Goal: Task Accomplishment & Management: Manage account settings

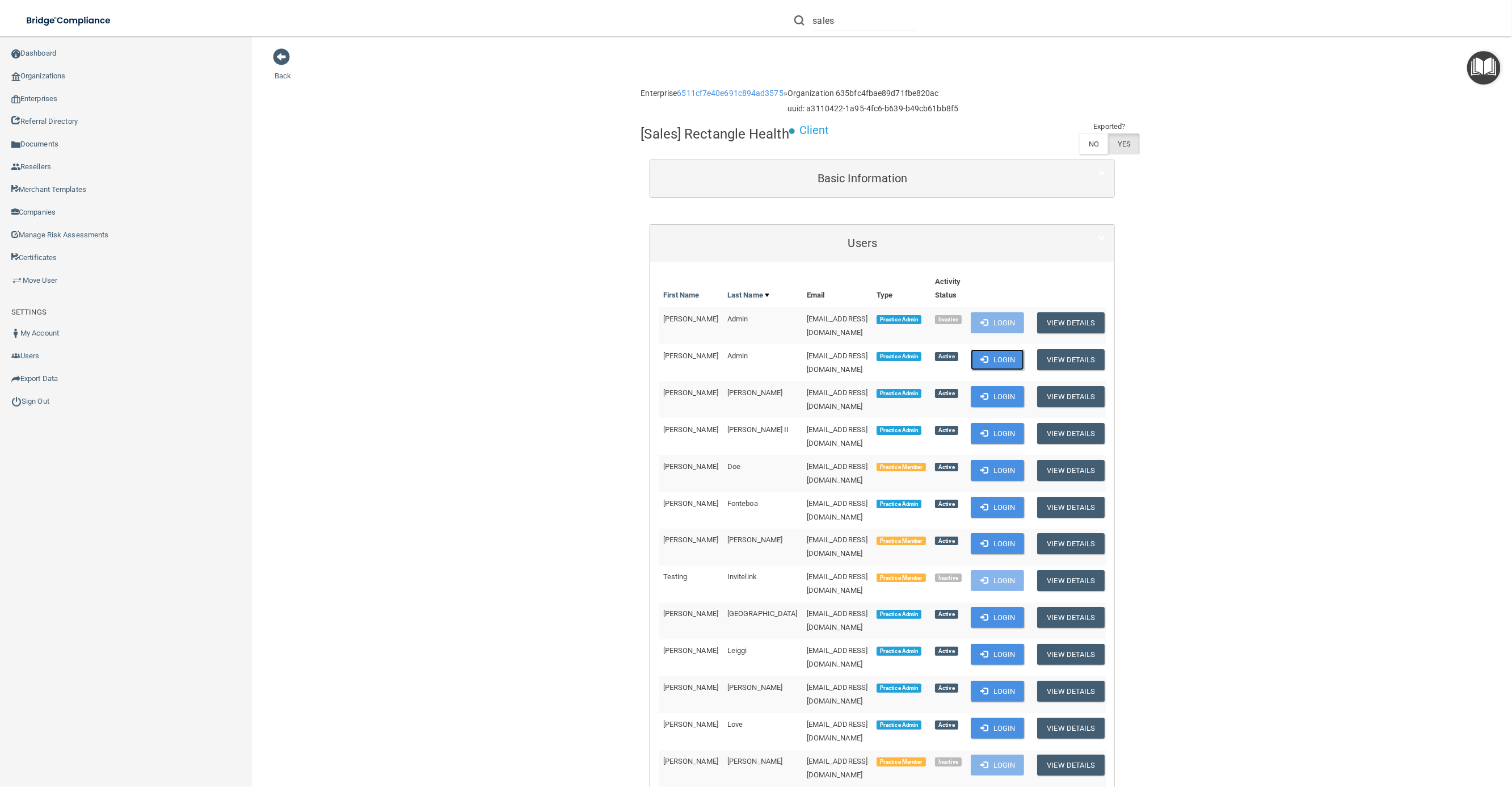
click at [1025, 354] on button "Login" at bounding box center [998, 359] width 54 height 21
click at [1025, 353] on button "Login" at bounding box center [998, 359] width 54 height 21
click at [1025, 349] on button "Login" at bounding box center [998, 359] width 54 height 21
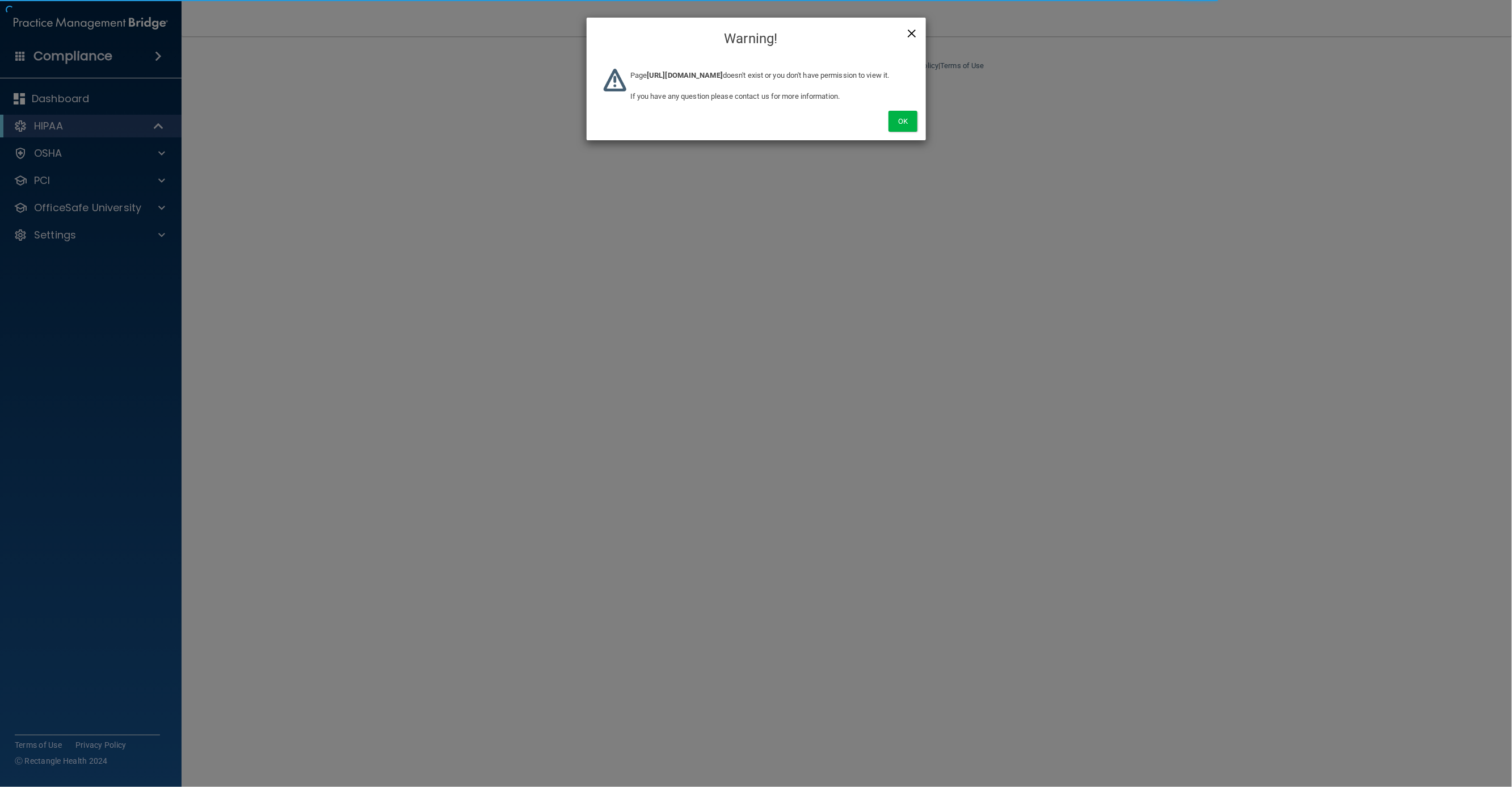
click at [916, 35] on span "×" at bounding box center [912, 32] width 10 height 23
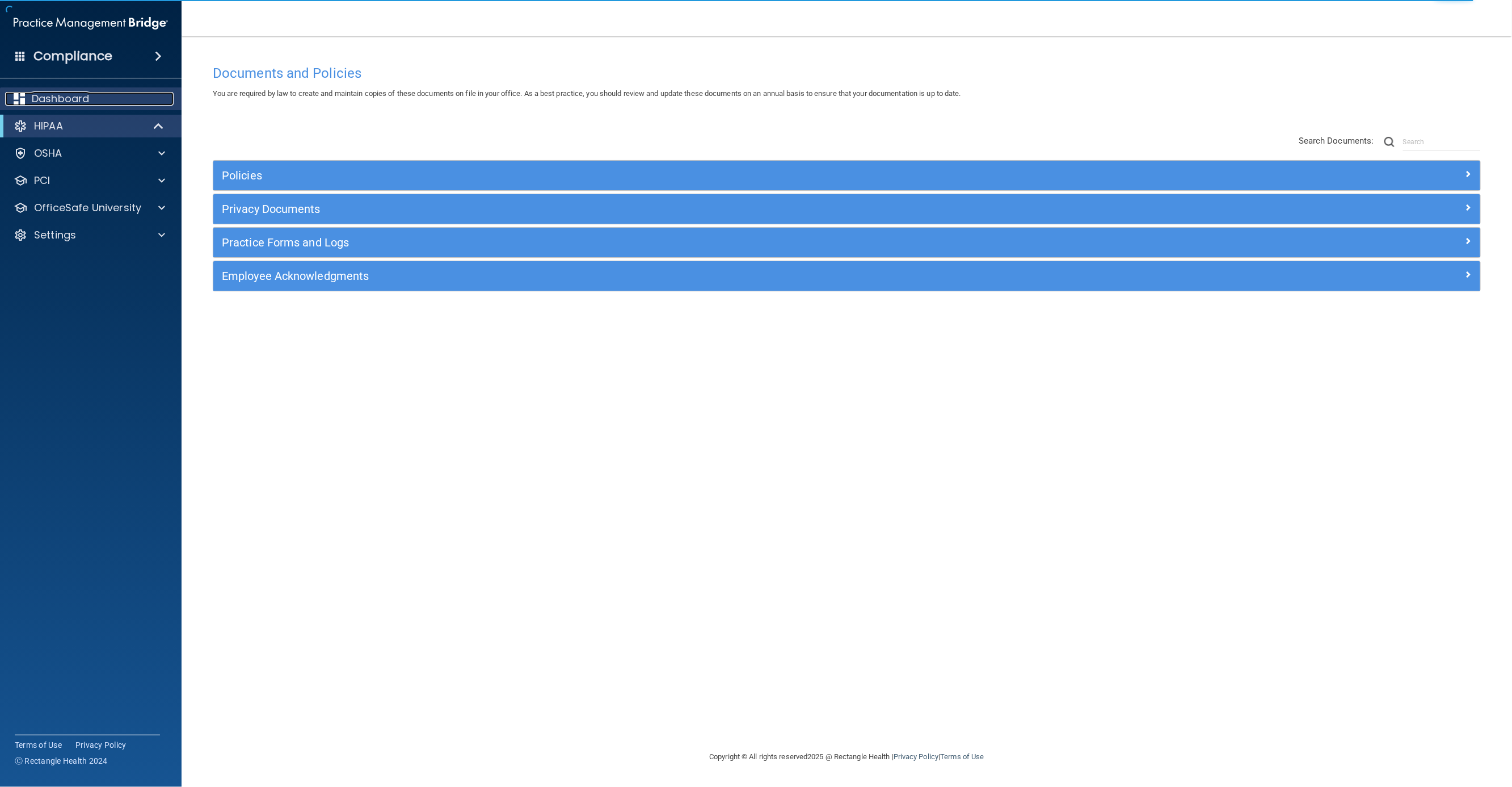
click at [82, 97] on p "Dashboard" at bounding box center [60, 99] width 58 height 14
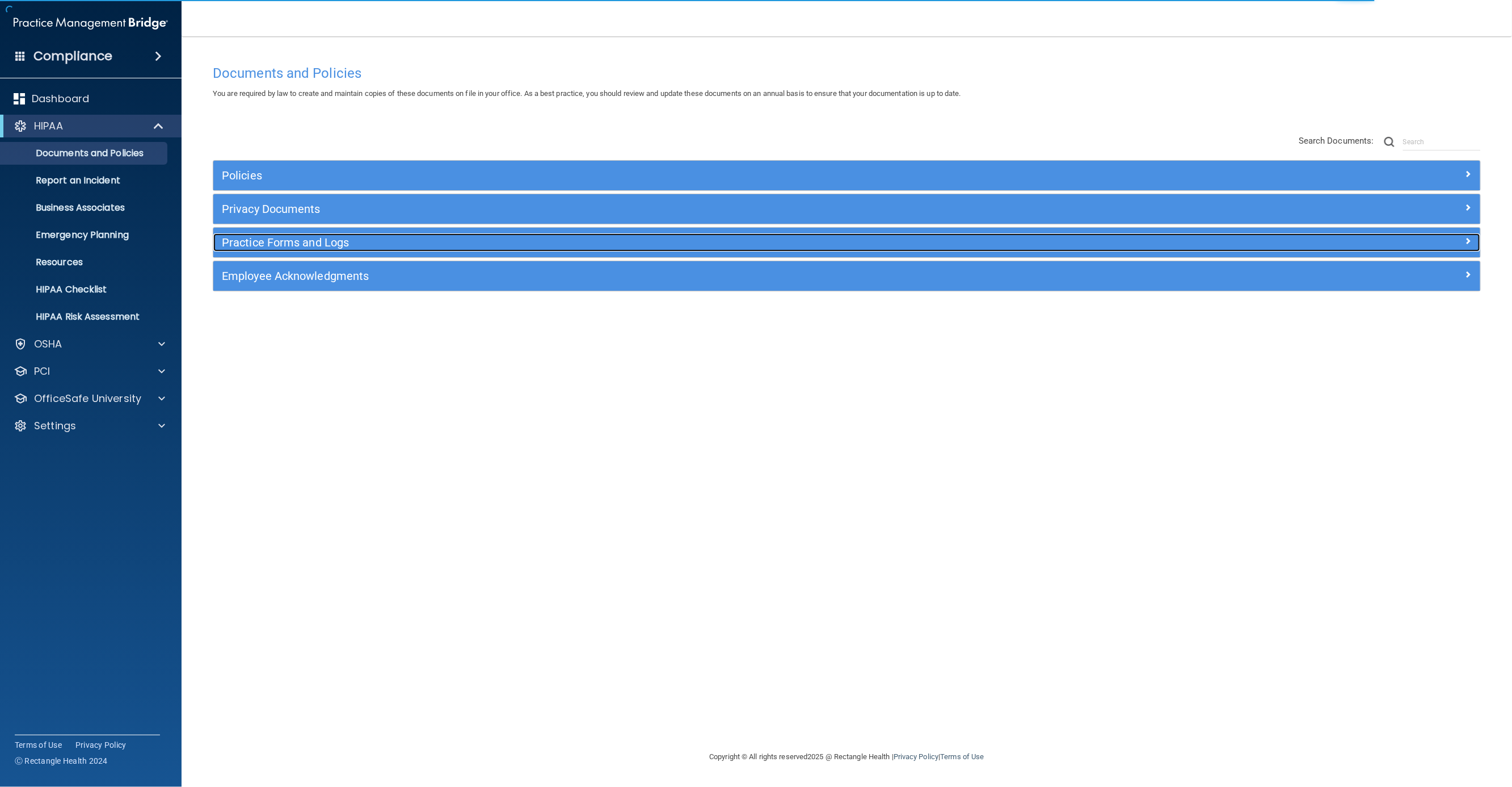
click at [535, 243] on h5 "Practice Forms and Logs" at bounding box center [689, 242] width 933 height 12
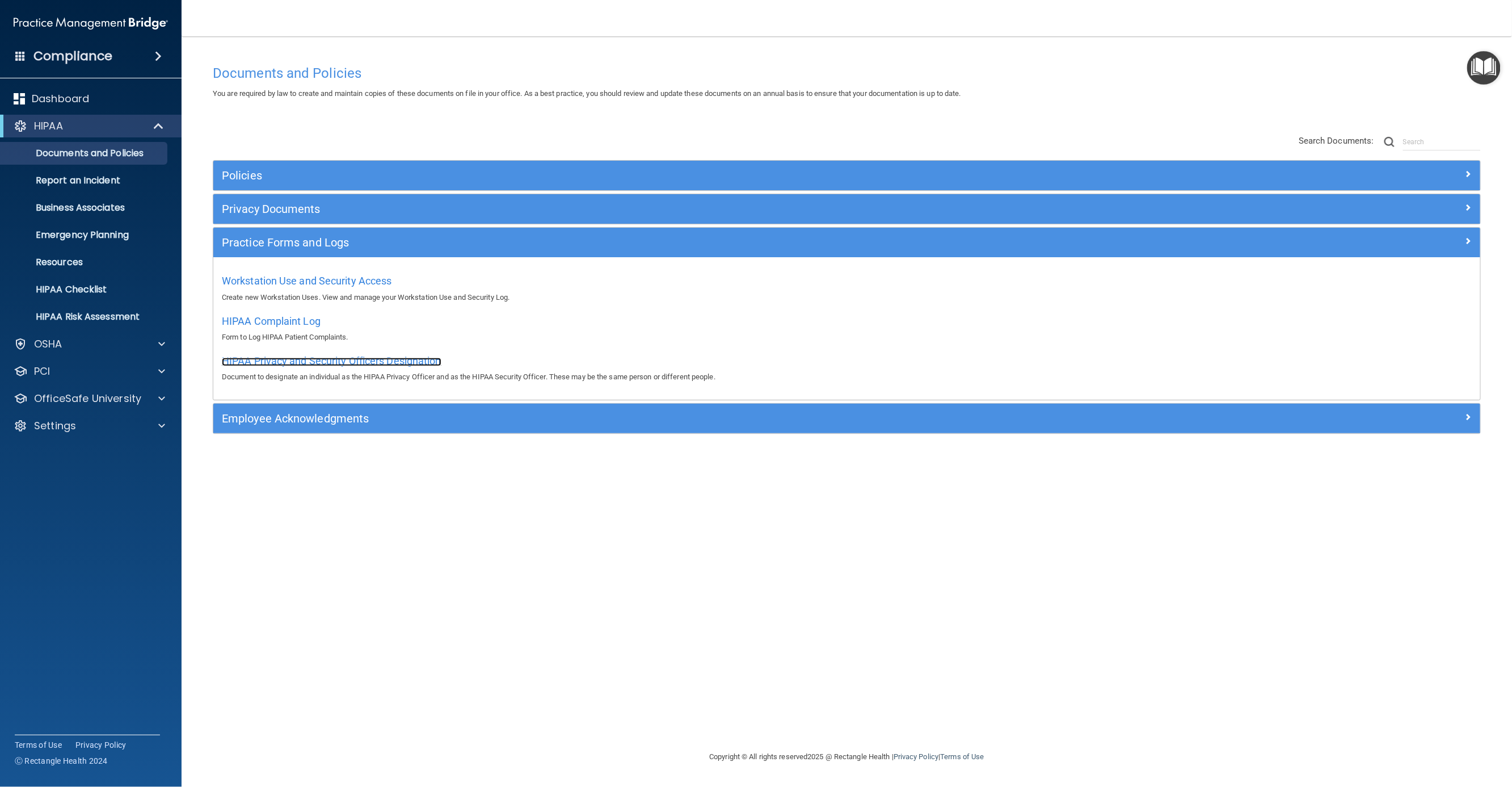
click at [412, 364] on span "HIPAA Privacy and Security Officers Designation" at bounding box center [332, 361] width 220 height 12
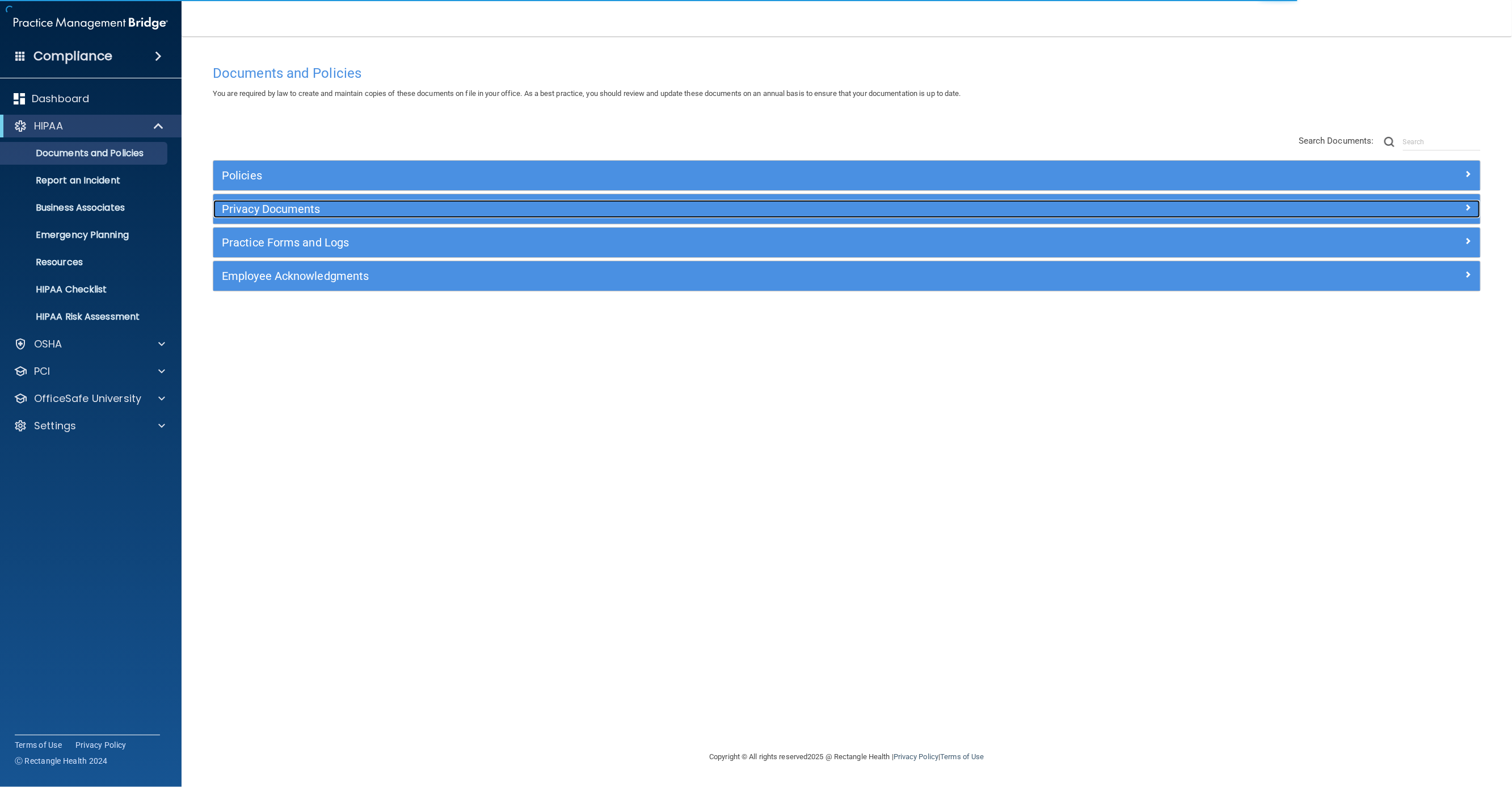
click at [328, 212] on h5 "Privacy Documents" at bounding box center [689, 208] width 933 height 12
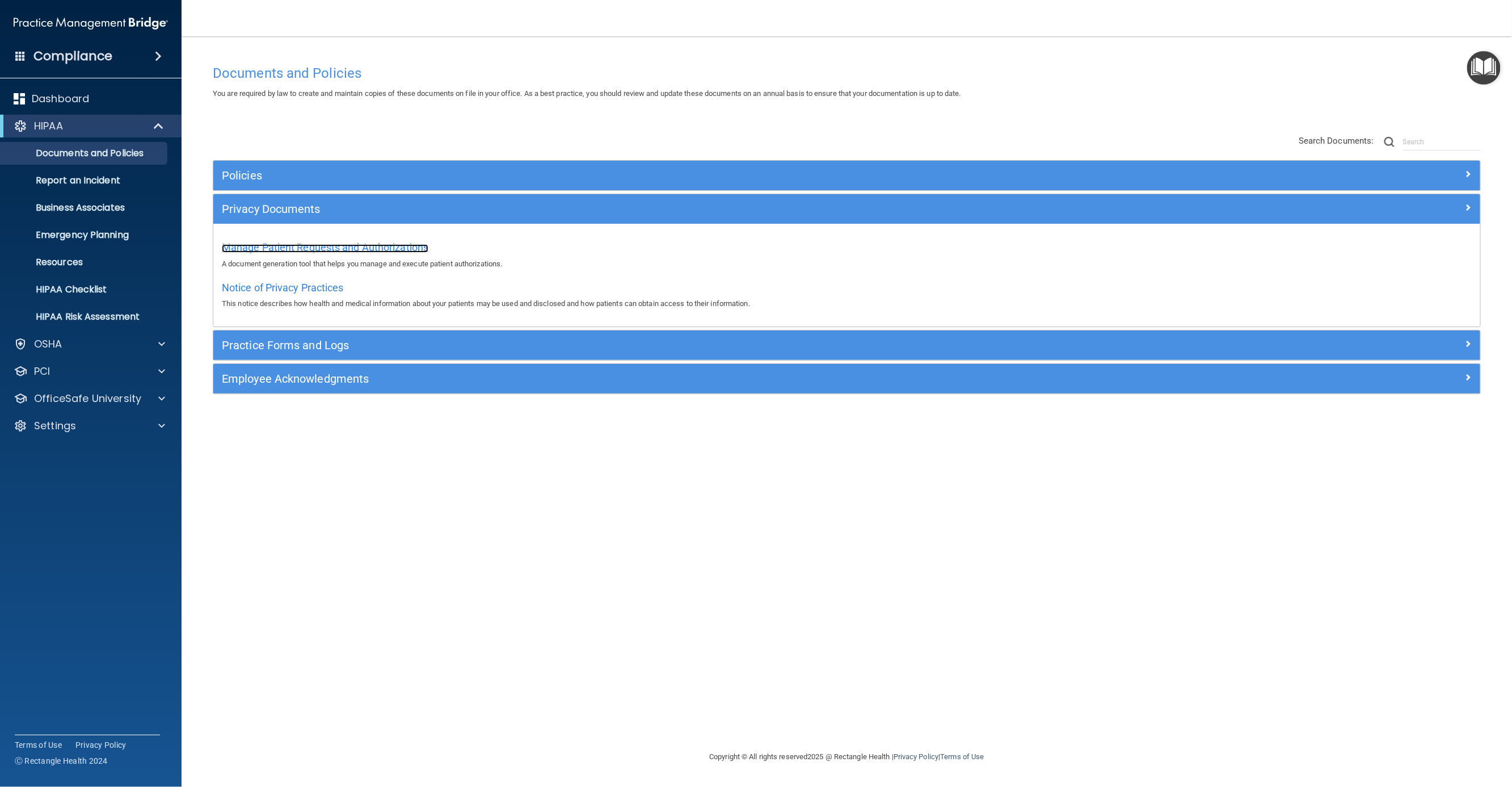
click at [323, 248] on span "Manage Patient Requests and Authorizations" at bounding box center [325, 247] width 207 height 12
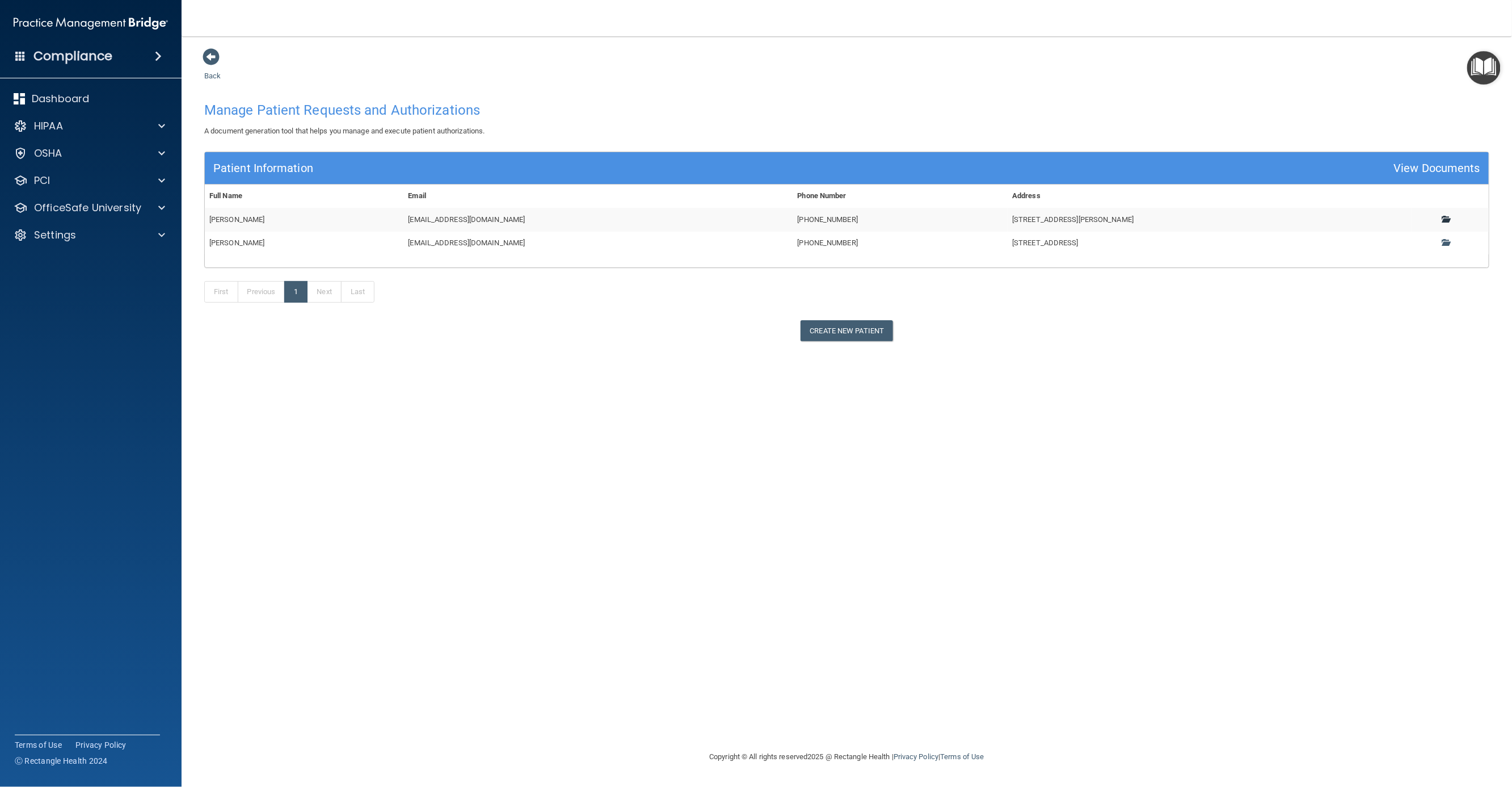
click at [1452, 217] on link at bounding box center [1450, 219] width 16 height 8
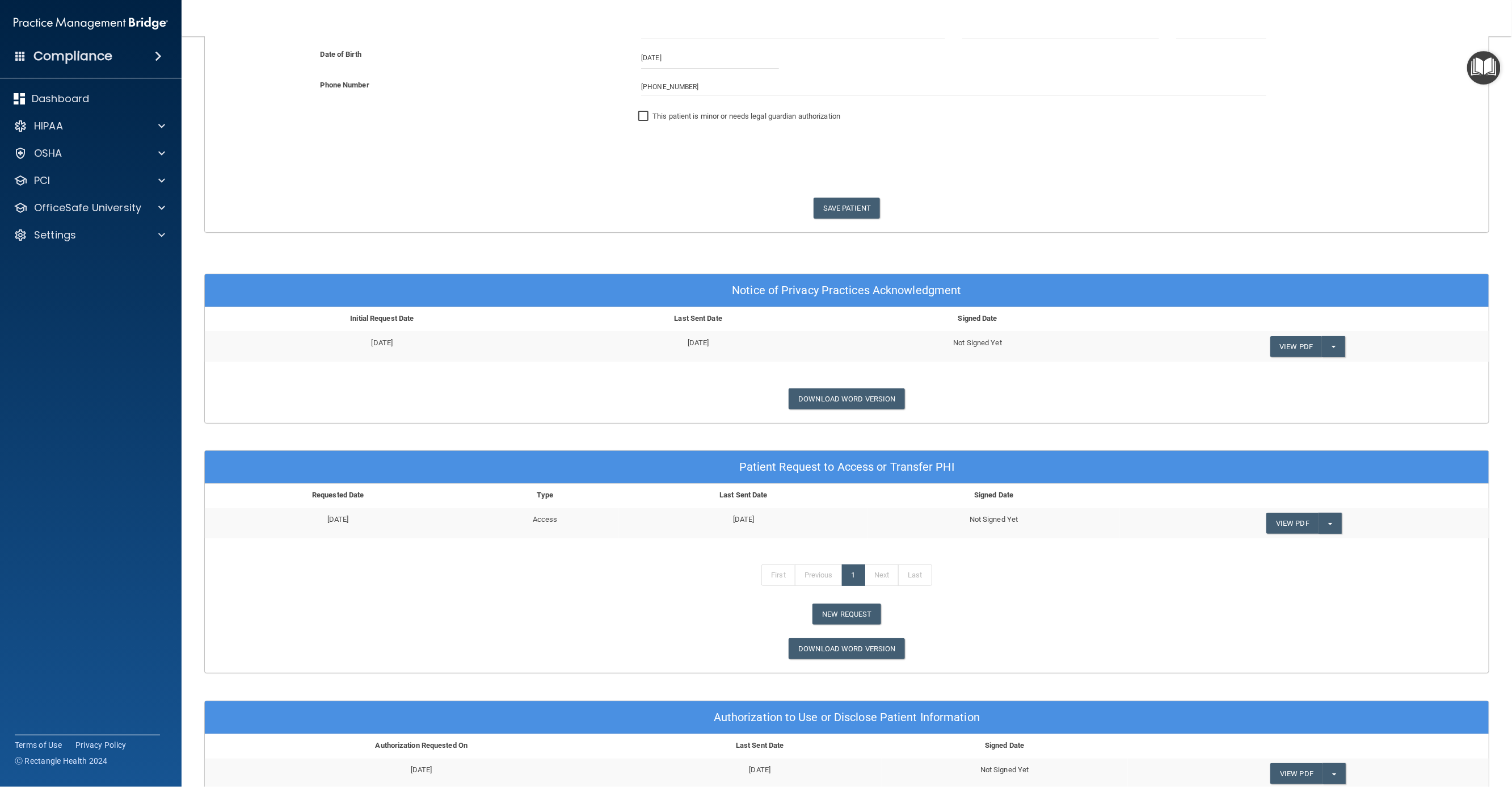
scroll to position [271, 0]
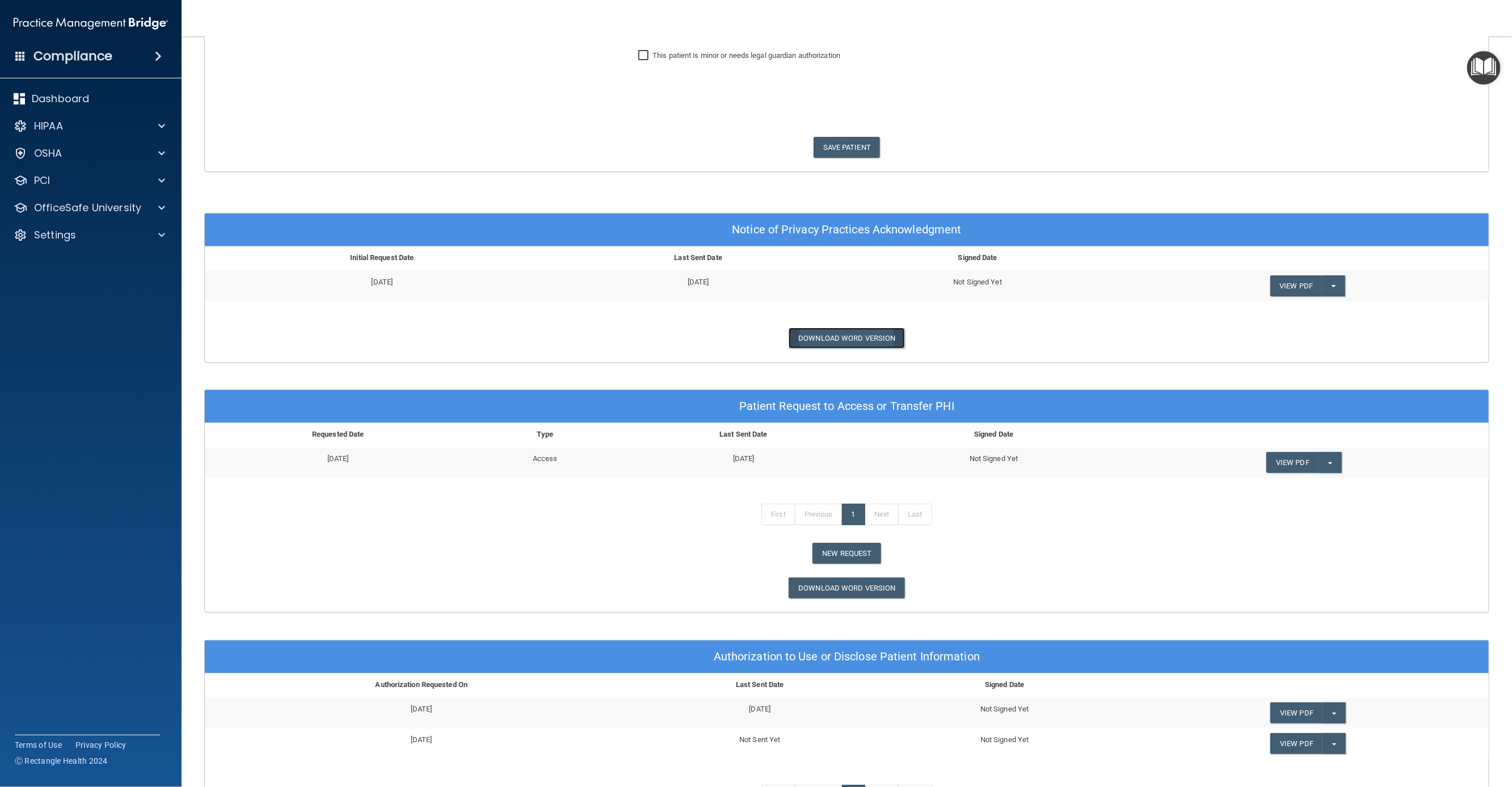
click at [860, 331] on link "Download Word Version" at bounding box center [846, 338] width 116 height 21
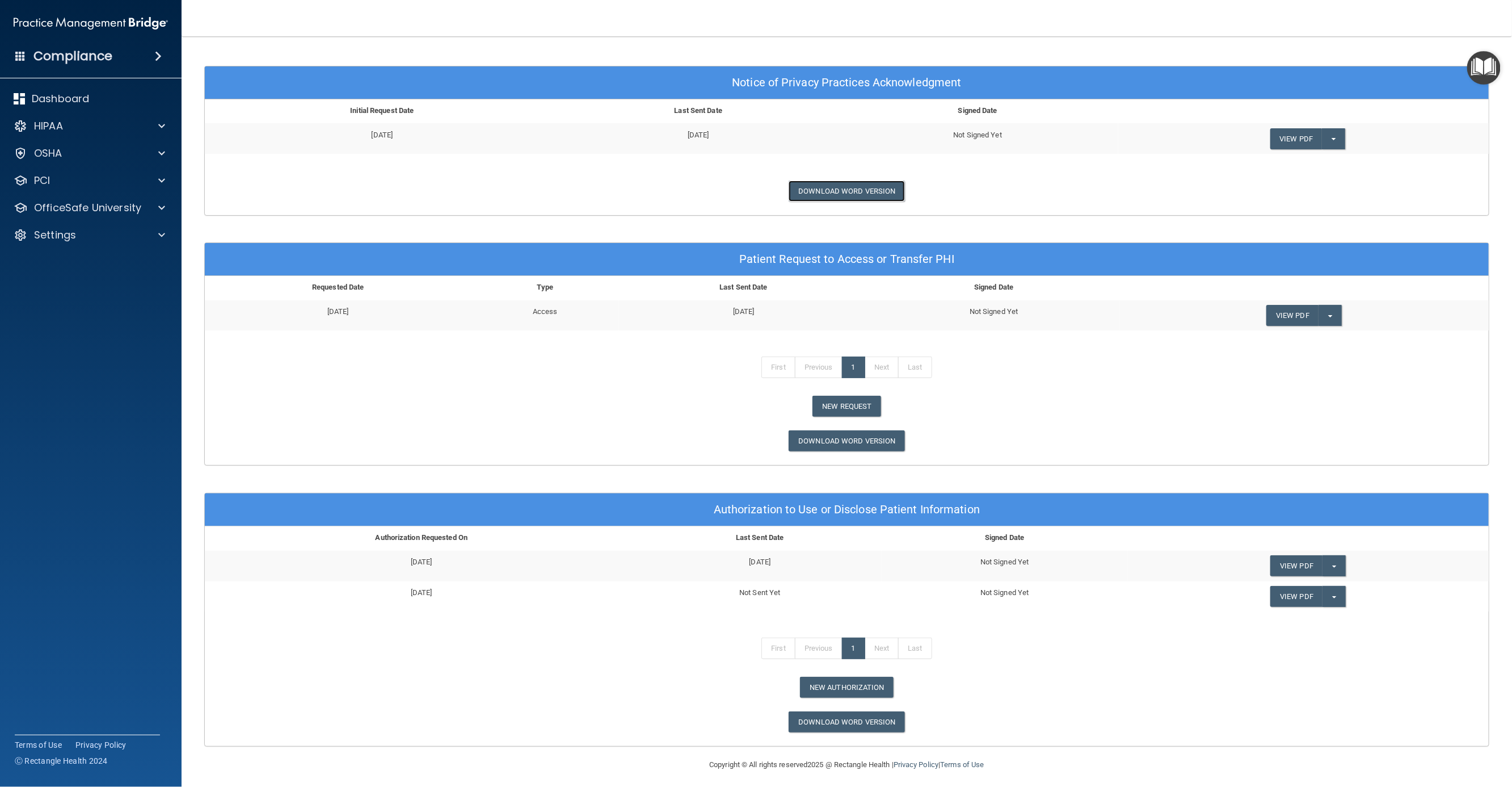
scroll to position [423, 0]
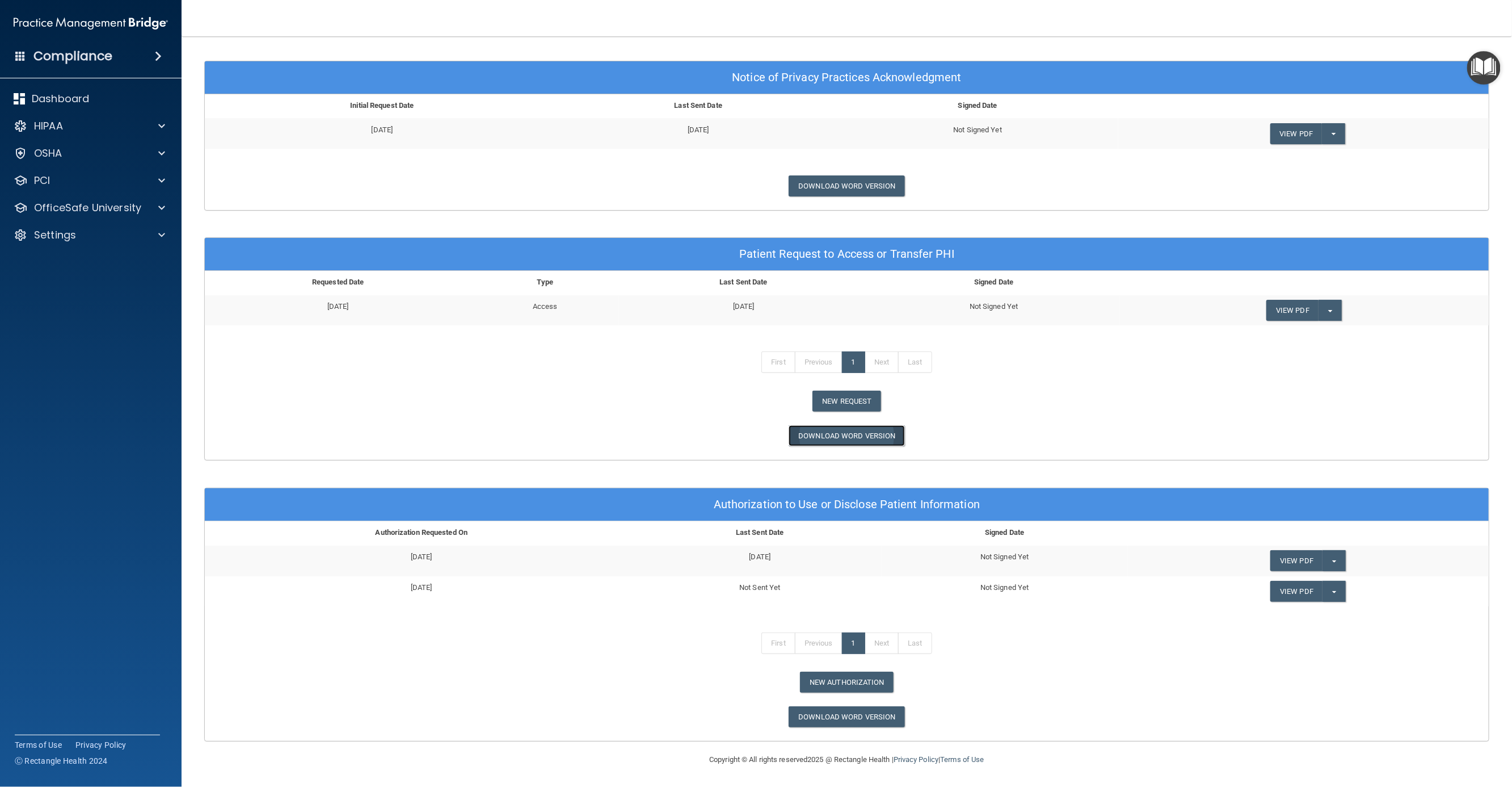
click at [853, 439] on link "Download Word Version" at bounding box center [846, 436] width 116 height 21
click at [846, 717] on link "Download Word Version" at bounding box center [846, 717] width 116 height 21
click at [830, 718] on link "Download Word Version" at bounding box center [846, 717] width 116 height 21
click at [1284, 129] on link "View PDF" at bounding box center [1296, 134] width 52 height 21
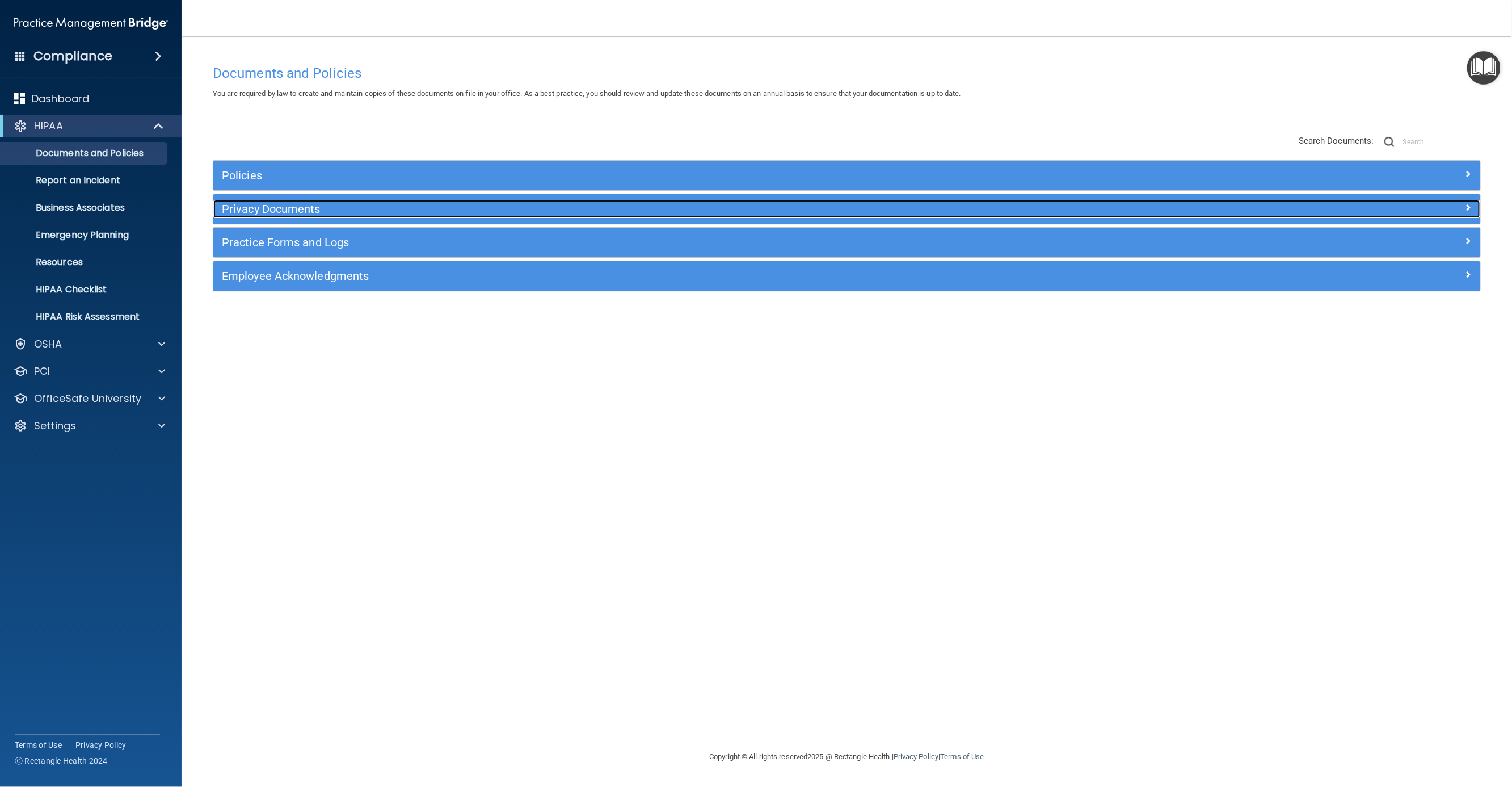
click at [362, 208] on h5 "Privacy Documents" at bounding box center [689, 208] width 933 height 12
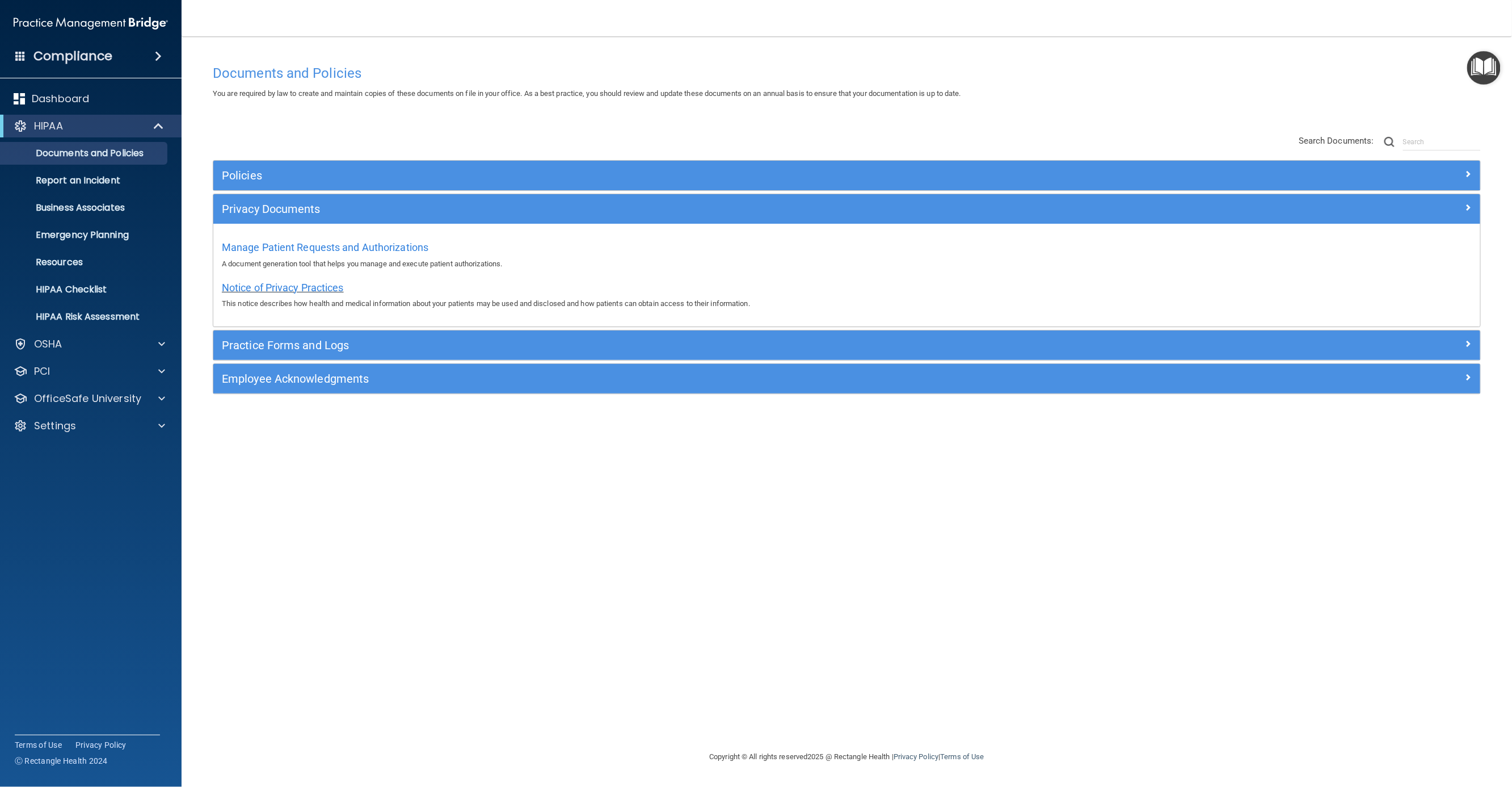
click at [315, 285] on span "Notice of Privacy Practices" at bounding box center [283, 287] width 122 height 12
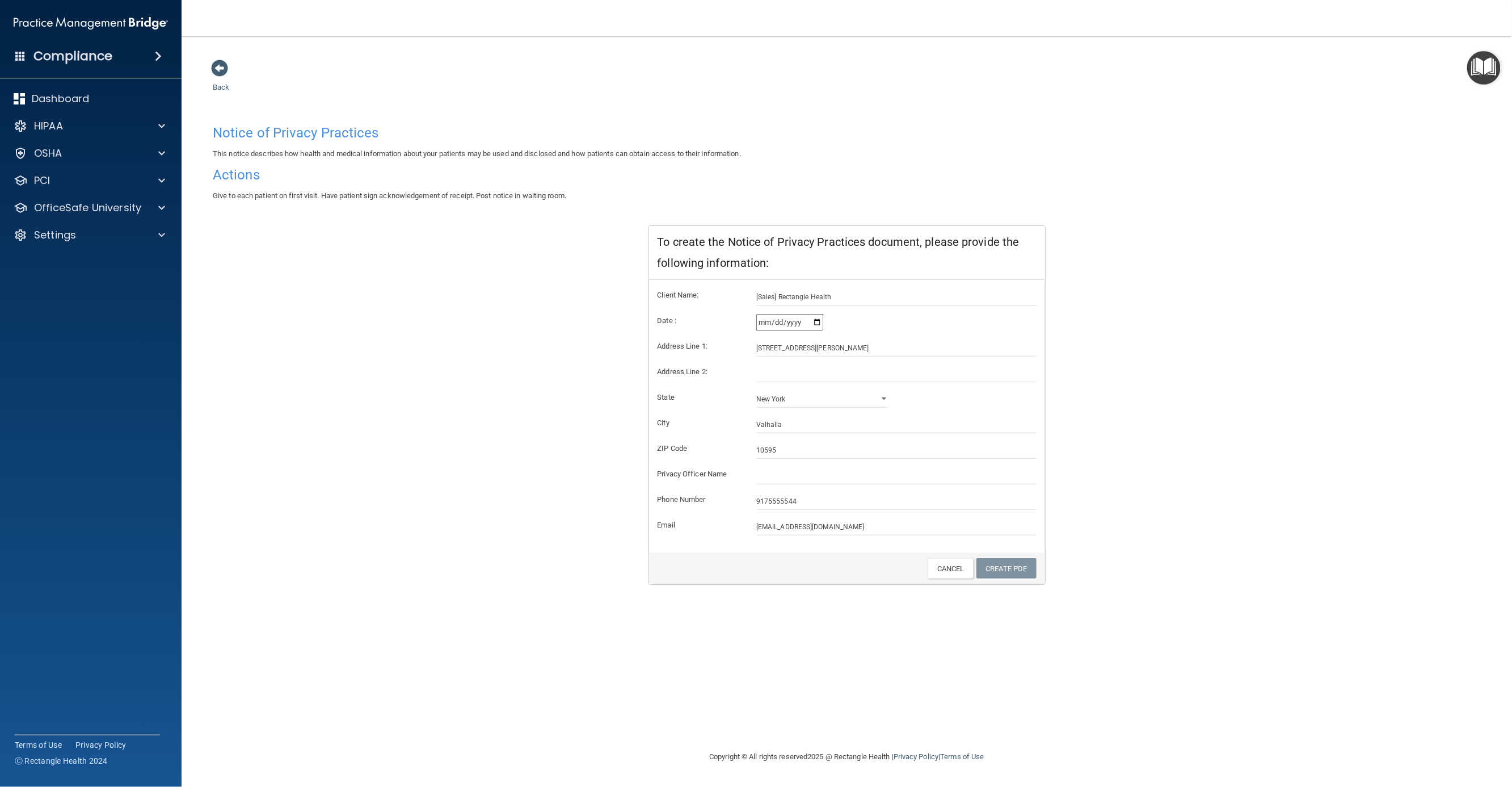
click at [240, 177] on h4 "Actions" at bounding box center [846, 174] width 1268 height 15
click at [310, 134] on h4 "Notice of Privacy Practices" at bounding box center [846, 133] width 1268 height 15
click at [1004, 570] on link "Create PDF" at bounding box center [1007, 569] width 60 height 21
drag, startPoint x: 906, startPoint y: 526, endPoint x: 754, endPoint y: 519, distance: 152.2
click at [754, 519] on div "[EMAIL_ADDRESS][DOMAIN_NAME]" at bounding box center [896, 527] width 298 height 17
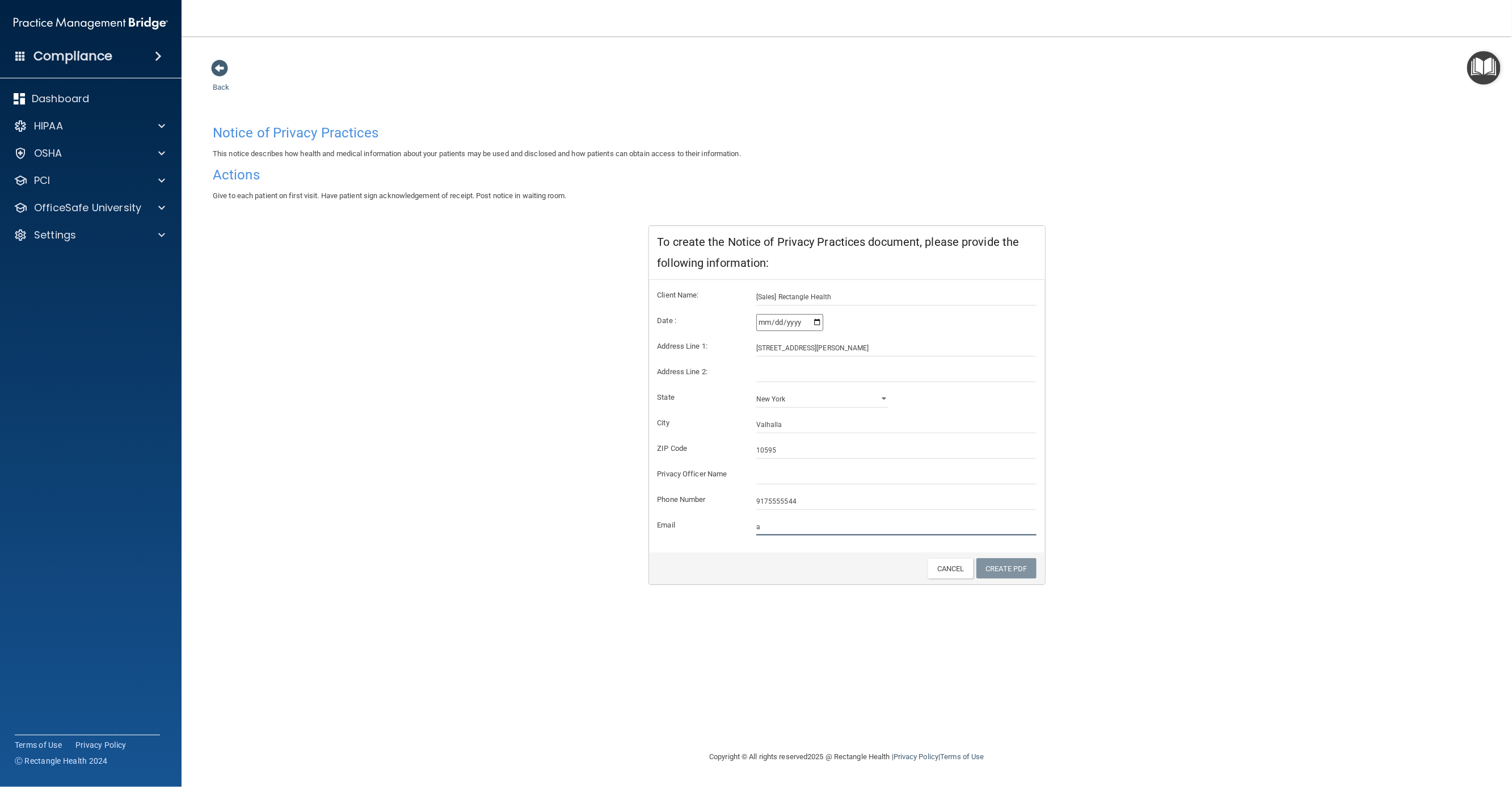
type input "[EMAIL_ADDRESS][DOMAIN_NAME]"
select select "43"
click at [1011, 569] on link "Create PDF" at bounding box center [1007, 569] width 60 height 21
click at [825, 297] on input "[Sales] Rectangle Health" at bounding box center [896, 297] width 281 height 17
click at [787, 480] on input "text" at bounding box center [896, 476] width 281 height 17
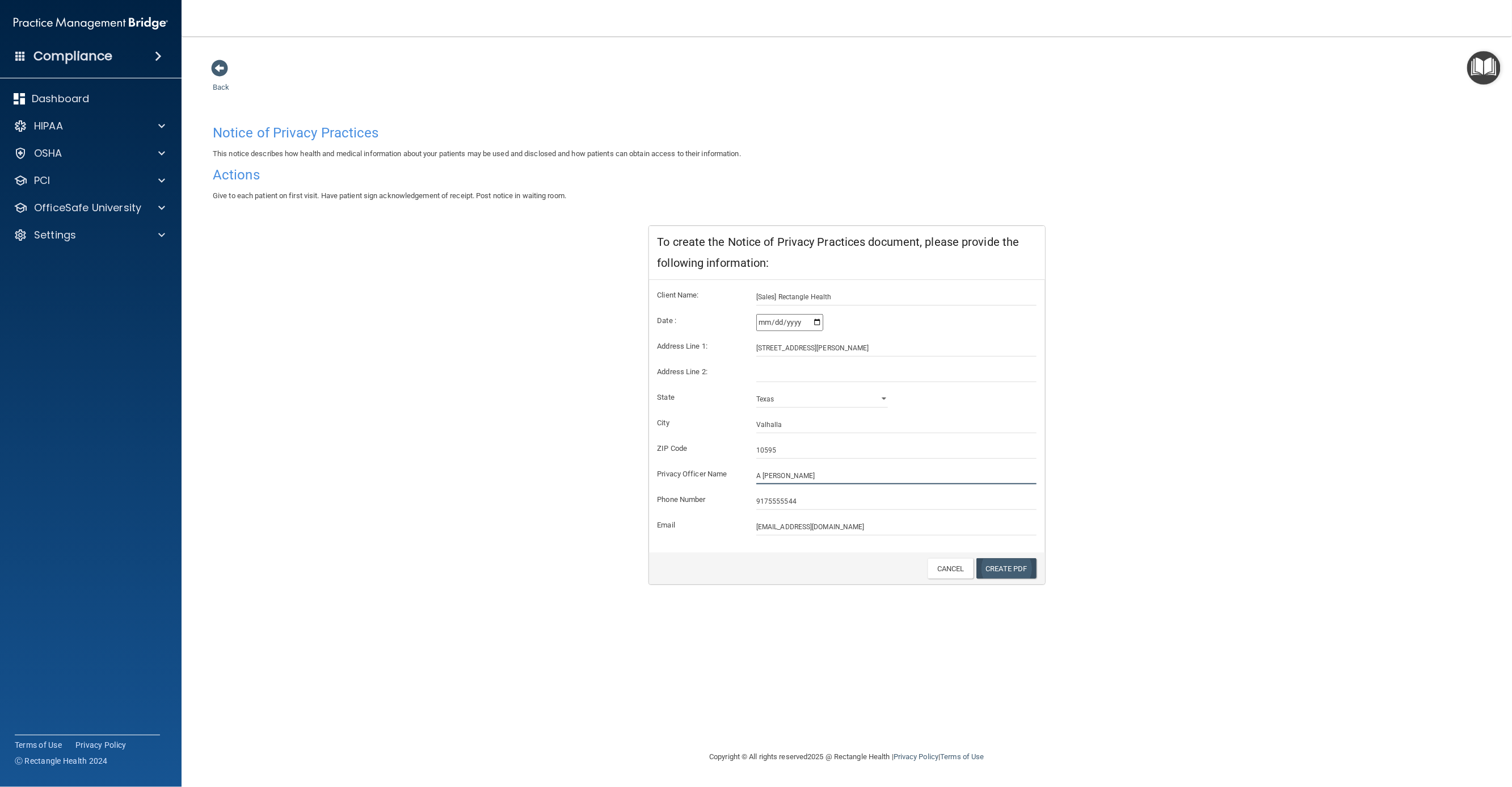
type input "A warren"
click at [1011, 570] on link "Create PDF" at bounding box center [1007, 569] width 60 height 21
click at [62, 124] on p "HIPAA" at bounding box center [48, 126] width 29 height 14
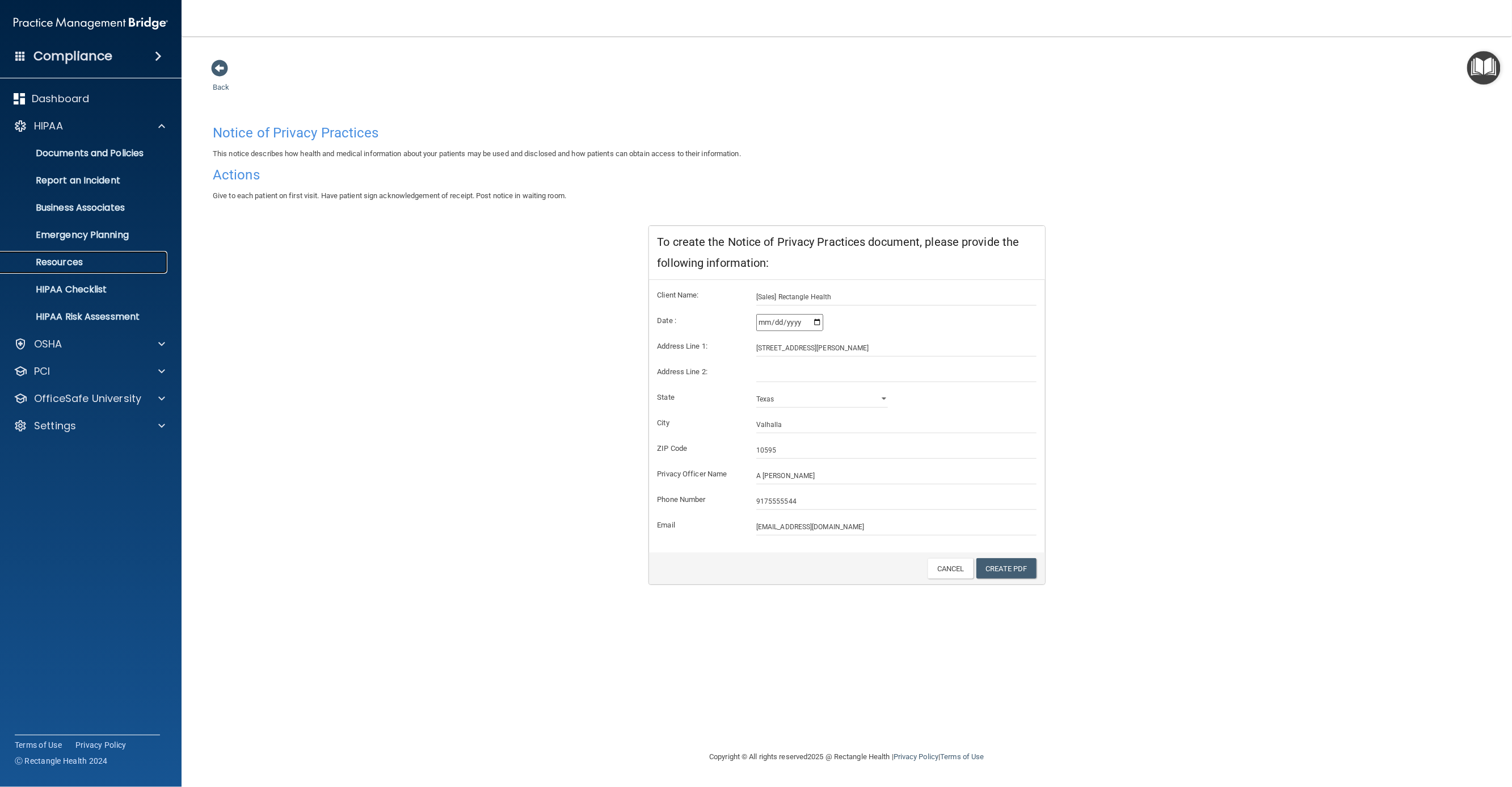
click at [65, 260] on p "Resources" at bounding box center [85, 262] width 155 height 11
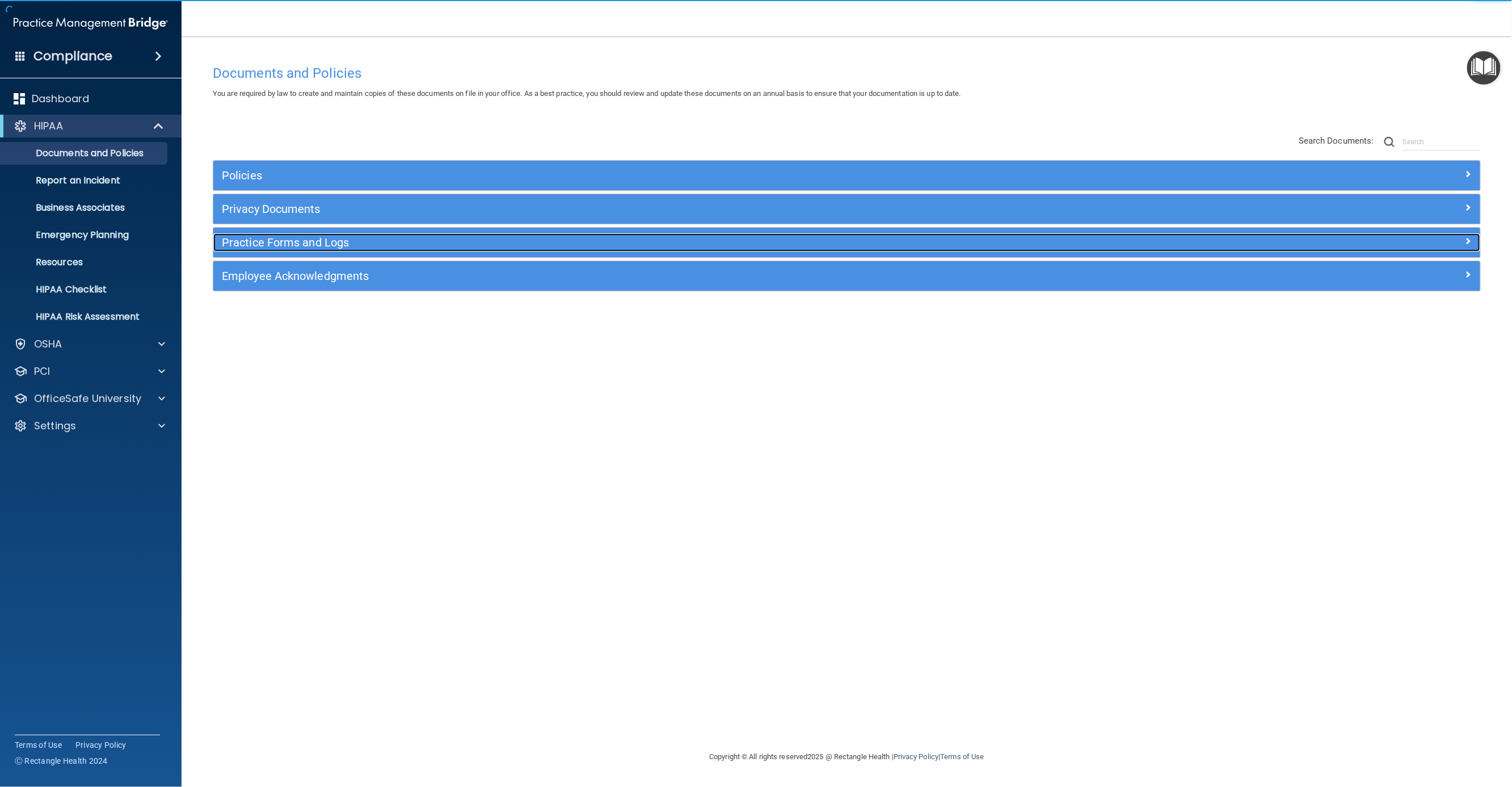
click at [531, 248] on h5 "Practice Forms and Logs" at bounding box center [689, 242] width 933 height 12
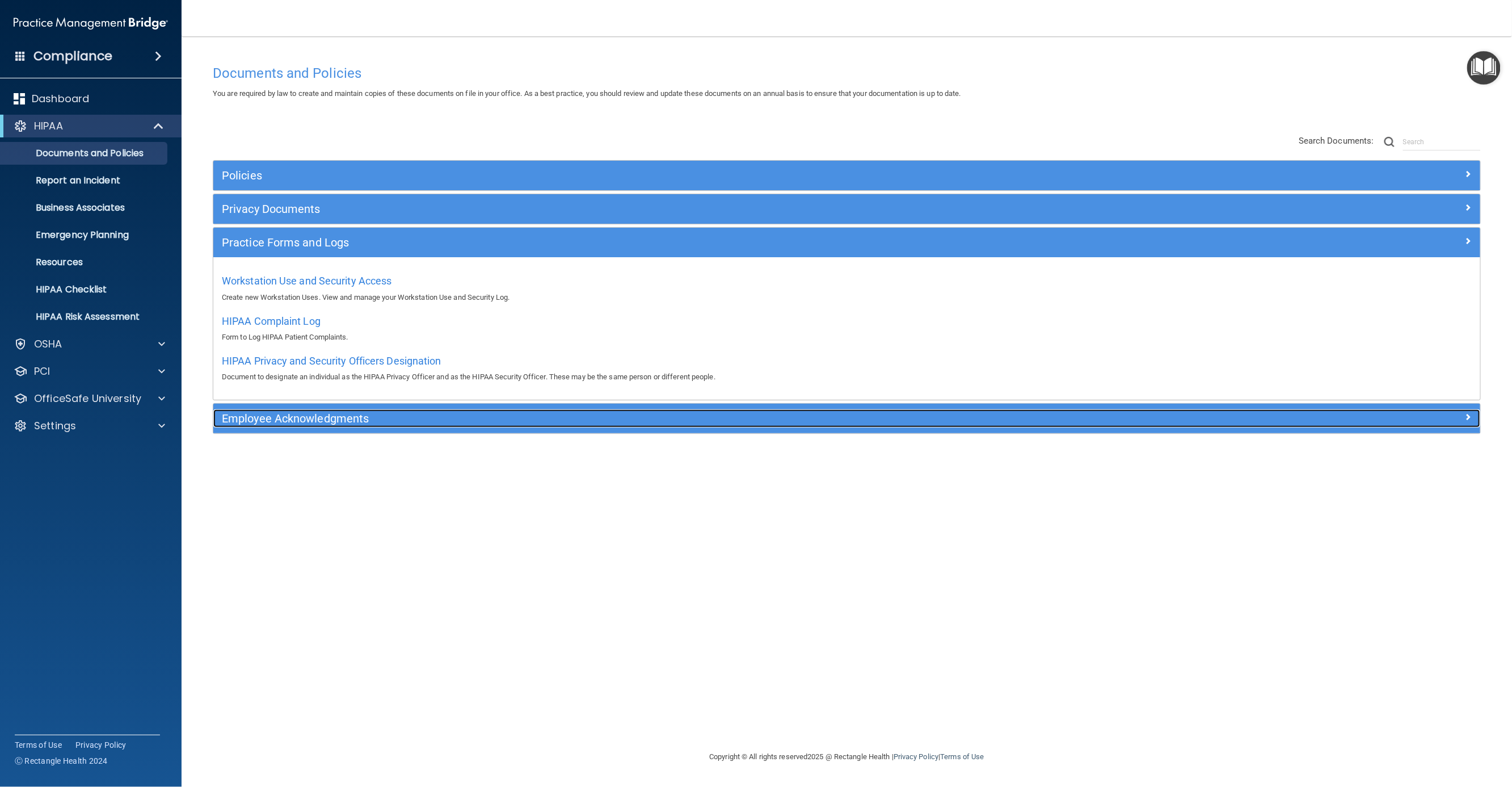
click at [316, 421] on h5 "Employee Acknowledgments" at bounding box center [689, 418] width 933 height 12
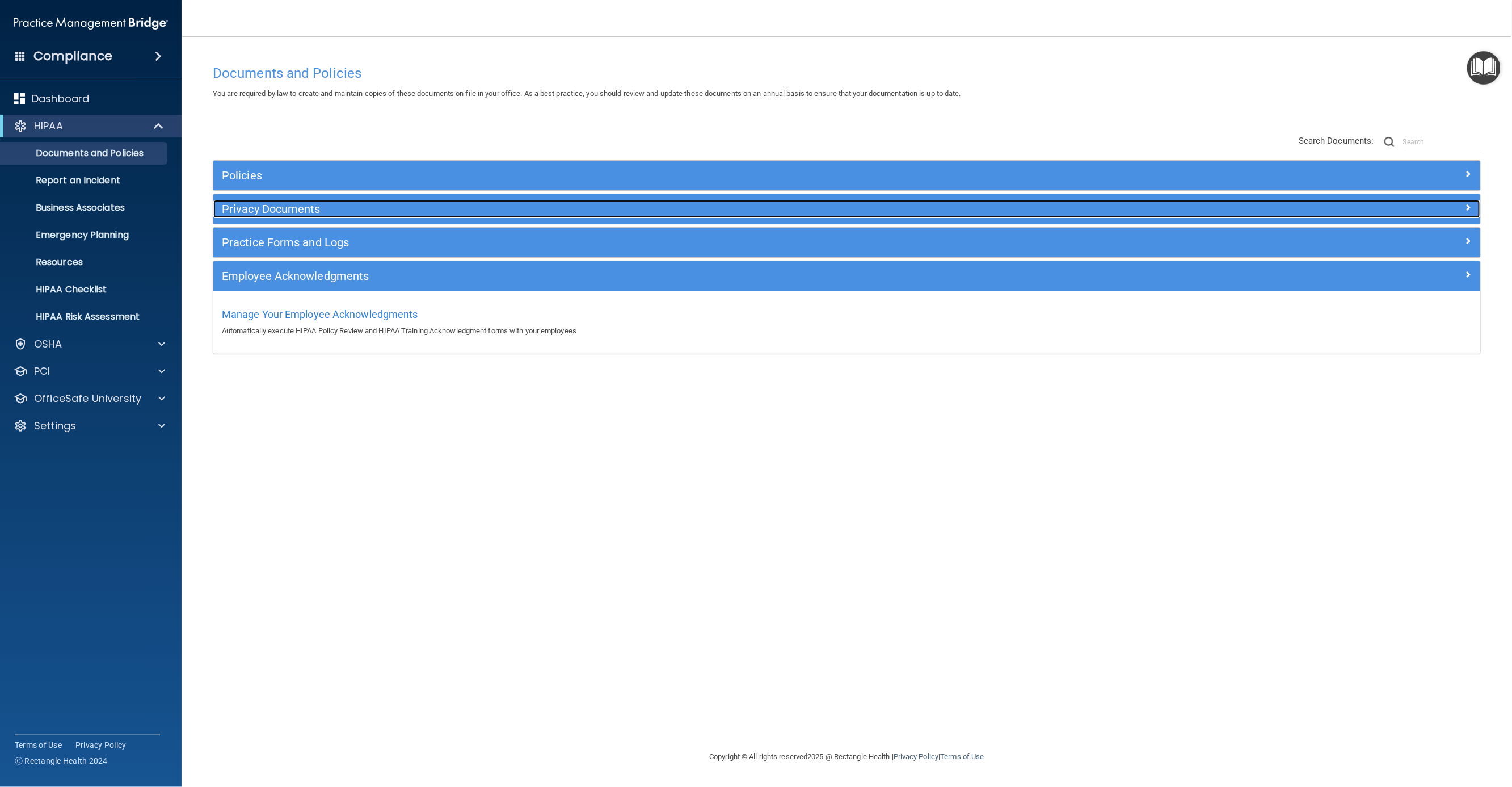
click at [284, 210] on h5 "Privacy Documents" at bounding box center [689, 208] width 933 height 12
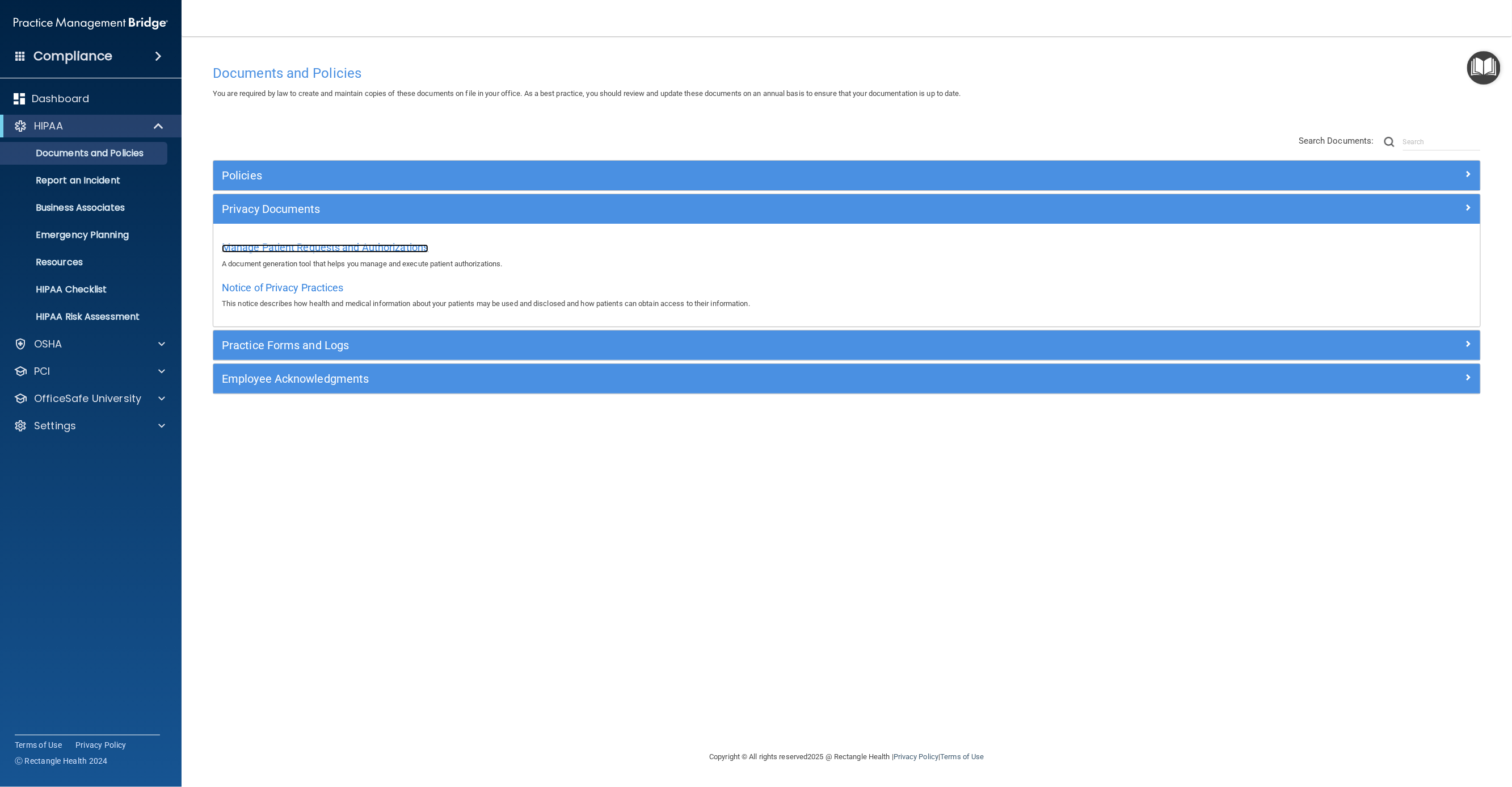
click at [319, 247] on span "Manage Patient Requests and Authorizations" at bounding box center [325, 247] width 207 height 12
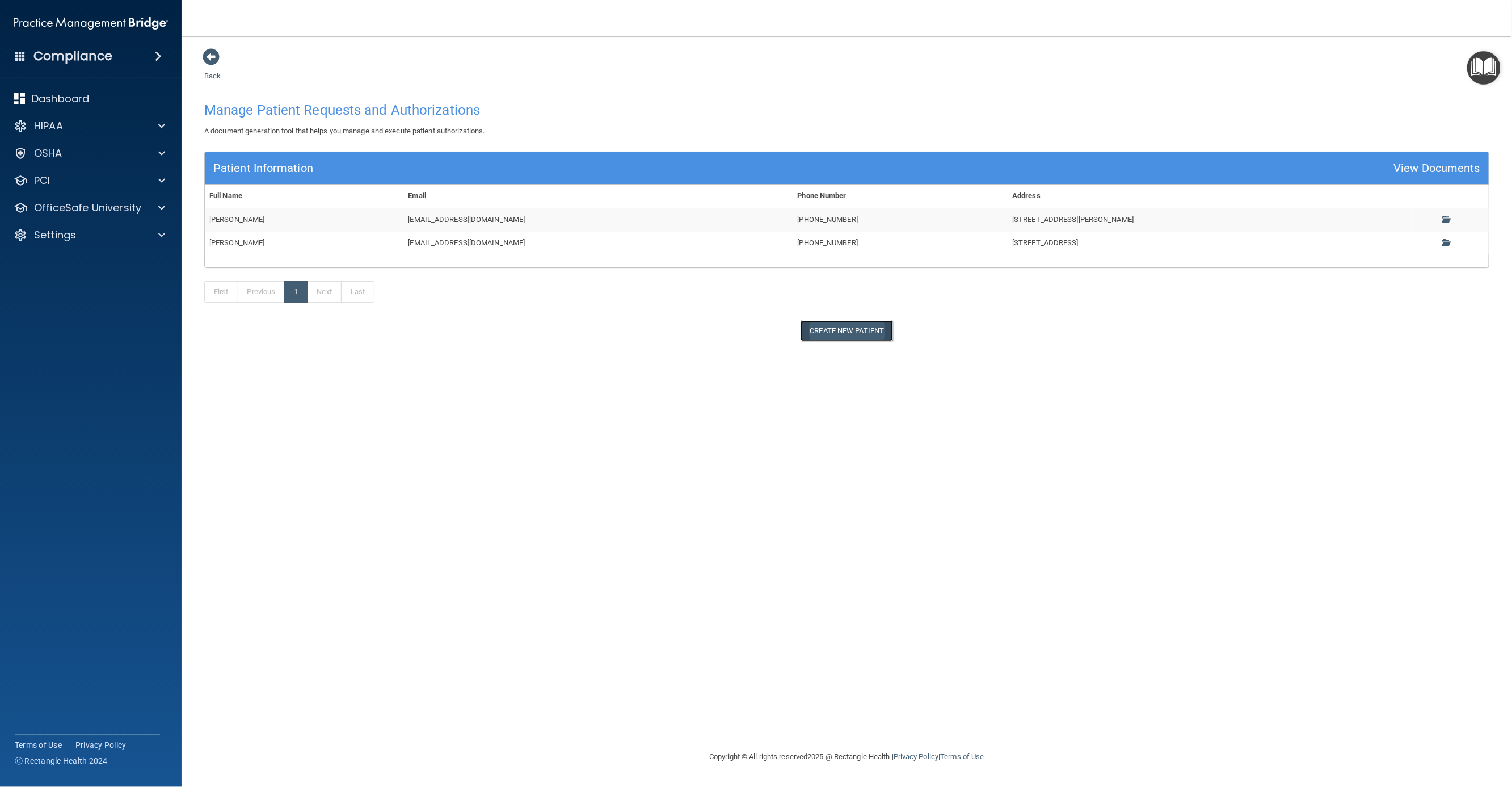
click at [879, 331] on button "Create New Patient" at bounding box center [847, 331] width 93 height 21
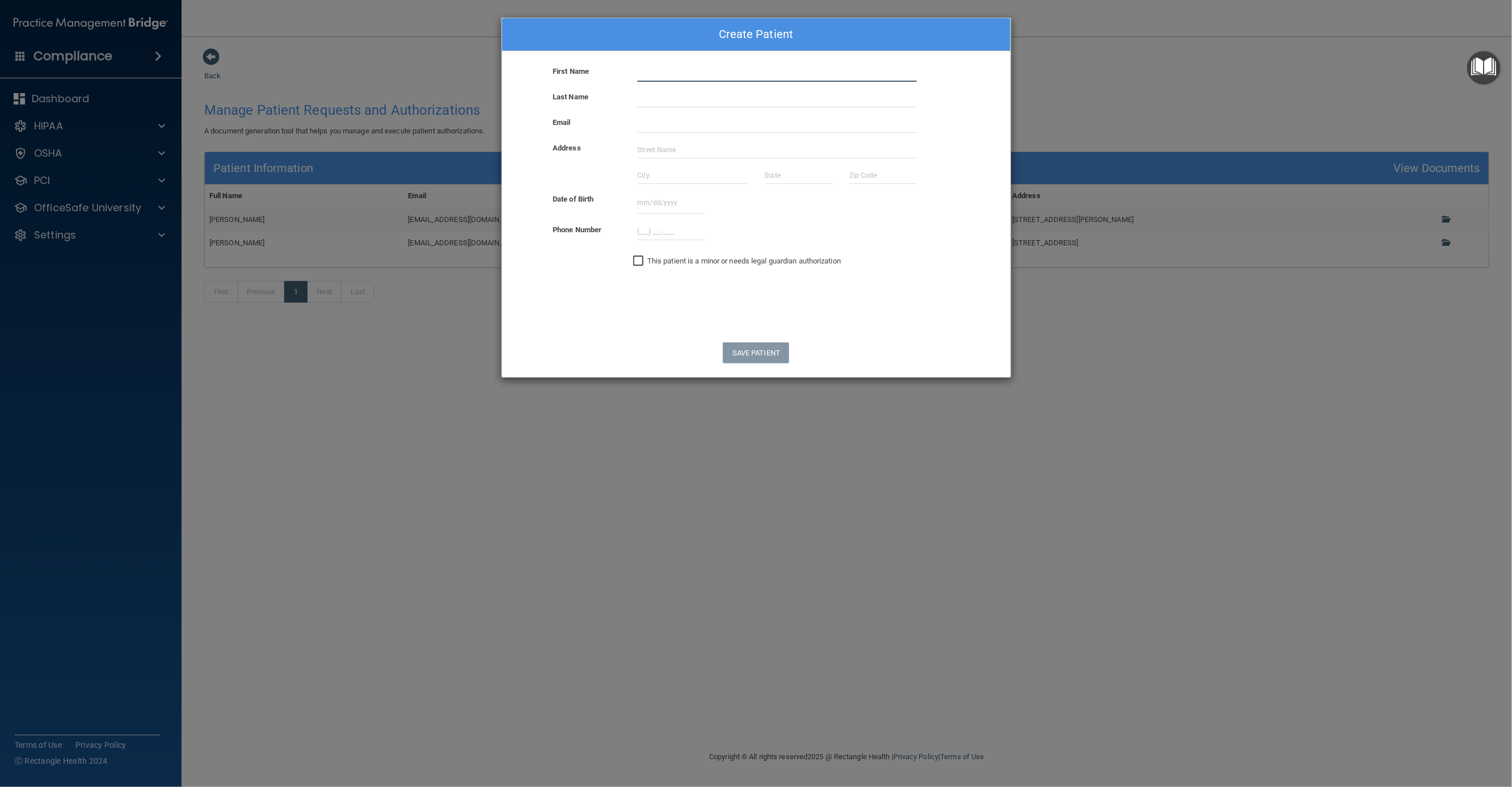
click at [760, 73] on input "text" at bounding box center [777, 73] width 280 height 17
type input "Audrey"
type input "Warren"
type input "[EMAIL_ADDRESS][DOMAIN_NAME]"
type input "123 Mockingbird Ln"
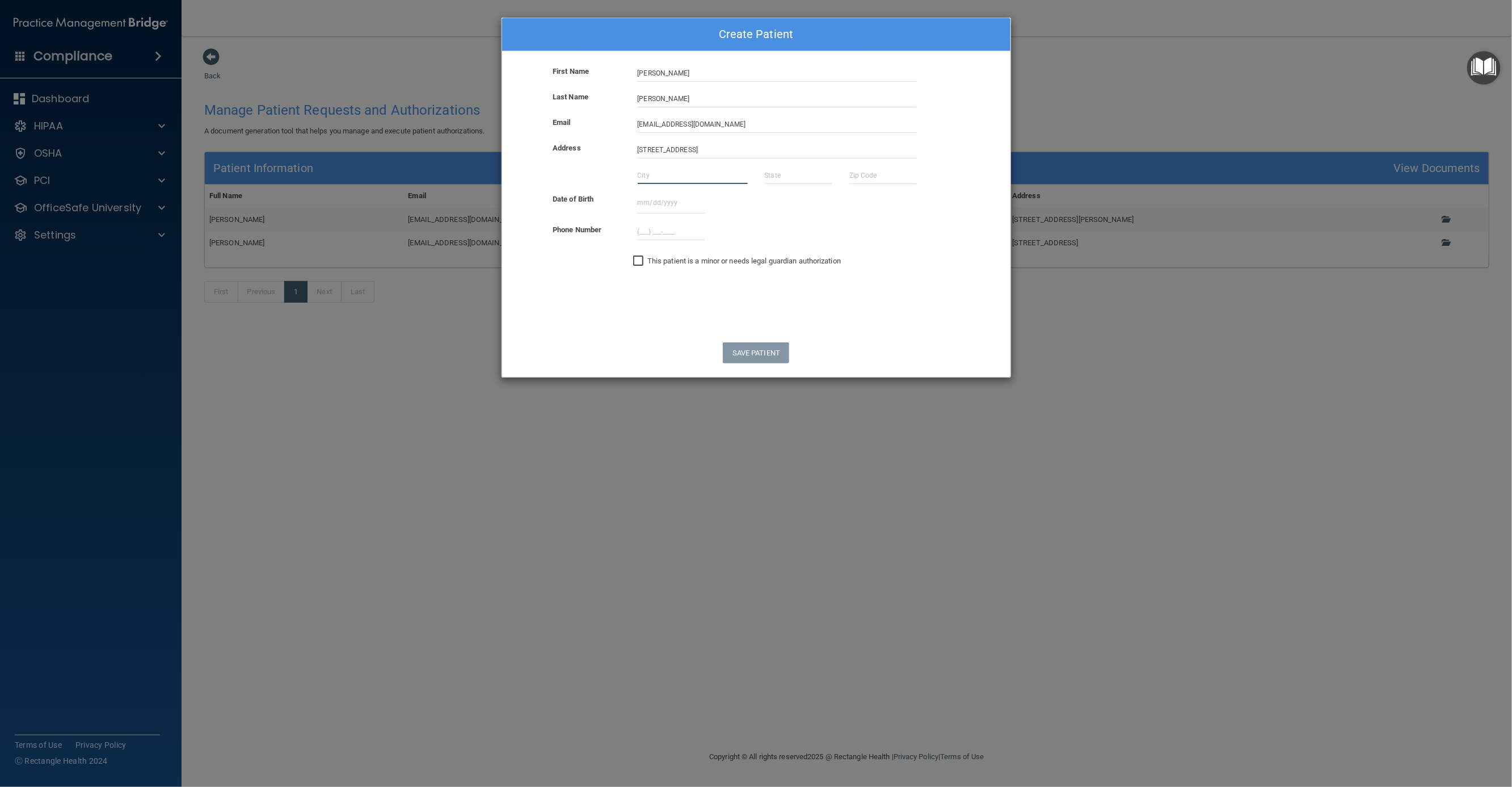
type input "Austin"
type input "TX"
type input "78702"
type input "(504) 638-930_"
click at [650, 230] on input "(___) ___-____" at bounding box center [670, 231] width 68 height 17
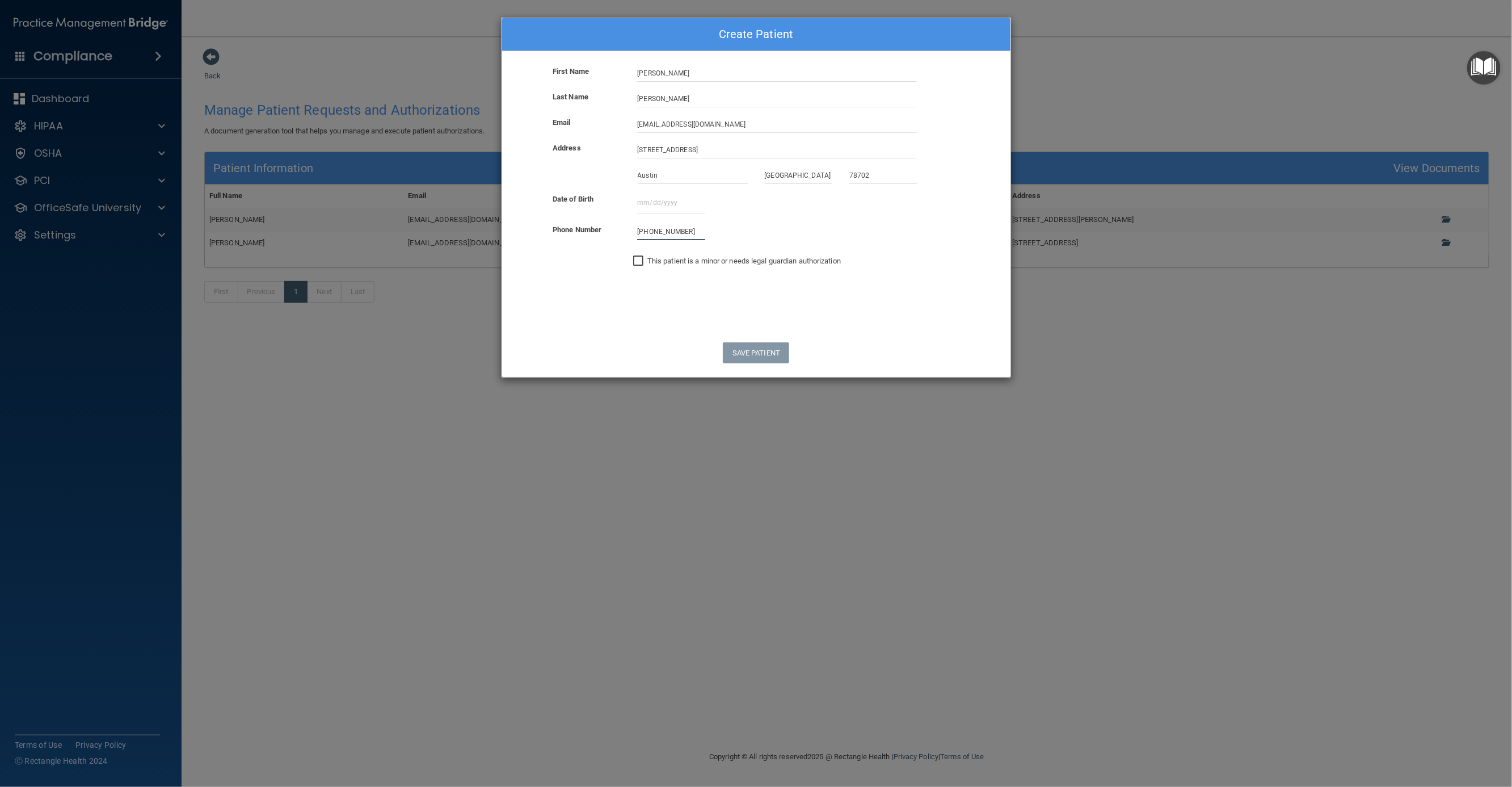
type input "(504) 638-930_"
click at [656, 238] on input "(___) ___-____" at bounding box center [670, 231] width 68 height 17
type input "(504) 638-930_"
click at [665, 201] on input "text" at bounding box center [670, 203] width 68 height 21
type input "09/01/1988"
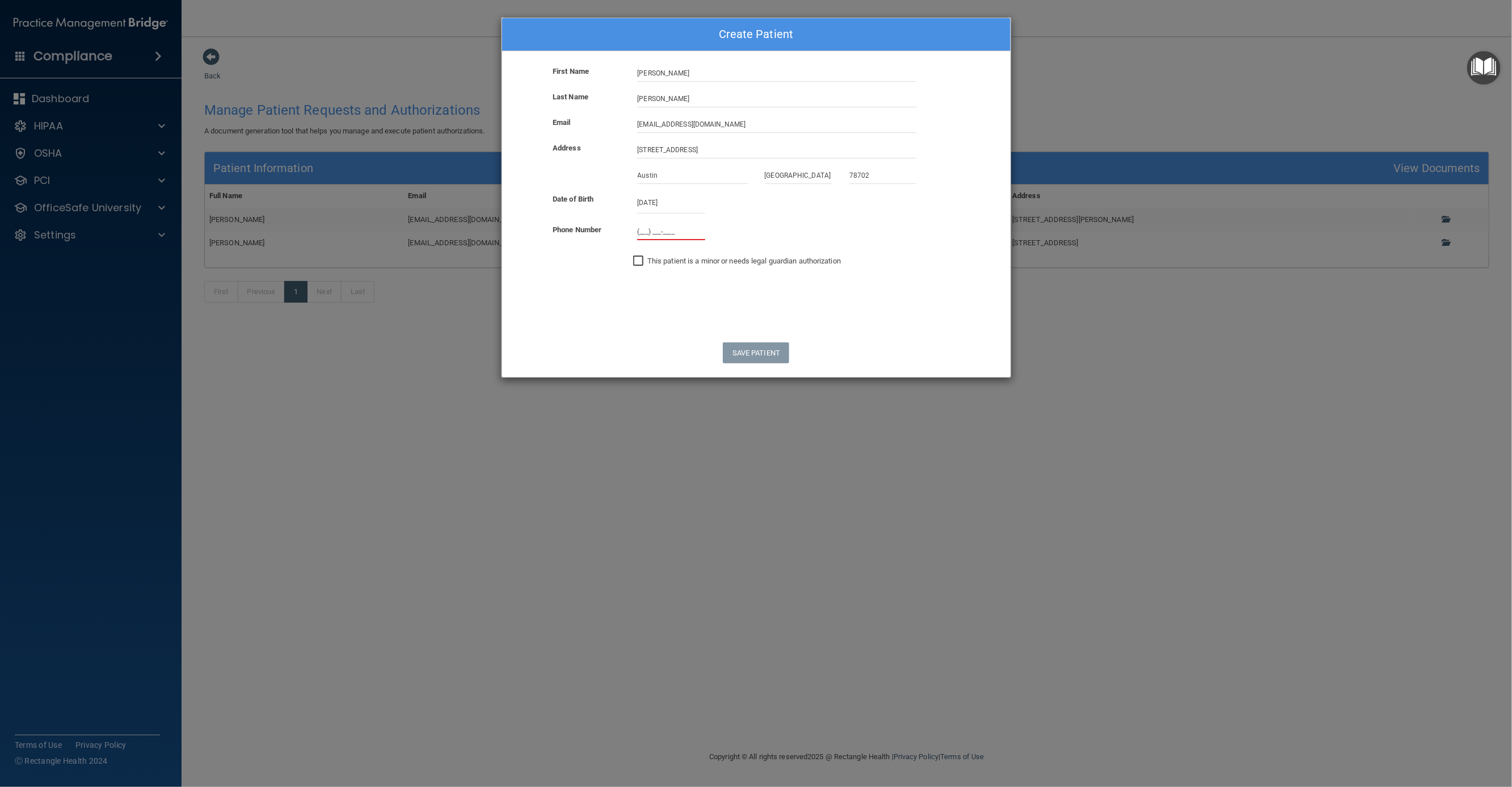
click at [650, 227] on input "(___) ___-____" at bounding box center [670, 231] width 68 height 17
type input "(504) 638-930_"
click at [657, 230] on input "(___) ___-____" at bounding box center [670, 231] width 68 height 17
type input "(504) 638-1930"
click at [751, 352] on button "Save Patient" at bounding box center [755, 353] width 66 height 21
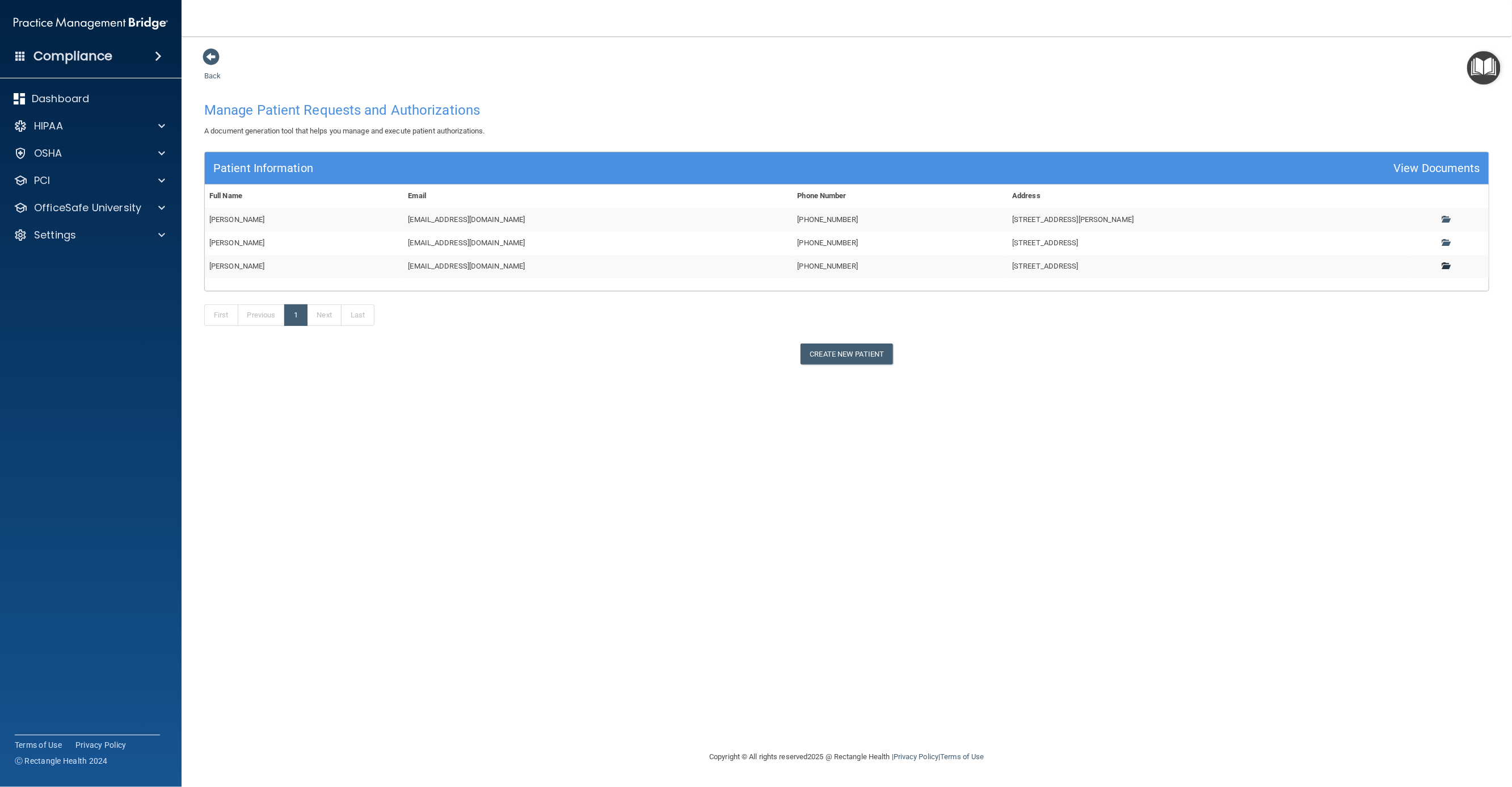
click at [1442, 265] on span at bounding box center [1446, 265] width 8 height 8
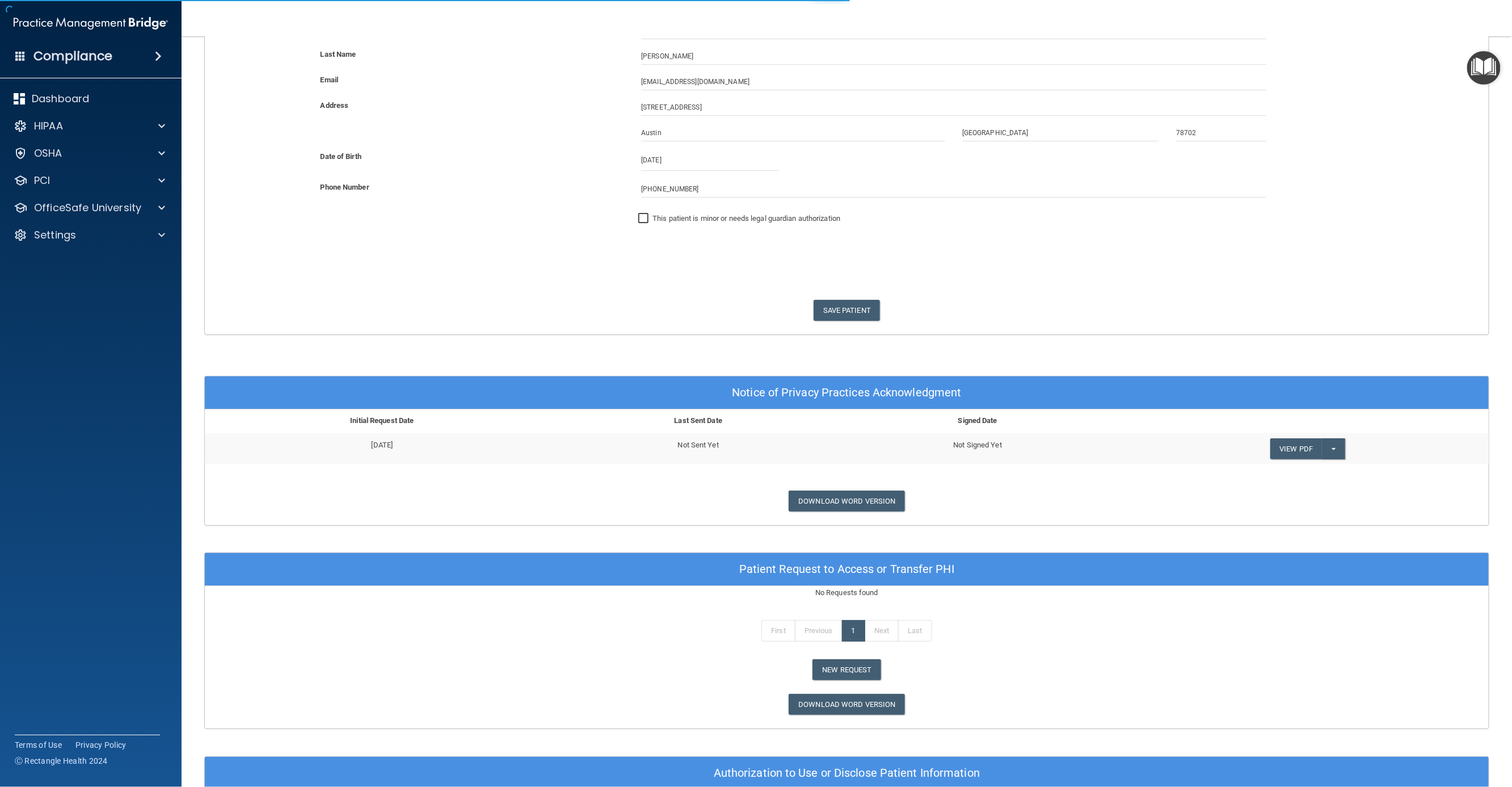
scroll to position [267, 0]
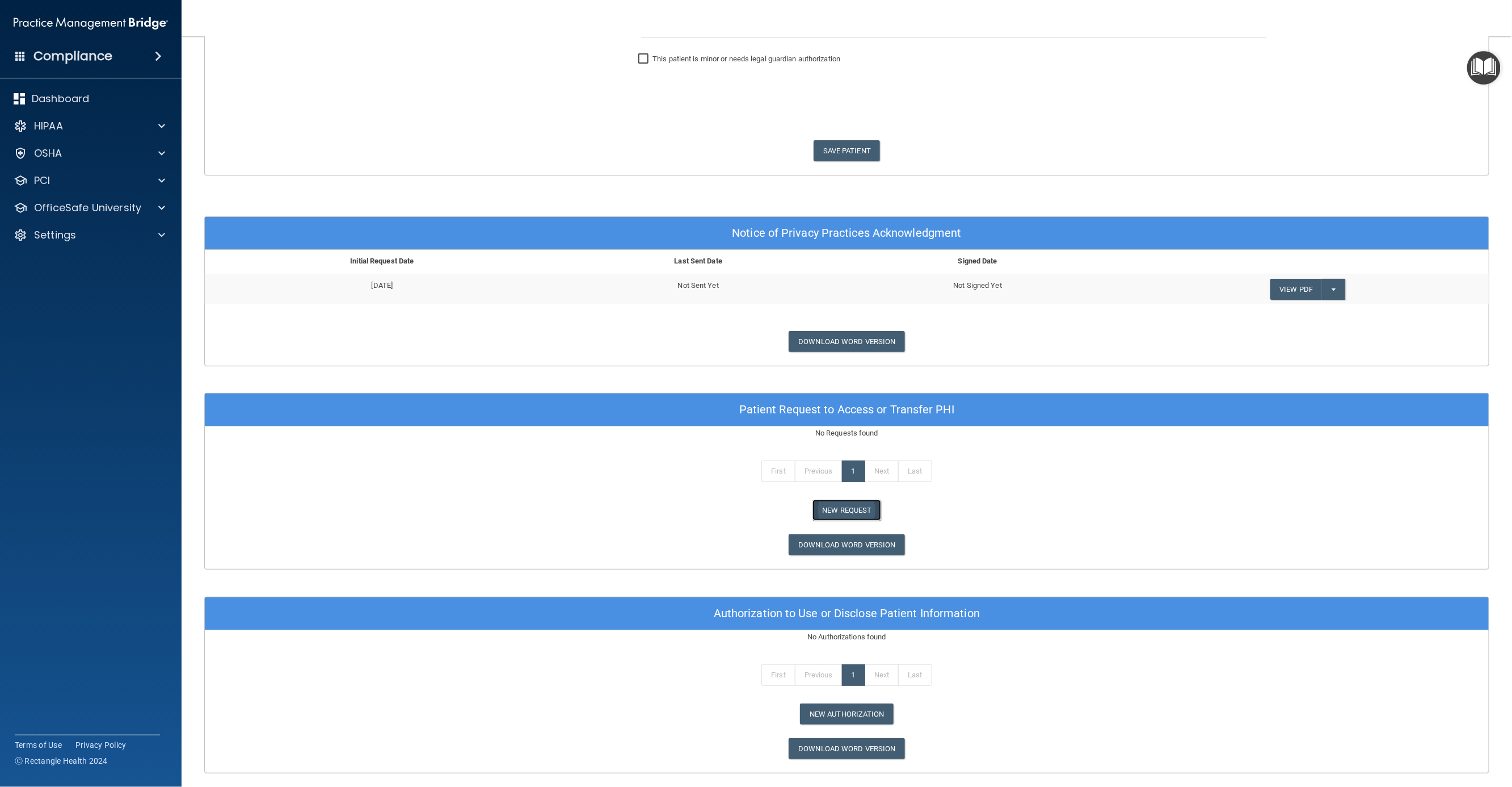
click at [849, 512] on button "New Request" at bounding box center [846, 510] width 68 height 21
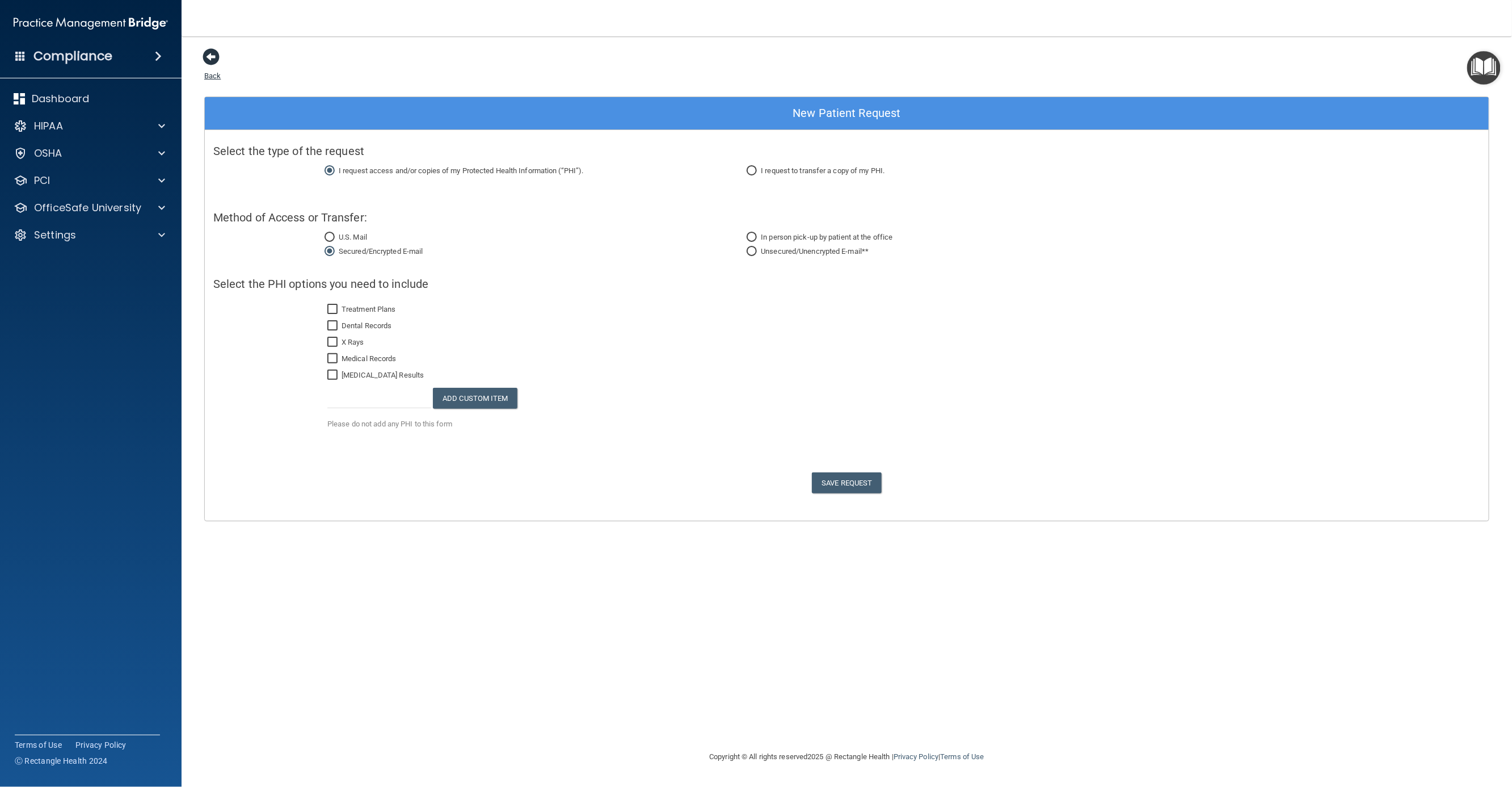
click at [204, 54] on span at bounding box center [211, 56] width 17 height 17
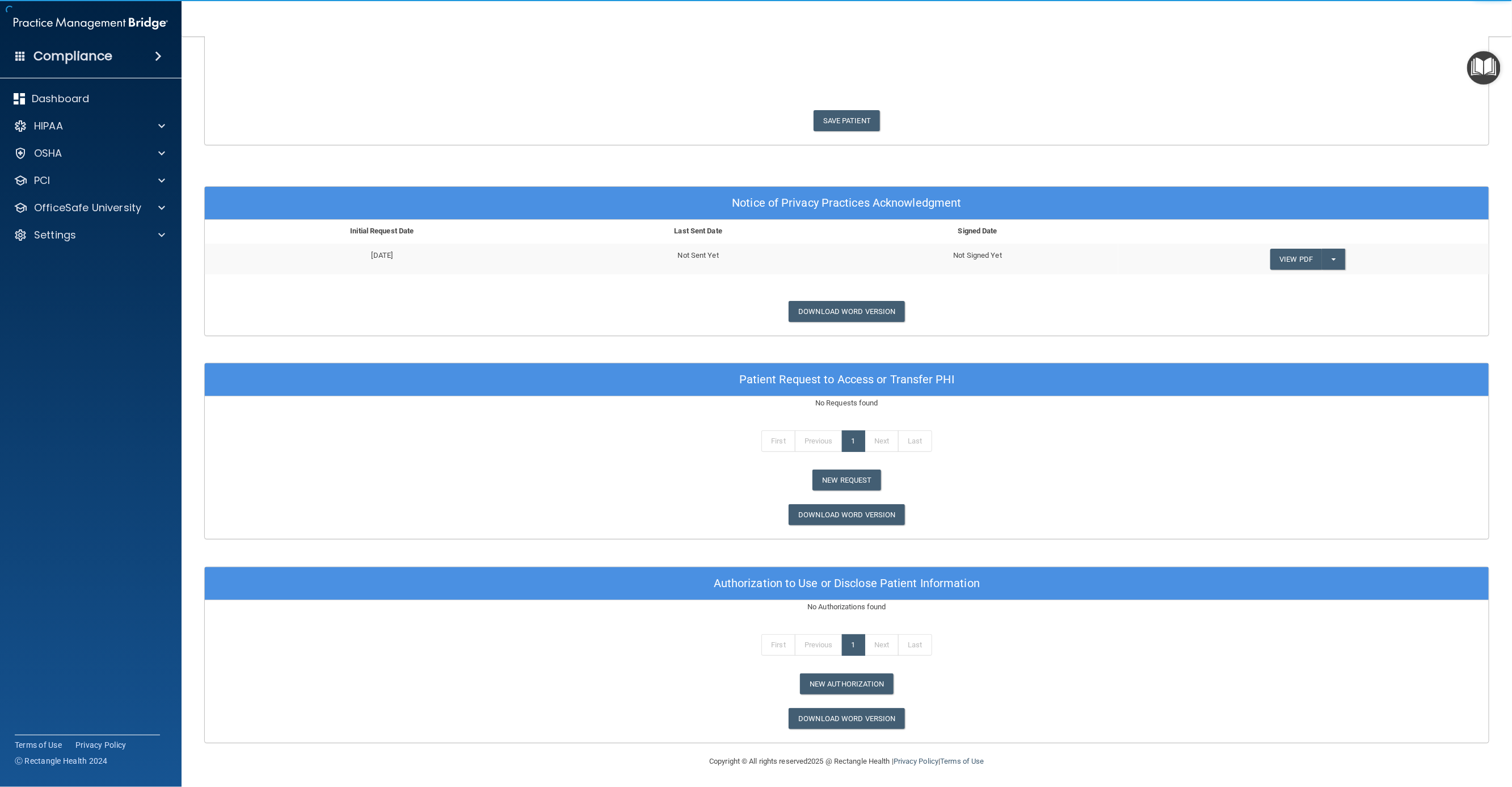
scroll to position [300, 0]
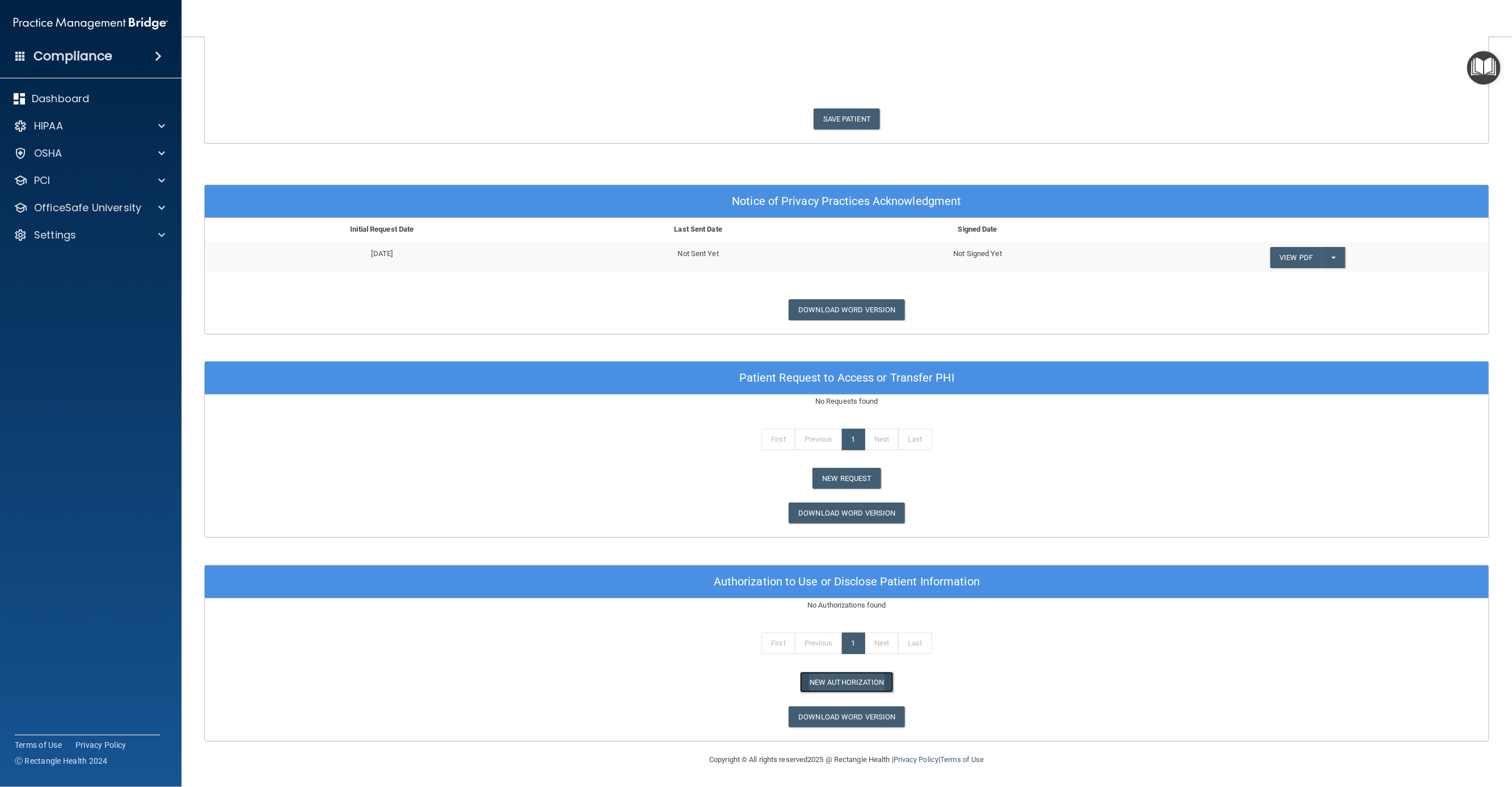
click at [843, 684] on button "New Authorization" at bounding box center [846, 682] width 93 height 21
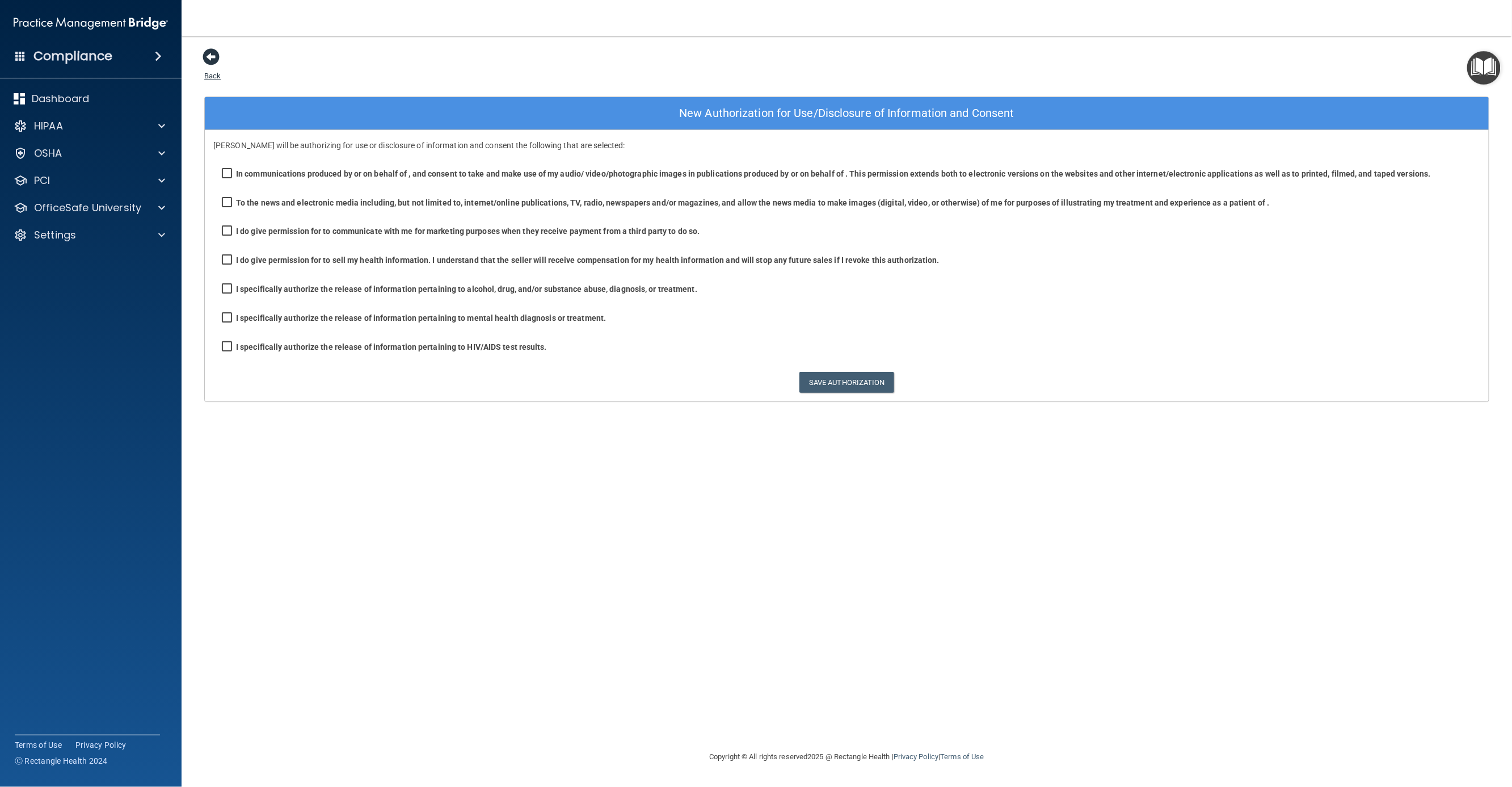
click at [209, 55] on span at bounding box center [211, 56] width 17 height 17
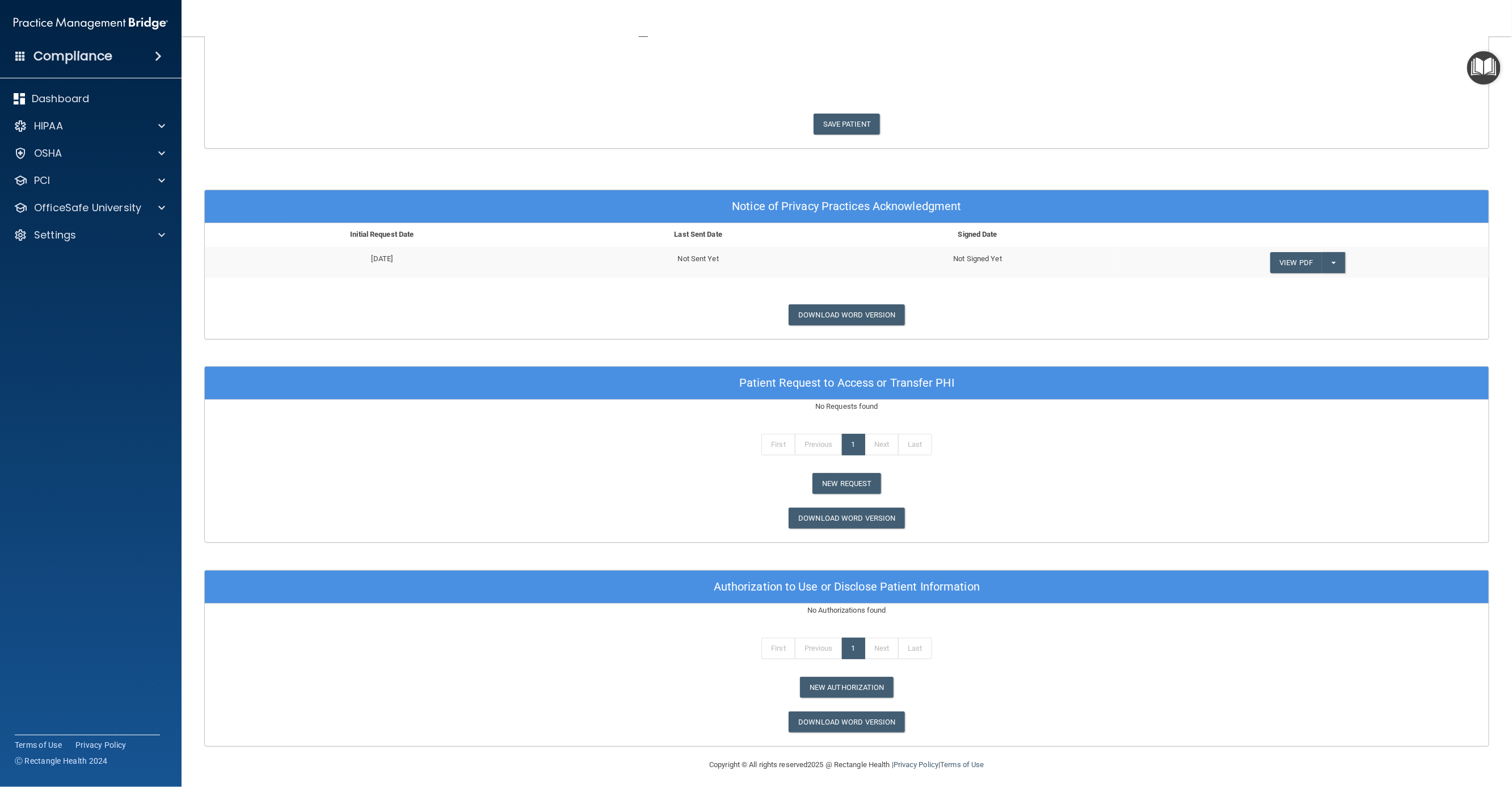
scroll to position [300, 0]
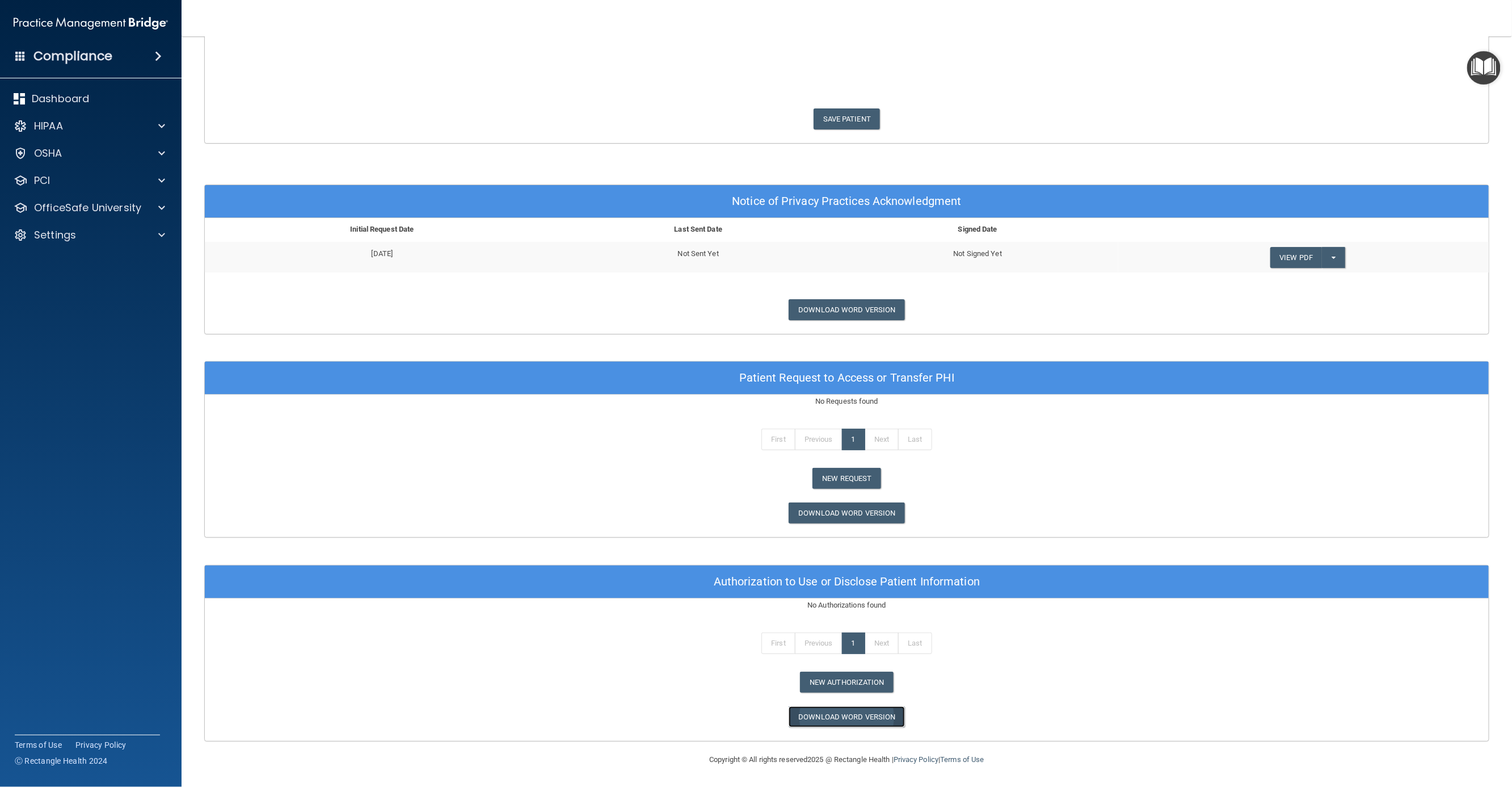
click at [849, 717] on link "Download Word Version" at bounding box center [846, 717] width 116 height 21
click at [89, 206] on p "OfficeSafe University" at bounding box center [87, 207] width 107 height 14
click at [79, 293] on p "Continuing Education" at bounding box center [85, 289] width 155 height 11
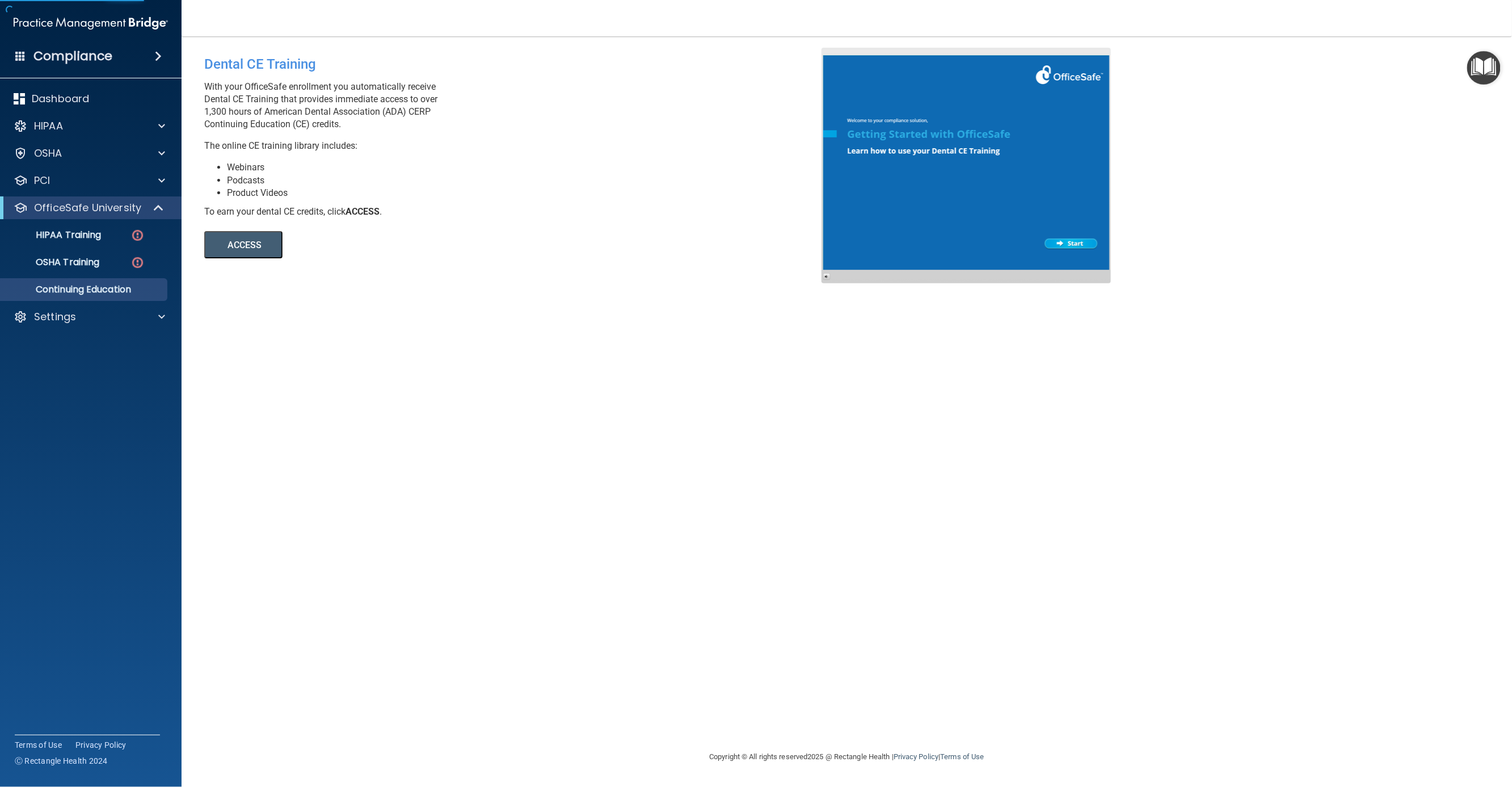
click at [250, 253] on button "ACCESS" at bounding box center [243, 244] width 78 height 27
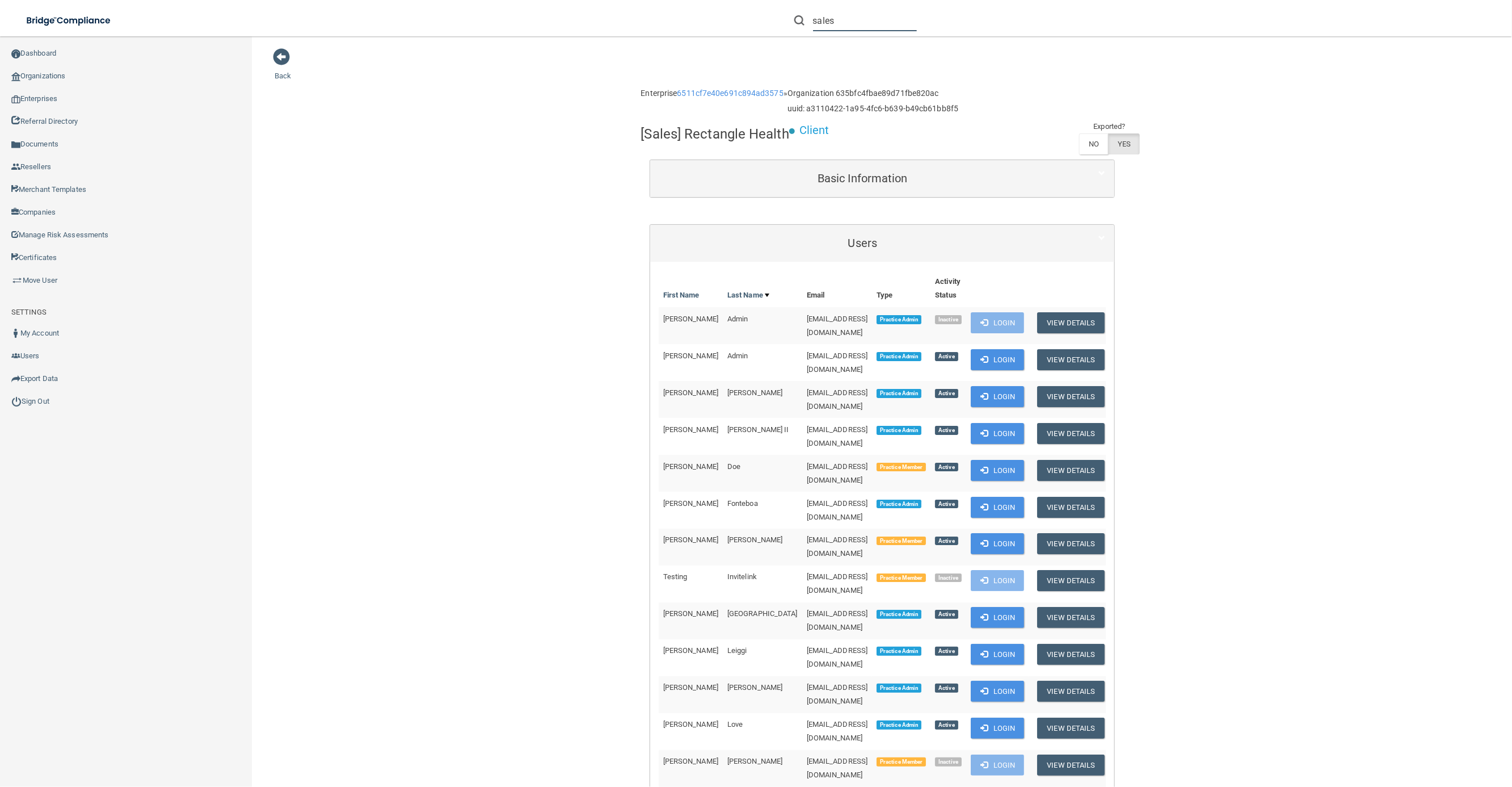
click at [844, 19] on input "sales" at bounding box center [865, 21] width 104 height 21
drag, startPoint x: 844, startPoint y: 19, endPoint x: 743, endPoint y: 14, distance: 101.1
click at [743, 14] on div "sales [PERSON_NAME] [EMAIL_ADDRESS][DOMAIN_NAME] Manage My Enterprise [Sales] R…" at bounding box center [1071, 21] width 882 height 41
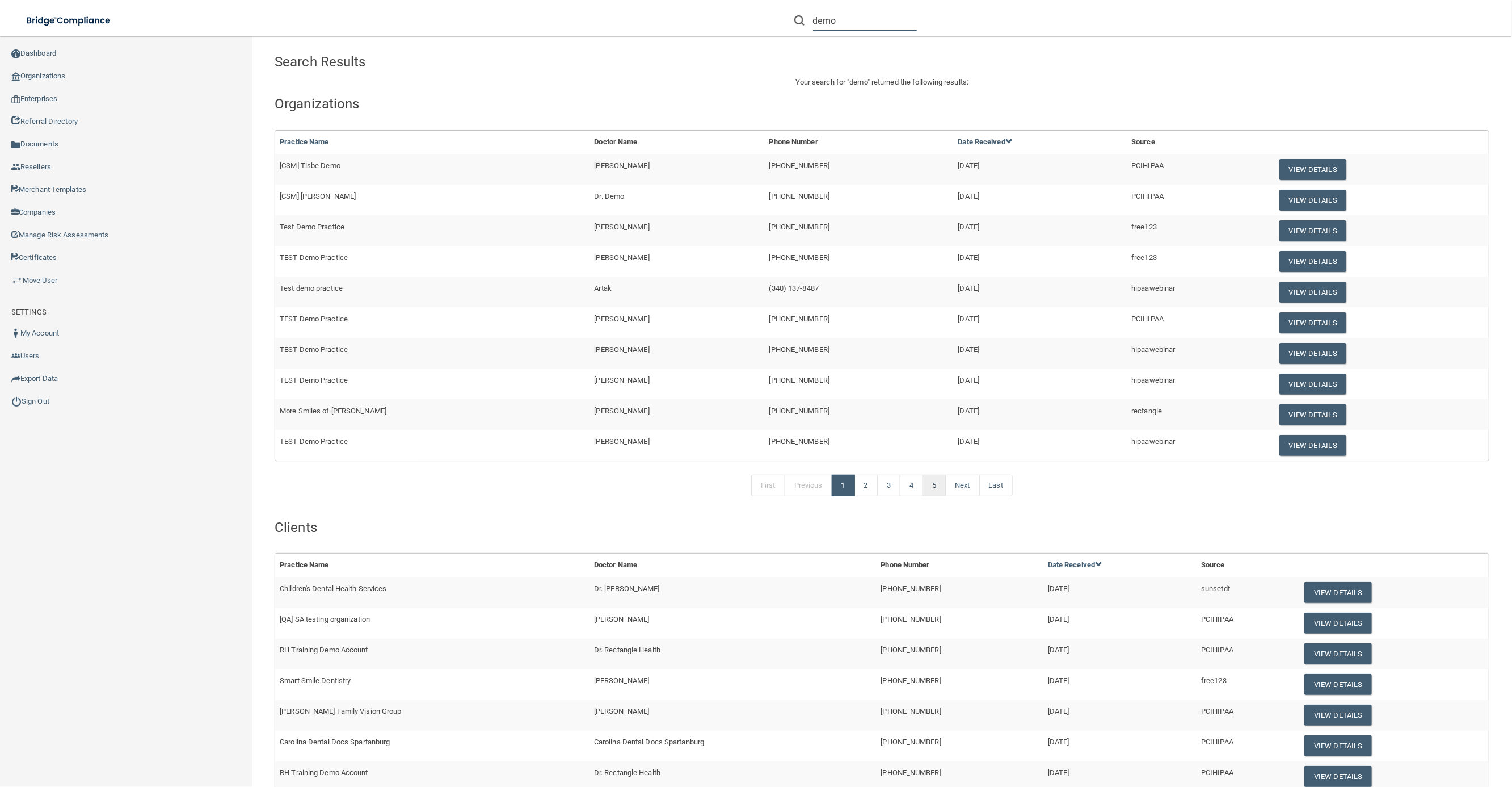
type input "demo"
click at [926, 485] on link "5" at bounding box center [934, 485] width 23 height 22
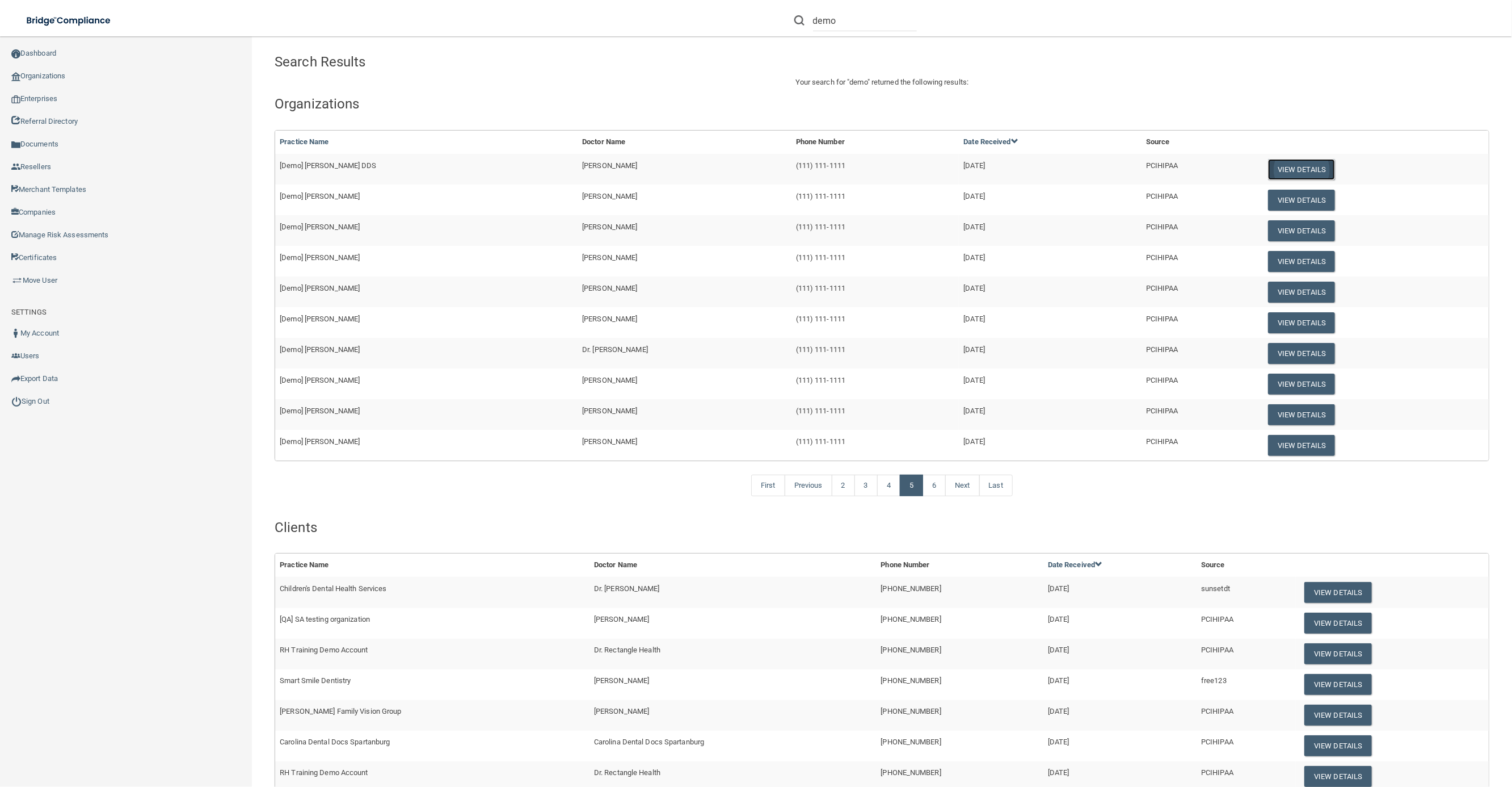
click at [1273, 168] on button "View Details" at bounding box center [1301, 170] width 67 height 21
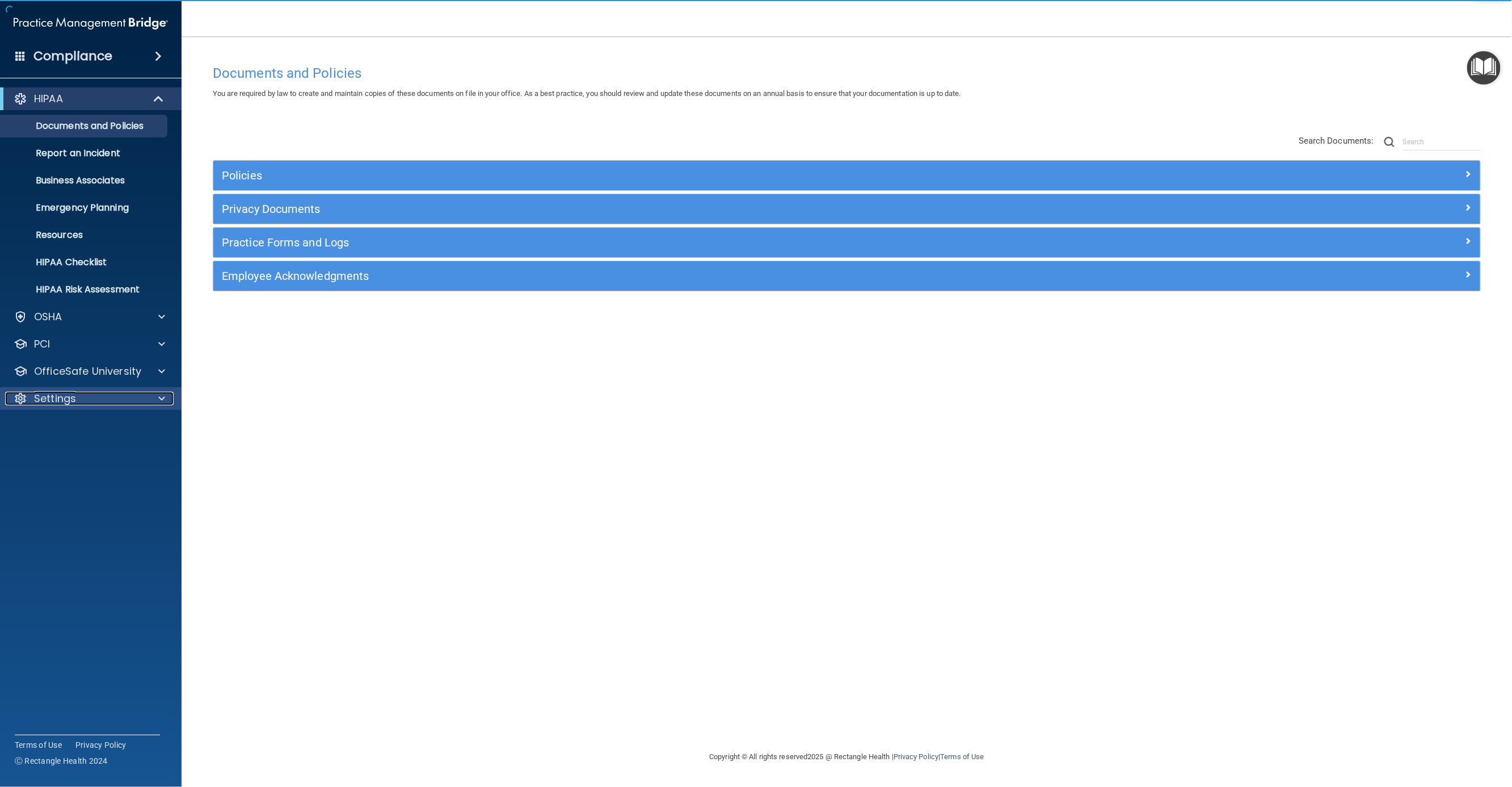
click at [38, 404] on p "Settings" at bounding box center [55, 398] width 42 height 14
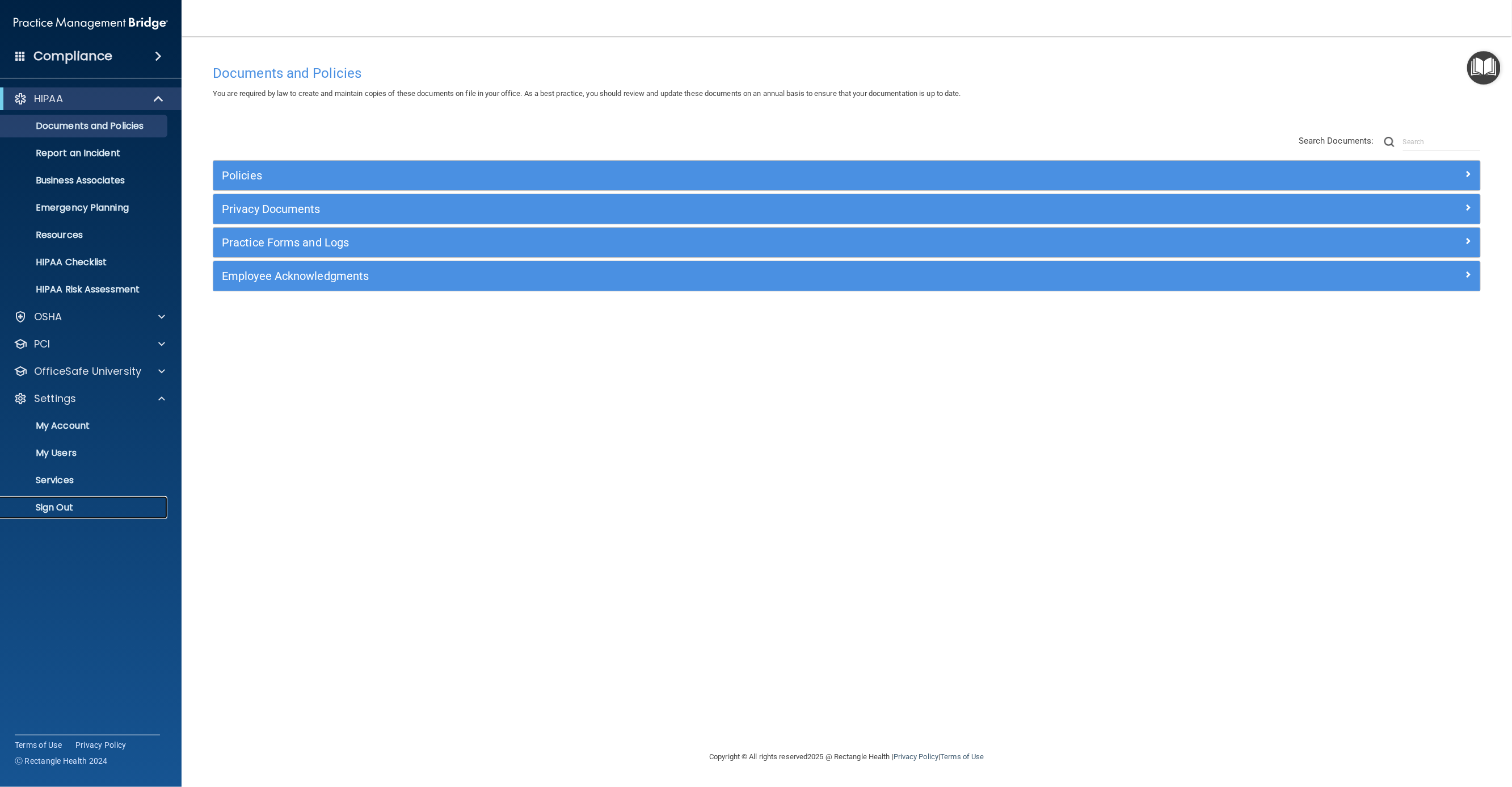
click at [56, 504] on p "Sign Out" at bounding box center [85, 507] width 155 height 11
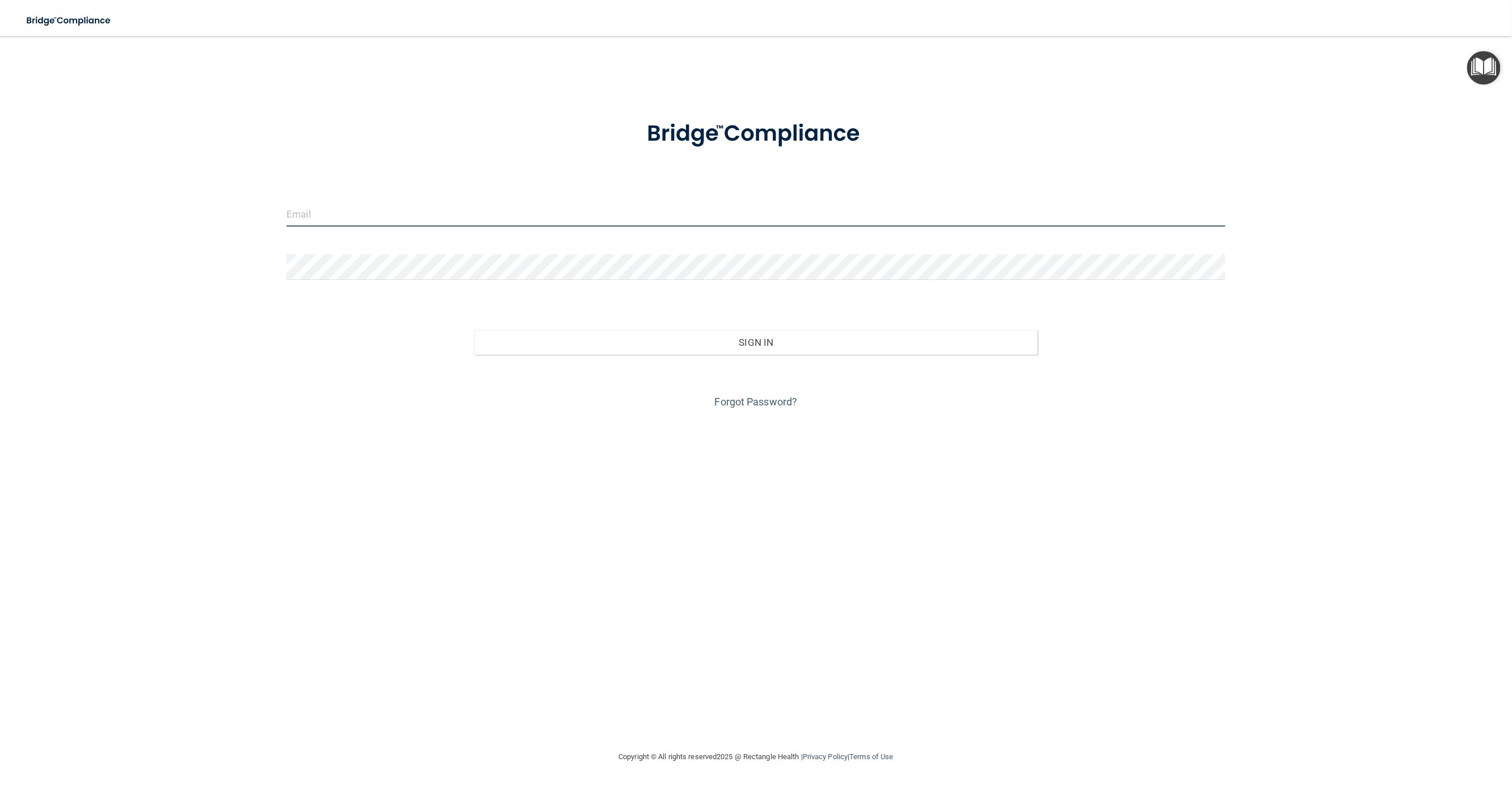
type input "awarren@rectanglehealth.com"
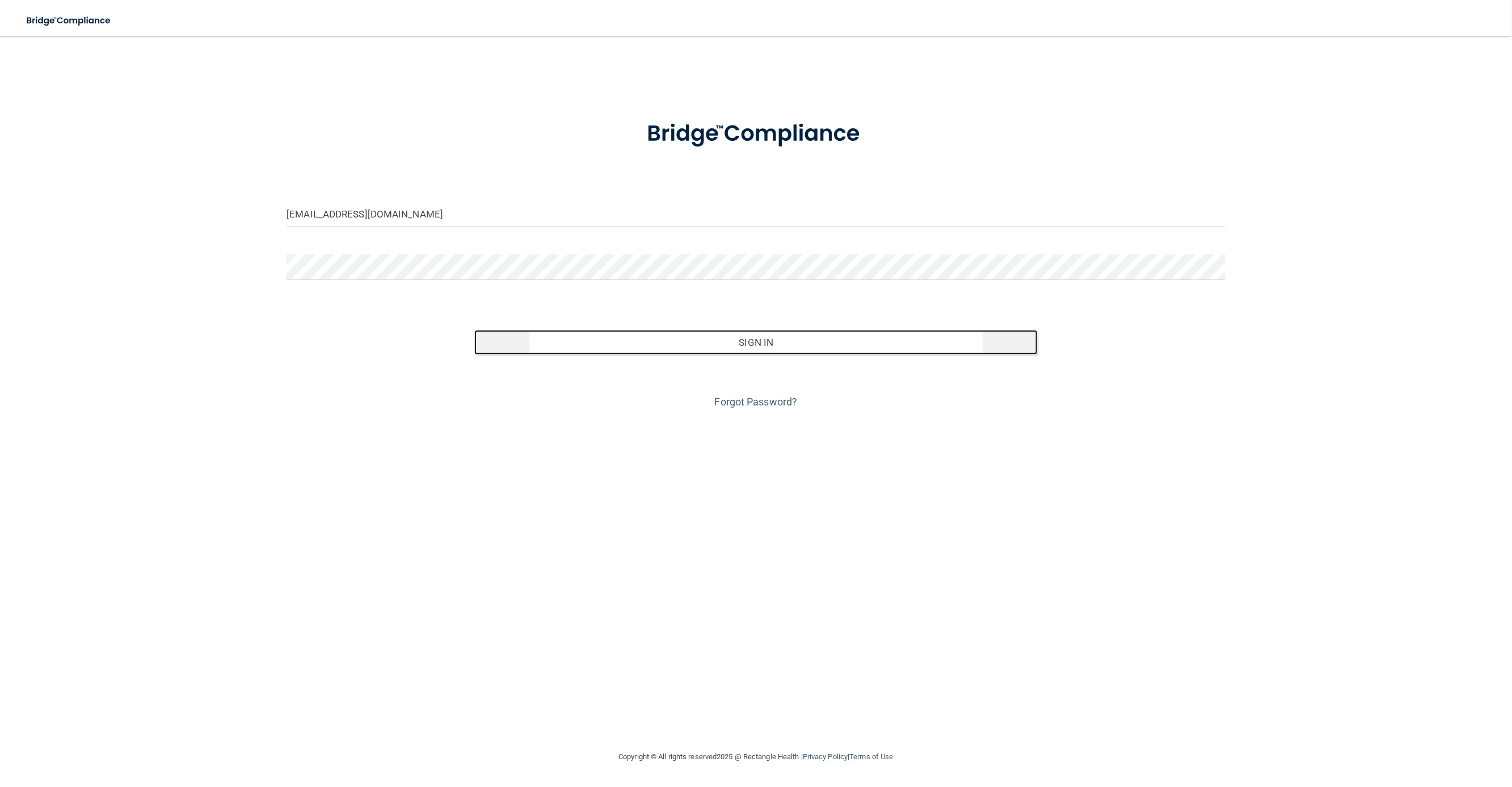
click at [691, 337] on button "Sign In" at bounding box center [756, 342] width 563 height 25
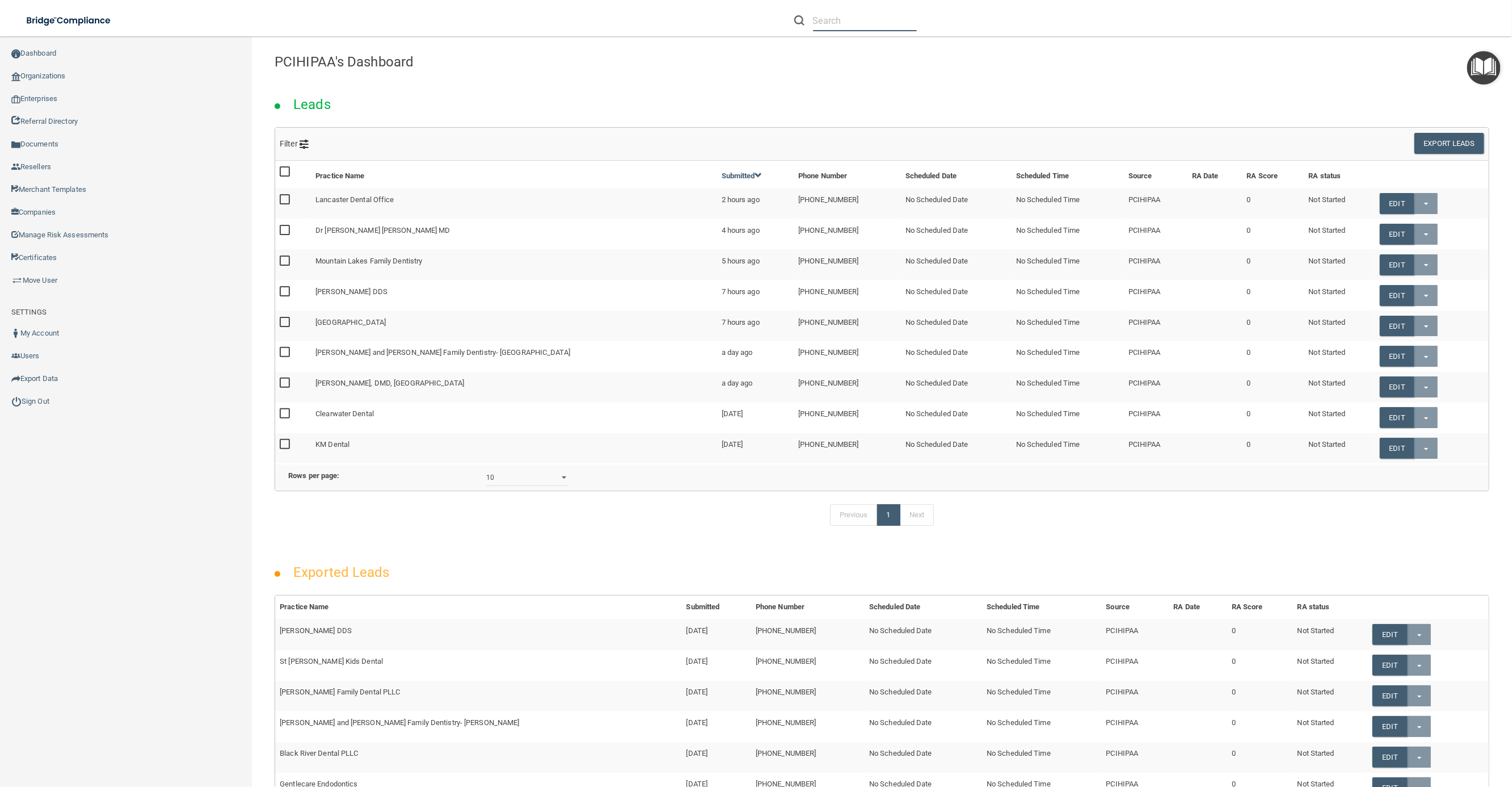
click at [885, 19] on input "text" at bounding box center [865, 21] width 104 height 21
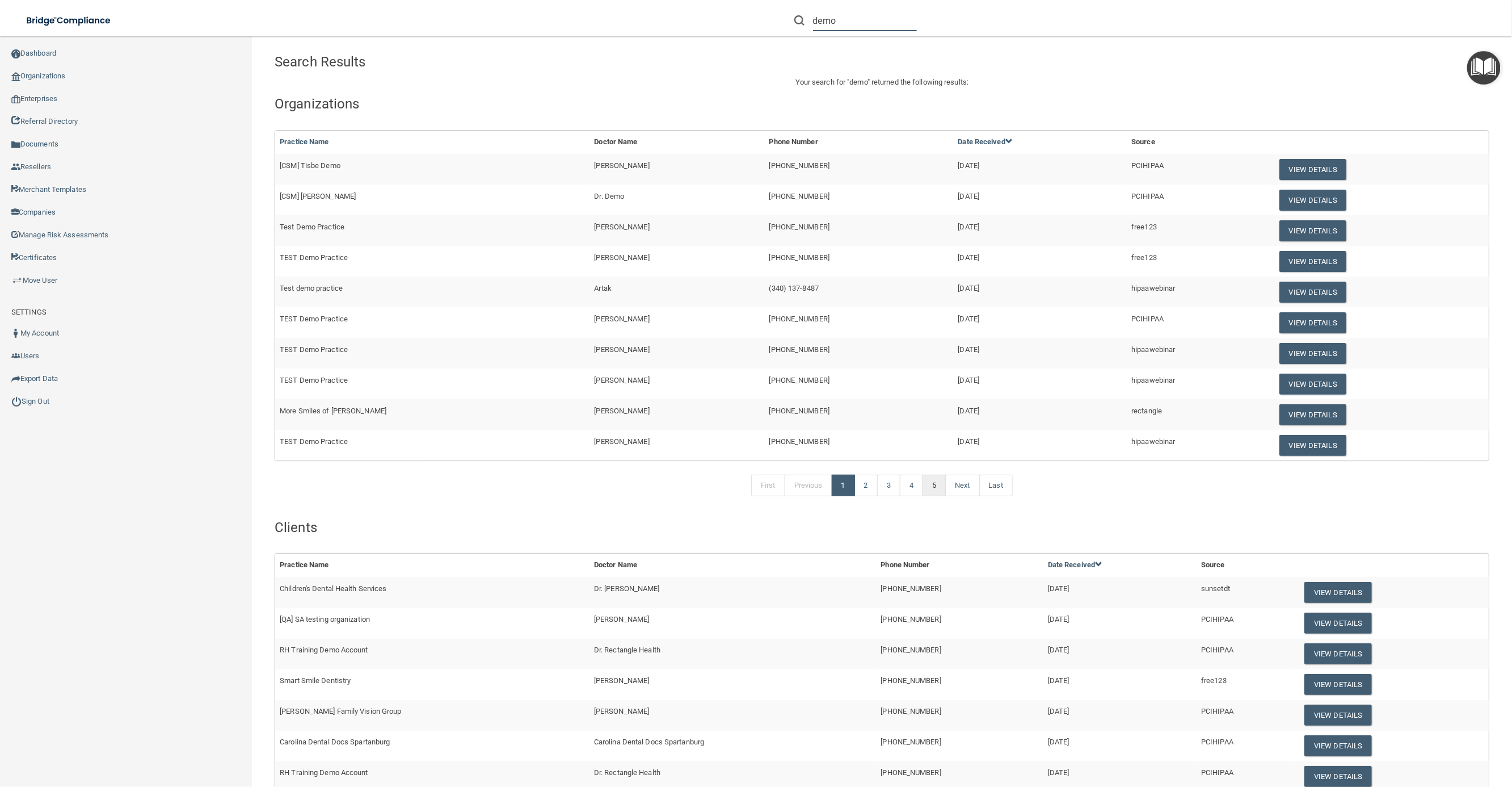
type input "demo"
click at [937, 491] on link "5" at bounding box center [934, 485] width 23 height 22
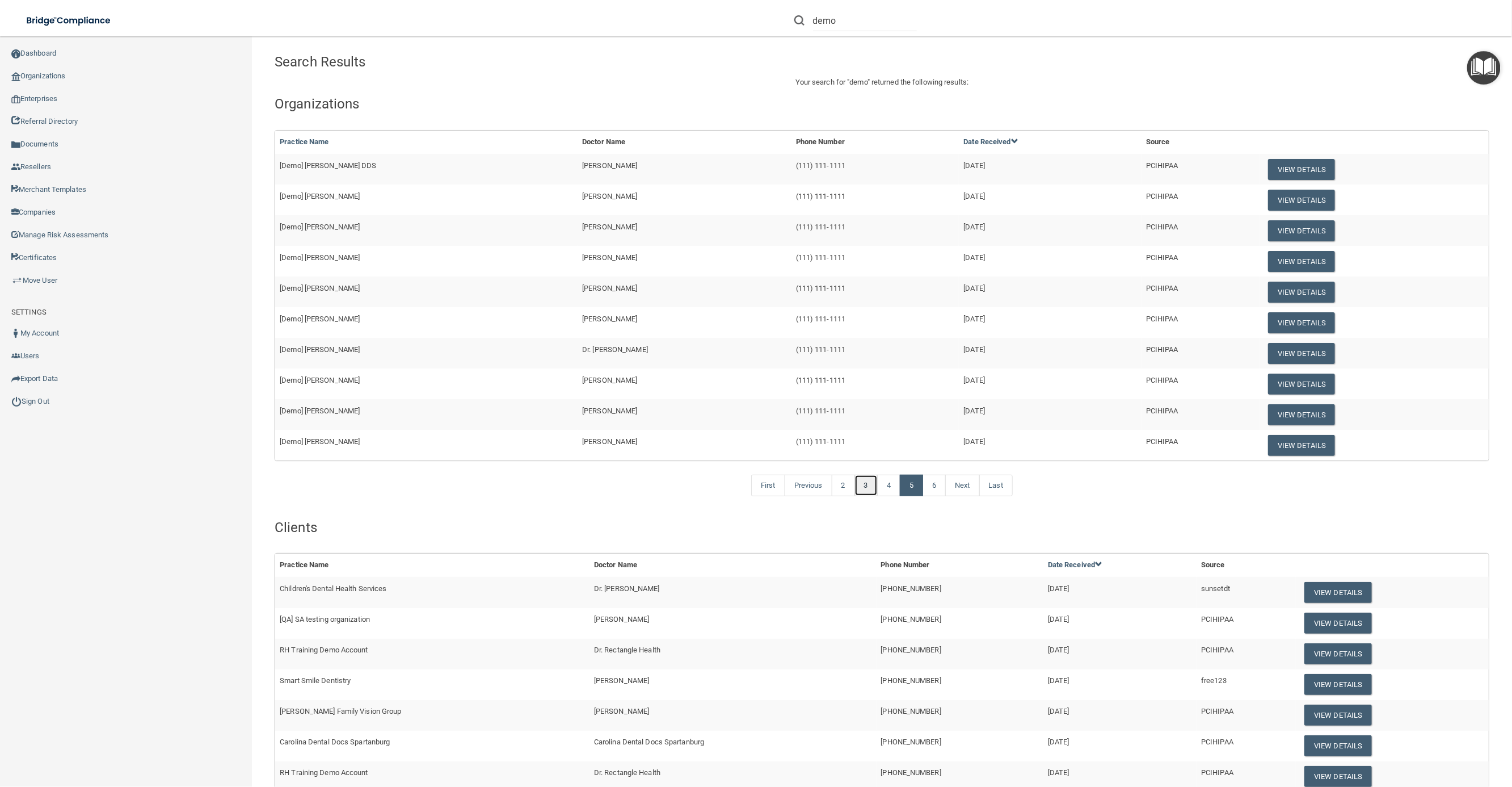
click at [861, 484] on link "3" at bounding box center [866, 485] width 23 height 22
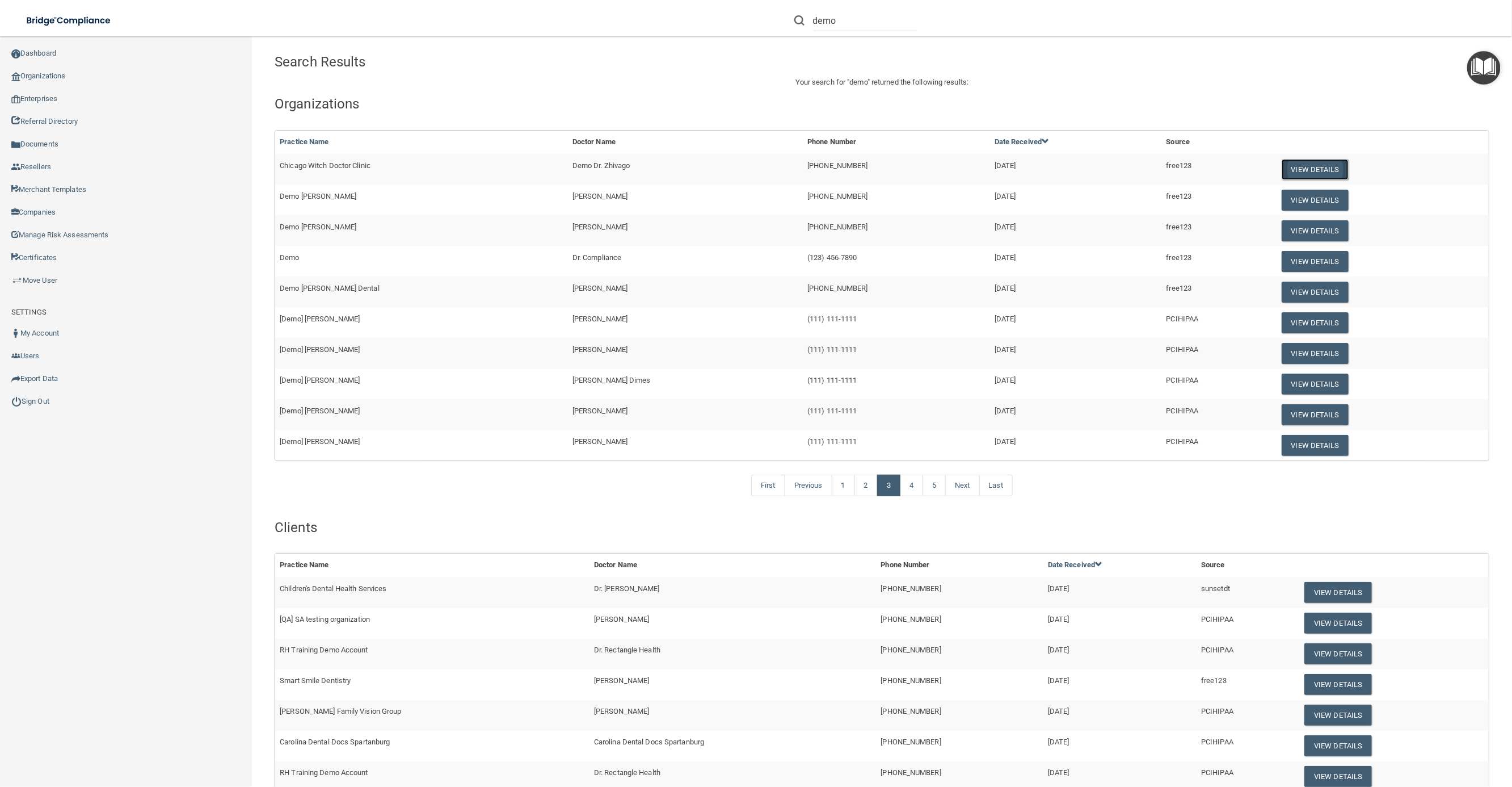
click at [1311, 172] on button "View Details" at bounding box center [1315, 170] width 67 height 21
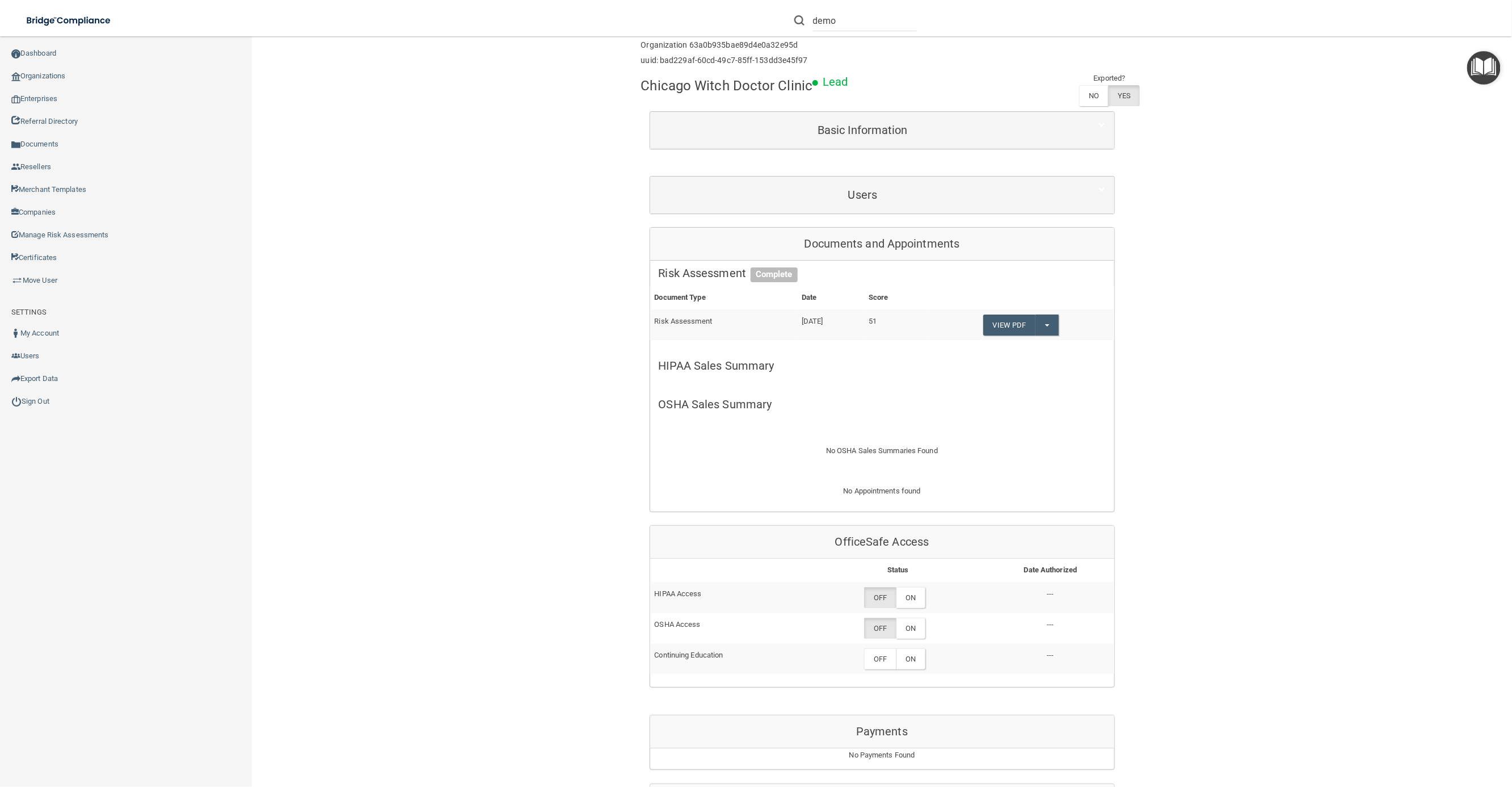
scroll to position [207, 0]
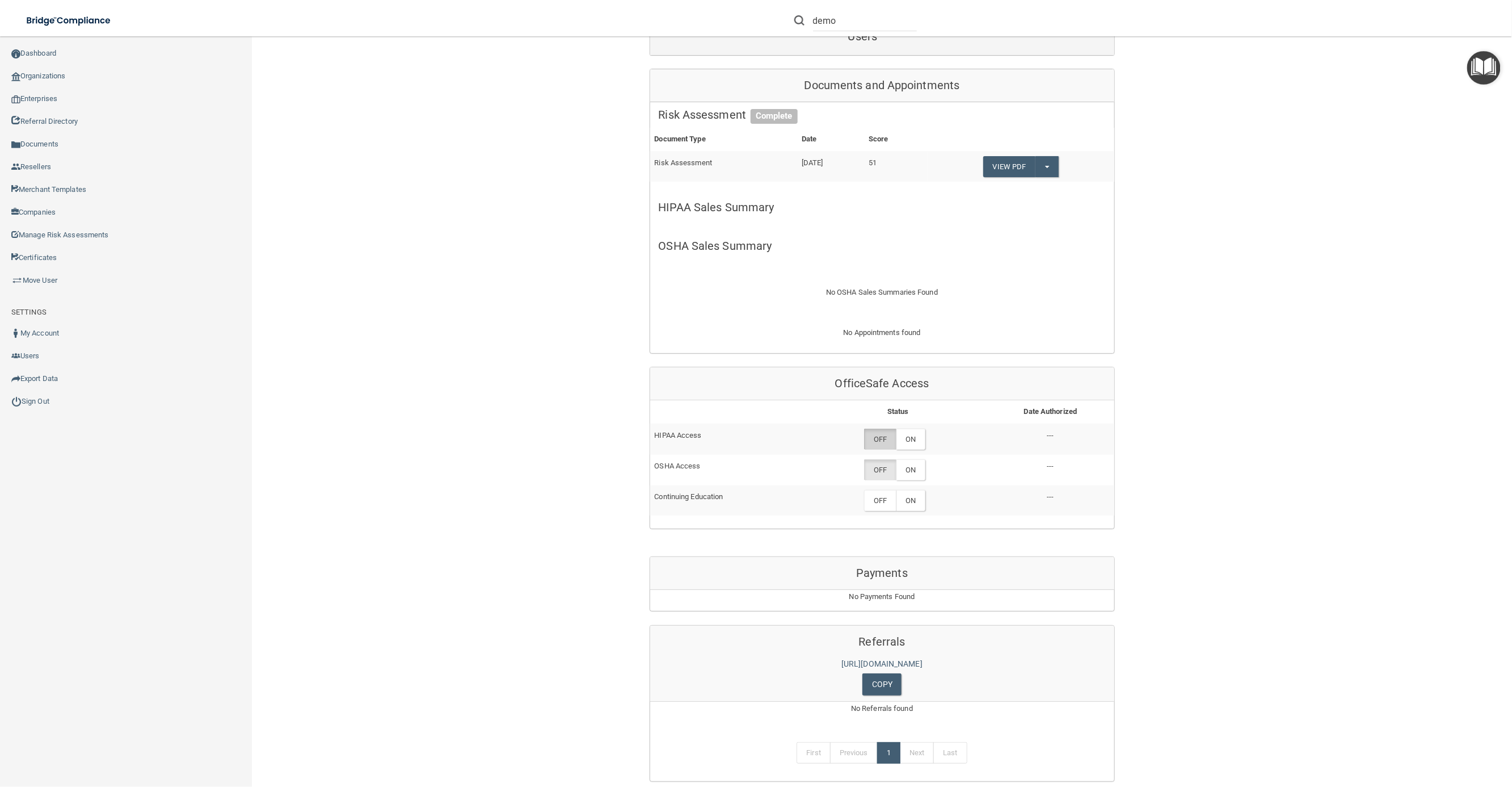
click at [882, 437] on label "OFF" at bounding box center [880, 439] width 32 height 21
click at [876, 470] on label "OFF" at bounding box center [880, 470] width 32 height 21
click at [912, 439] on label "ON" at bounding box center [910, 439] width 29 height 21
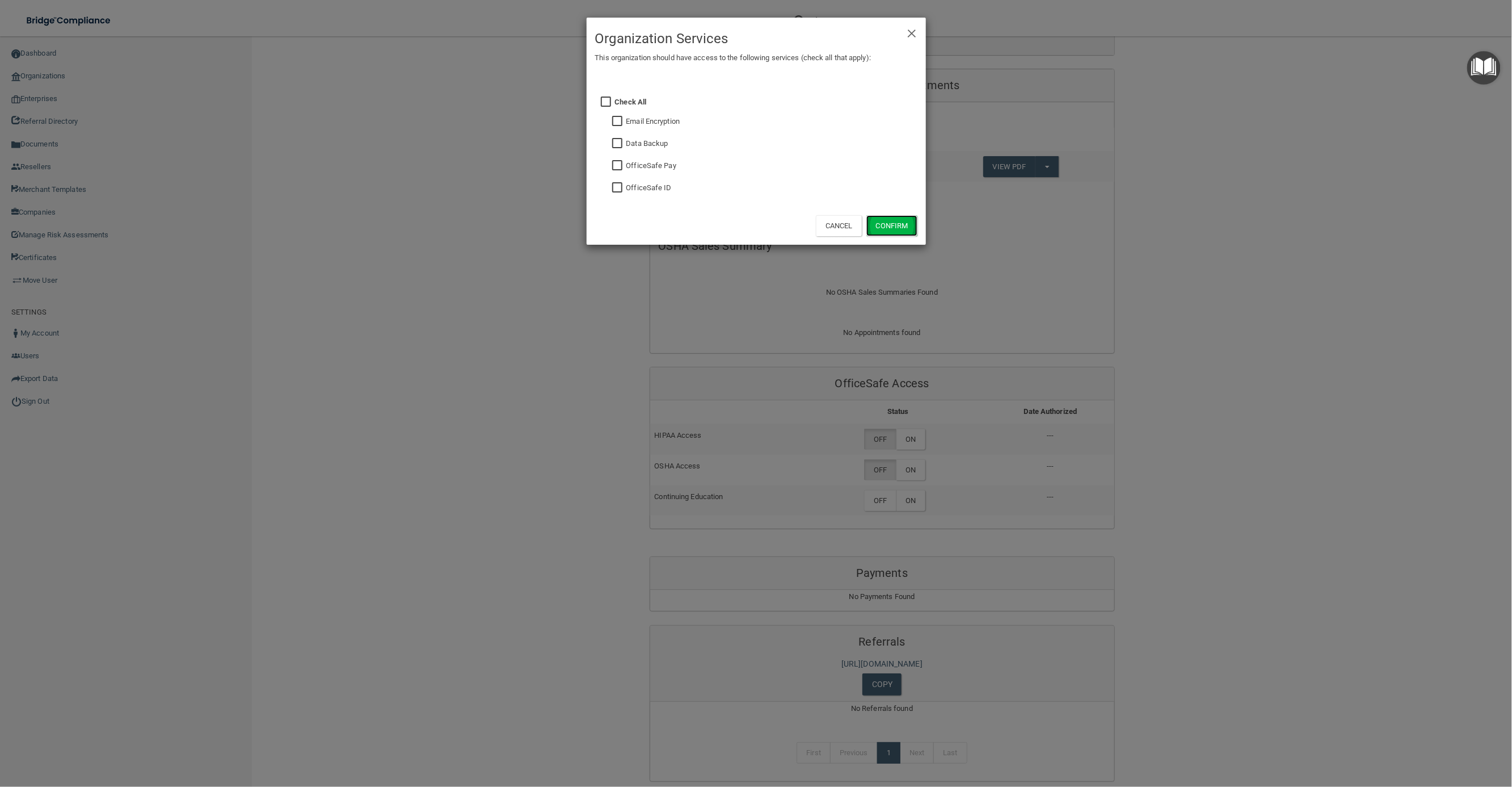
click at [883, 230] on button "Confirm" at bounding box center [892, 226] width 51 height 21
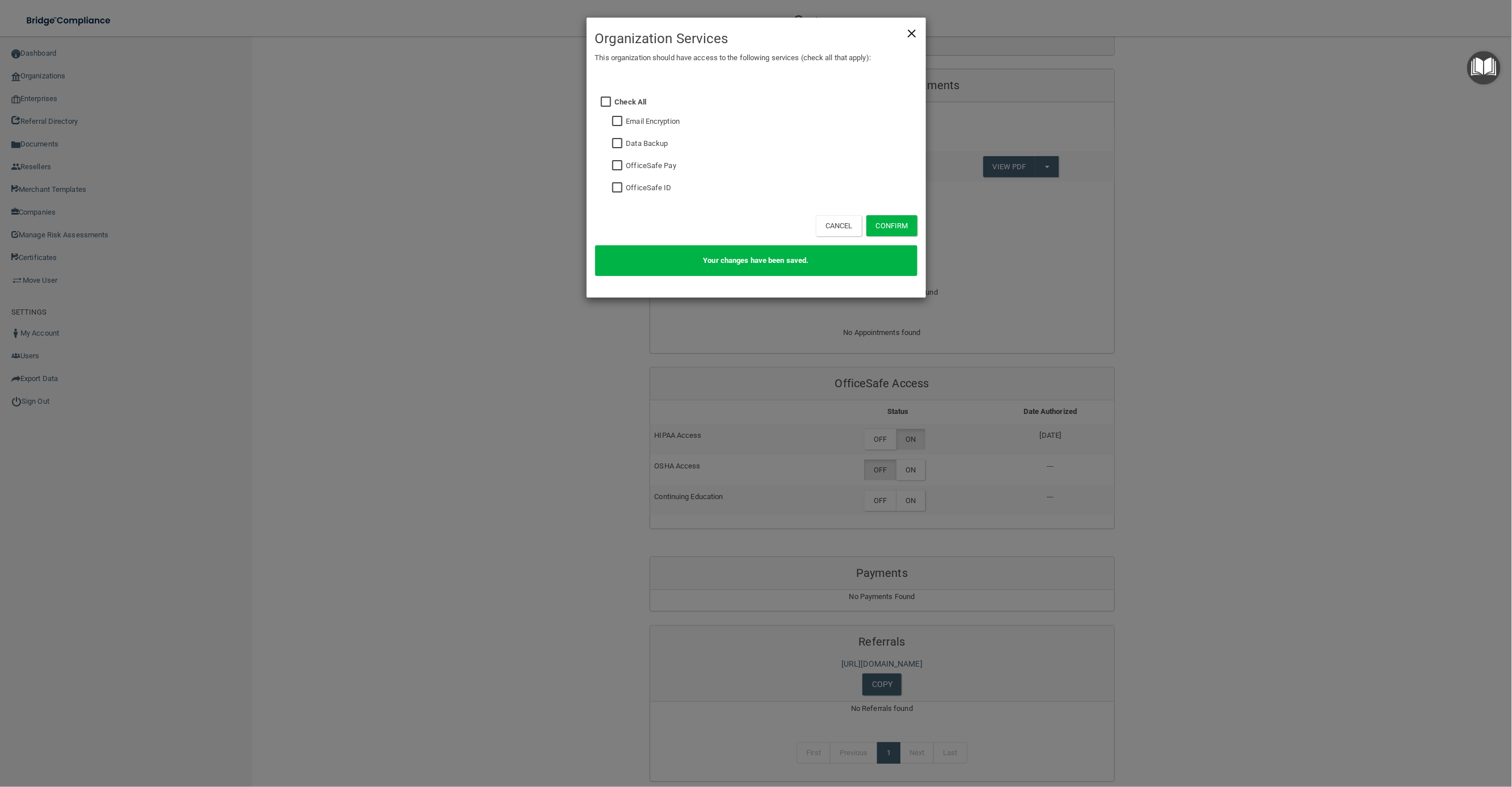
click at [912, 32] on span "×" at bounding box center [912, 32] width 10 height 23
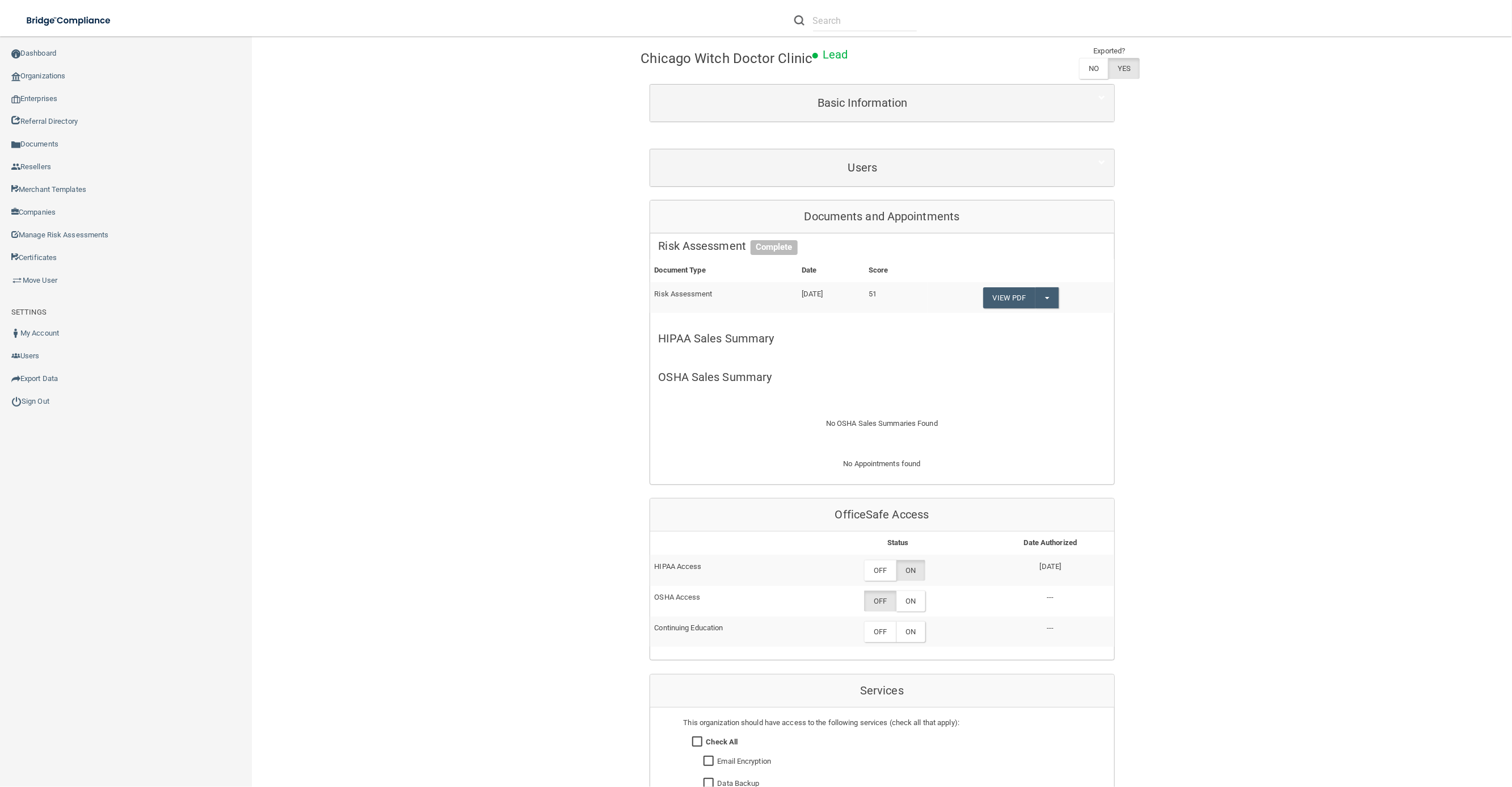
scroll to position [99, 0]
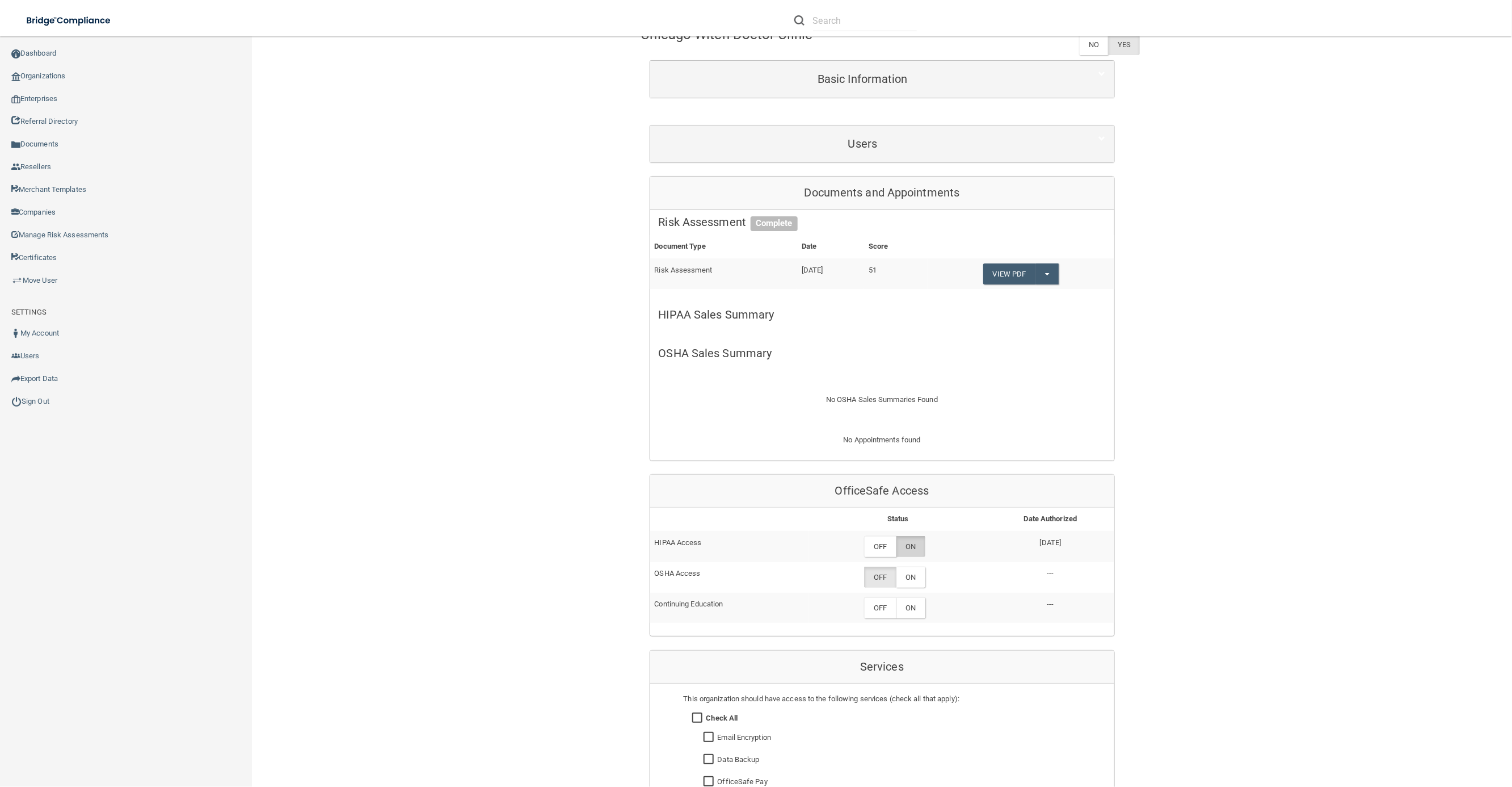
click at [911, 543] on label "ON" at bounding box center [910, 546] width 29 height 21
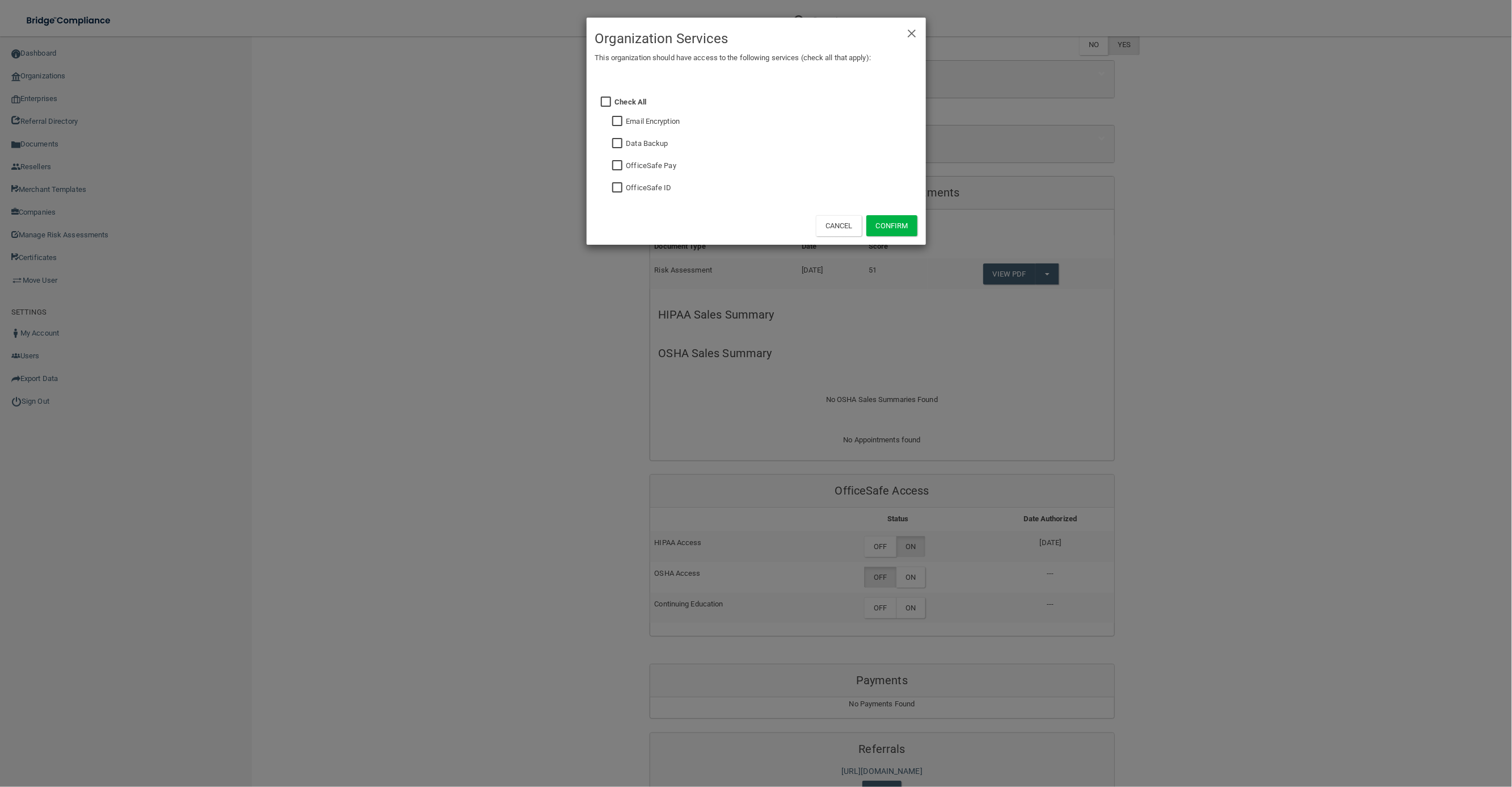
click at [620, 118] on input "checkbox" at bounding box center [619, 121] width 13 height 9
checkbox input "true"
click at [888, 225] on button "Confirm" at bounding box center [892, 226] width 51 height 21
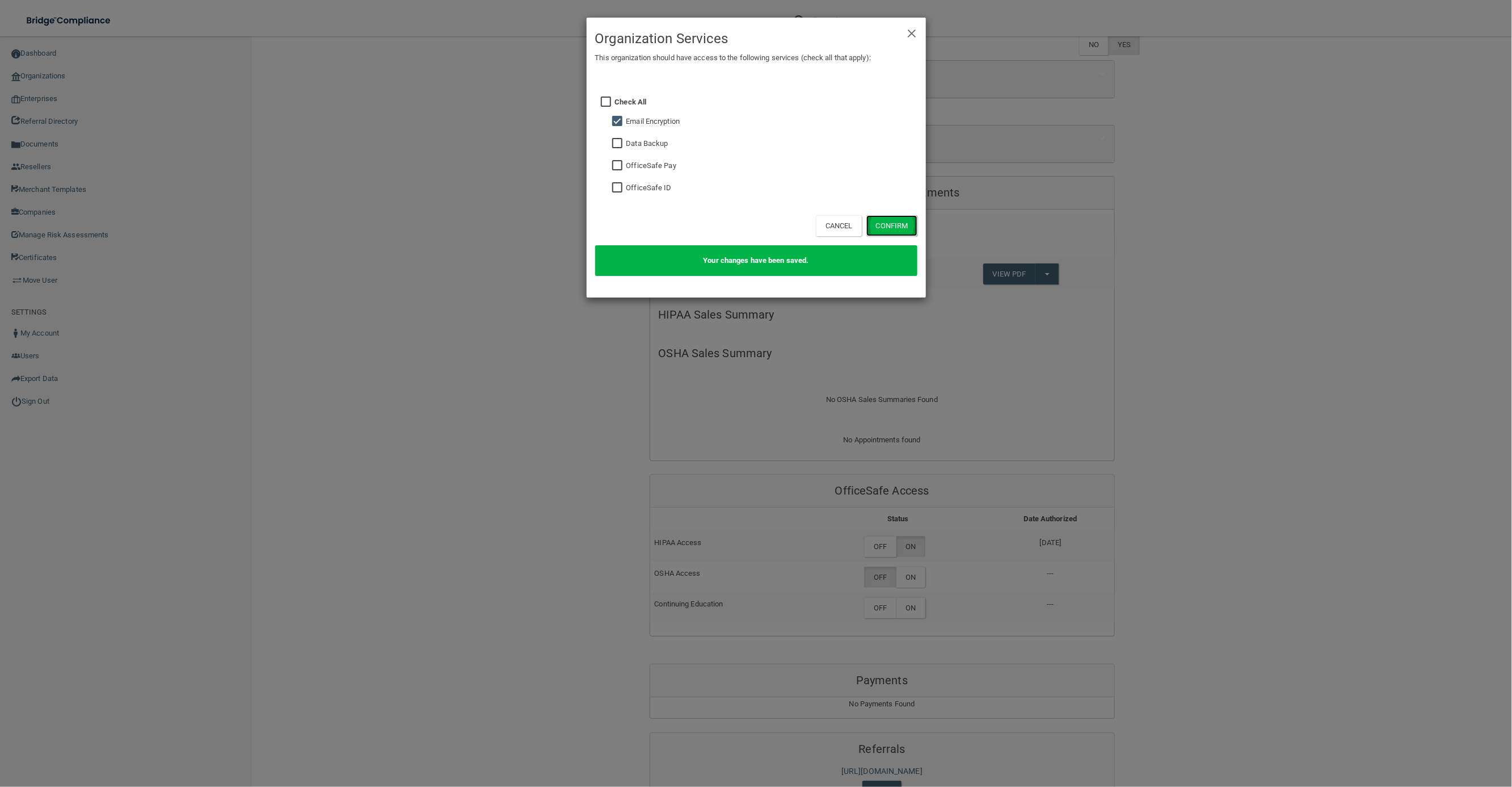
click at [899, 223] on button "Confirm" at bounding box center [892, 226] width 51 height 21
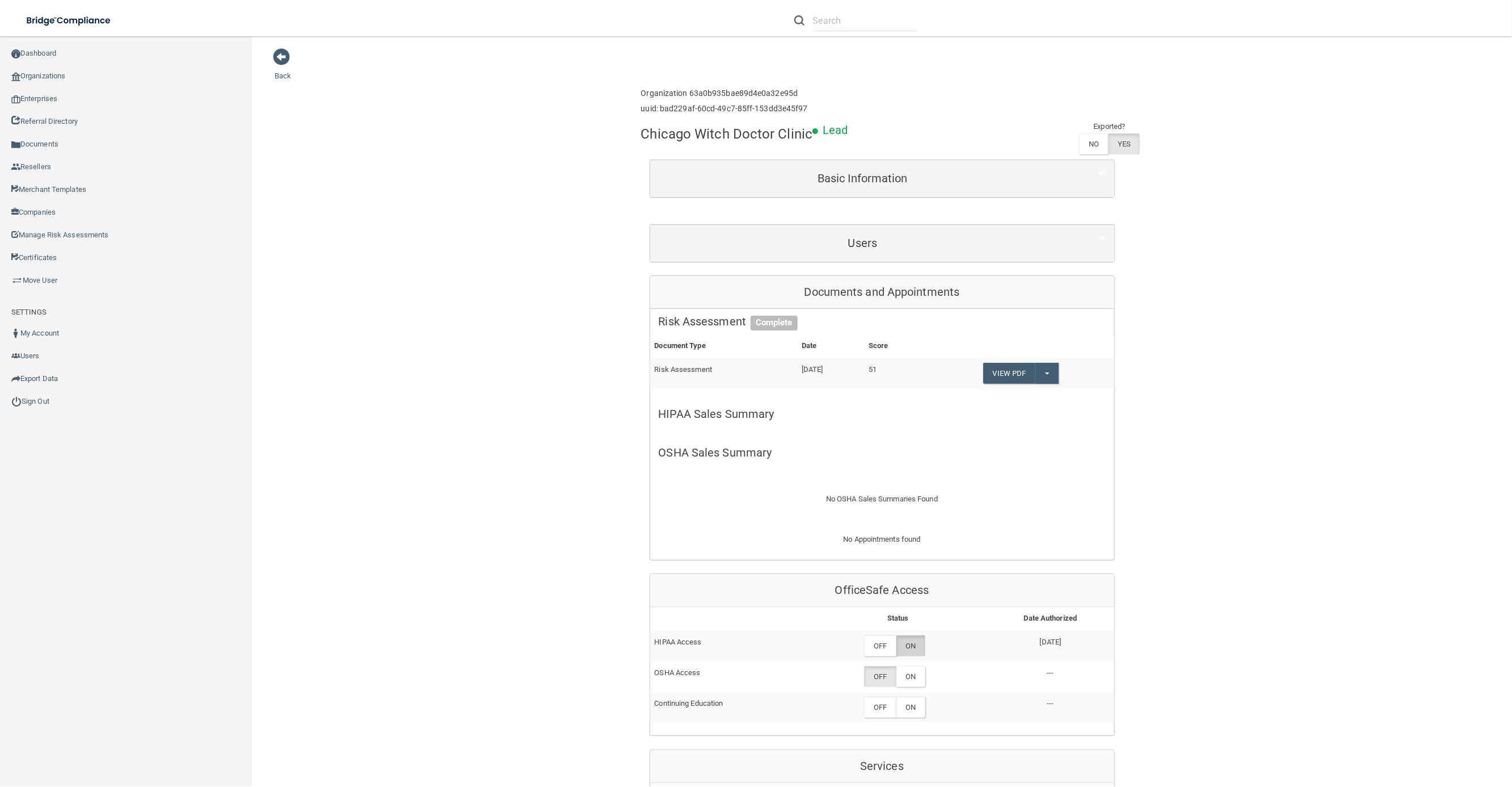
click at [916, 640] on label "ON" at bounding box center [910, 646] width 29 height 21
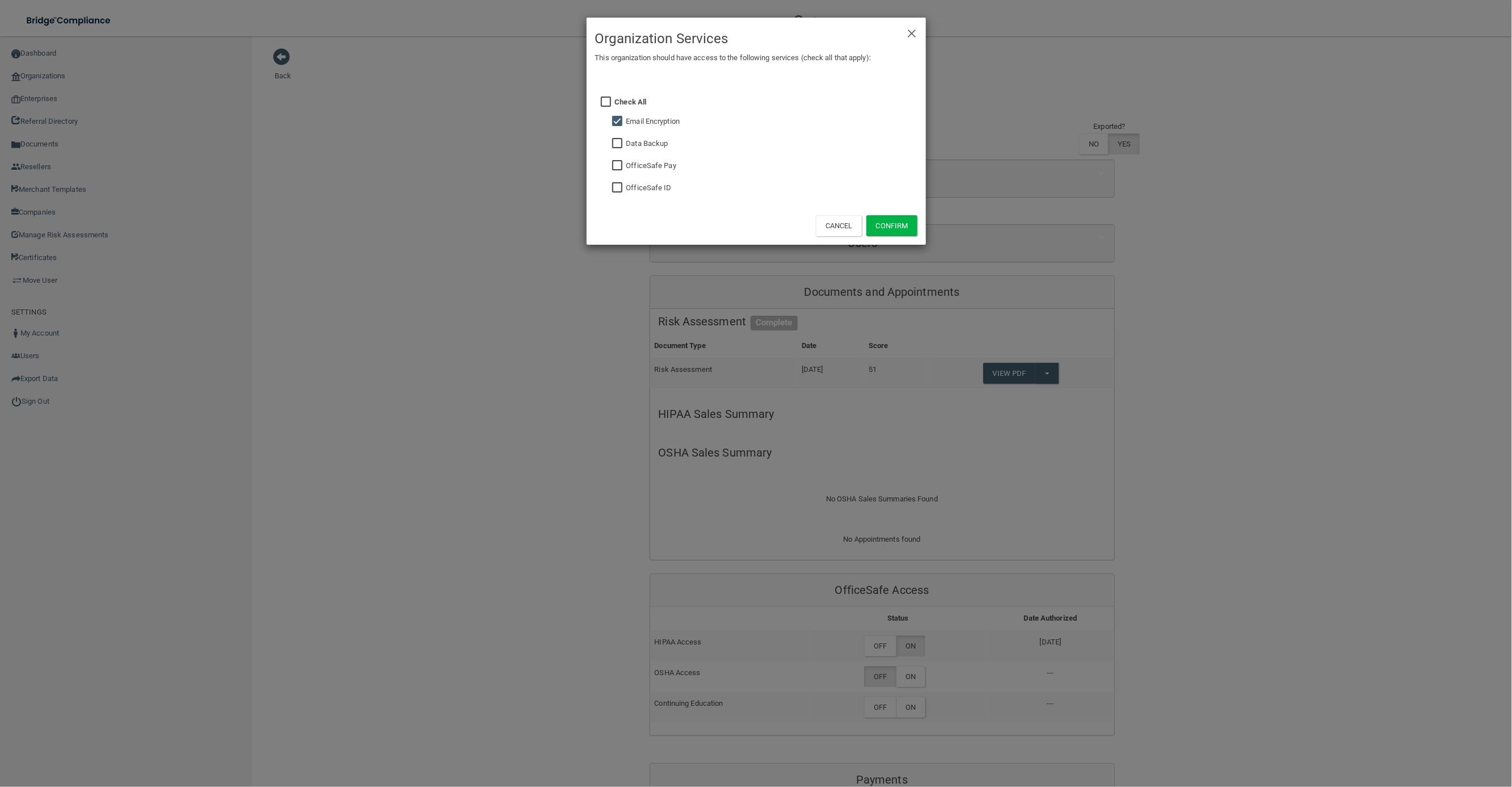
click at [1202, 569] on div "× Close Organization Services This organization should have access to the follo…" at bounding box center [756, 394] width 1512 height 787
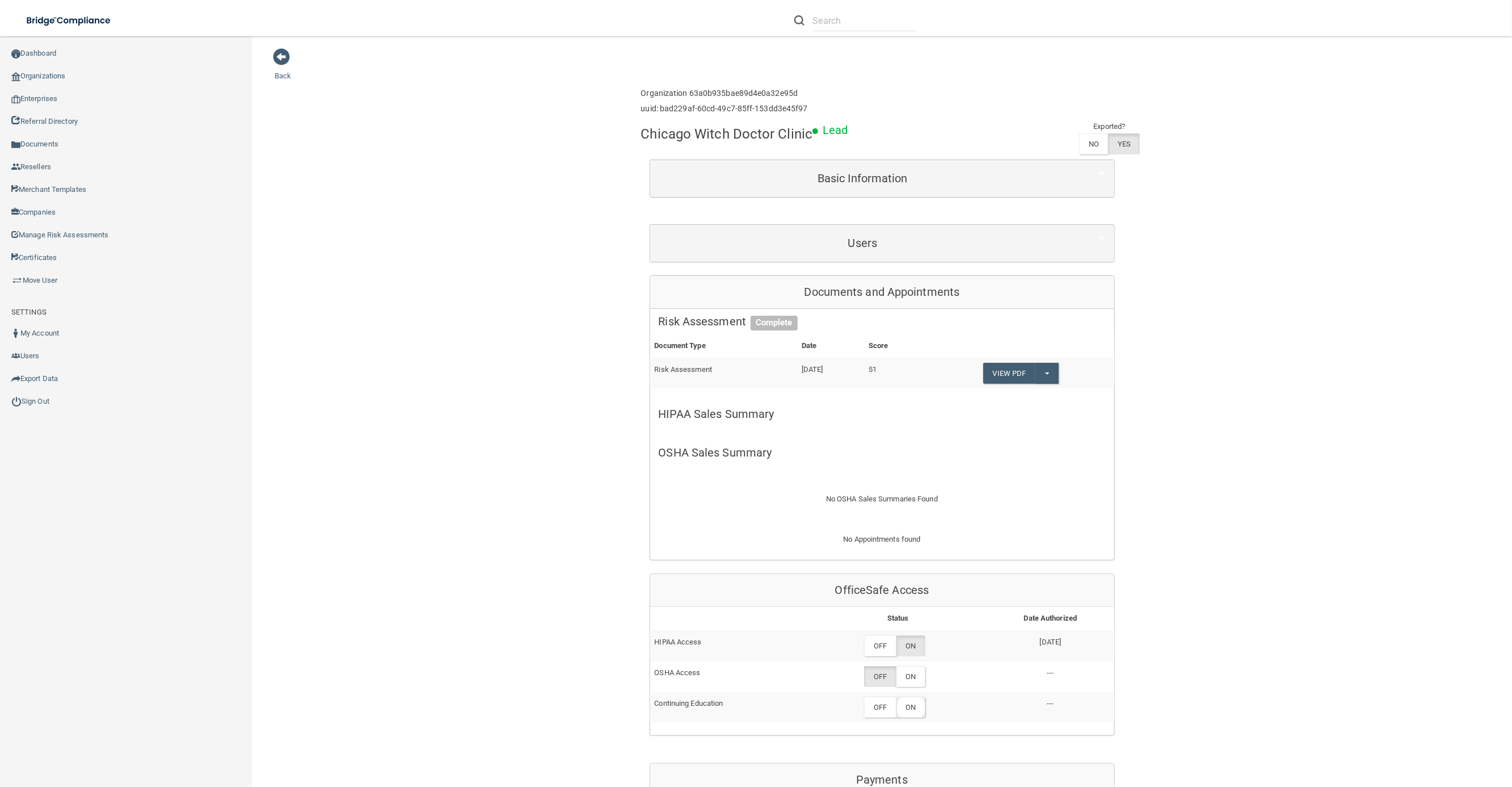
click at [910, 709] on label "ON" at bounding box center [910, 707] width 29 height 21
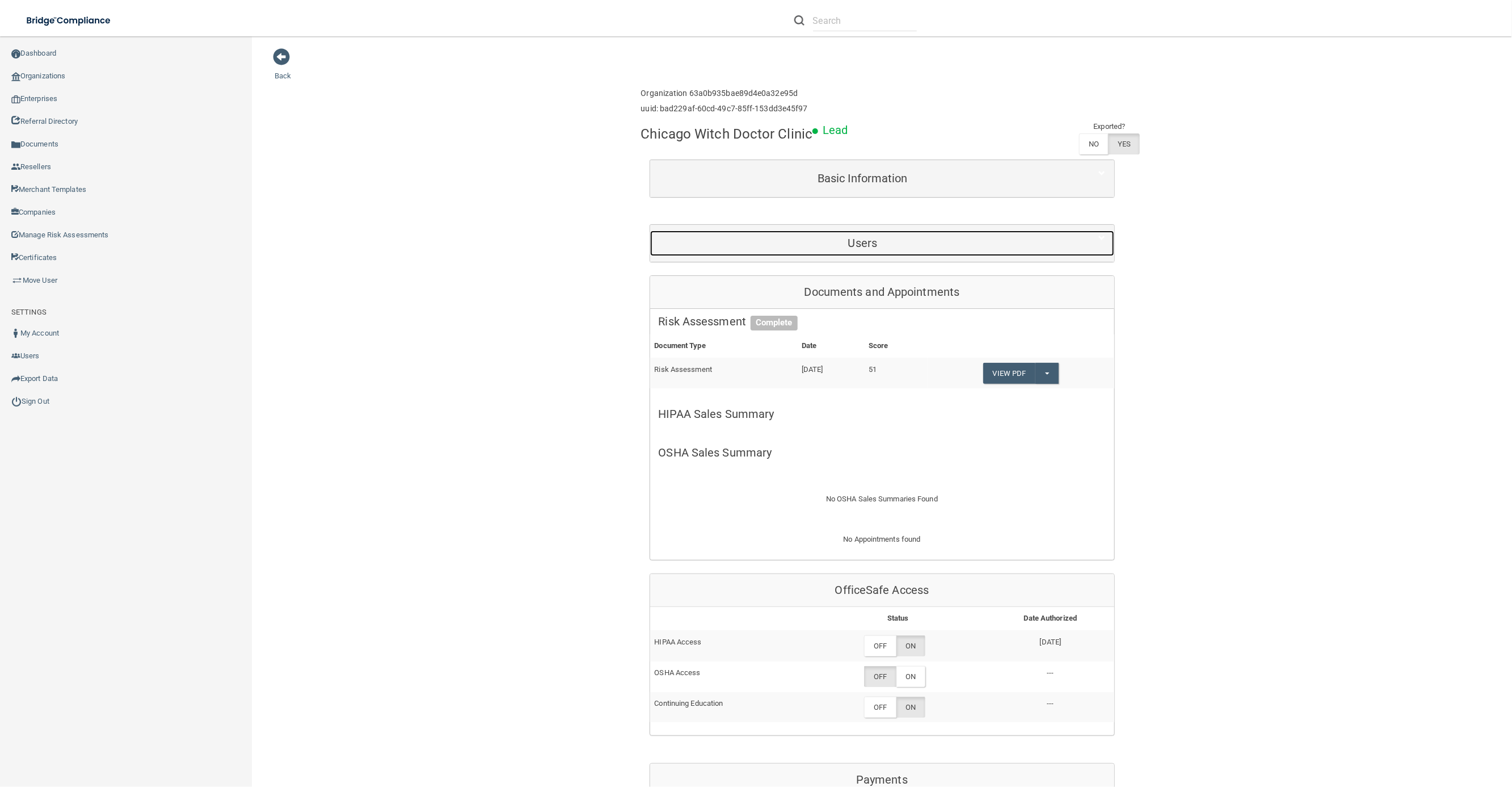
click at [949, 247] on h5 "Users" at bounding box center [863, 243] width 409 height 12
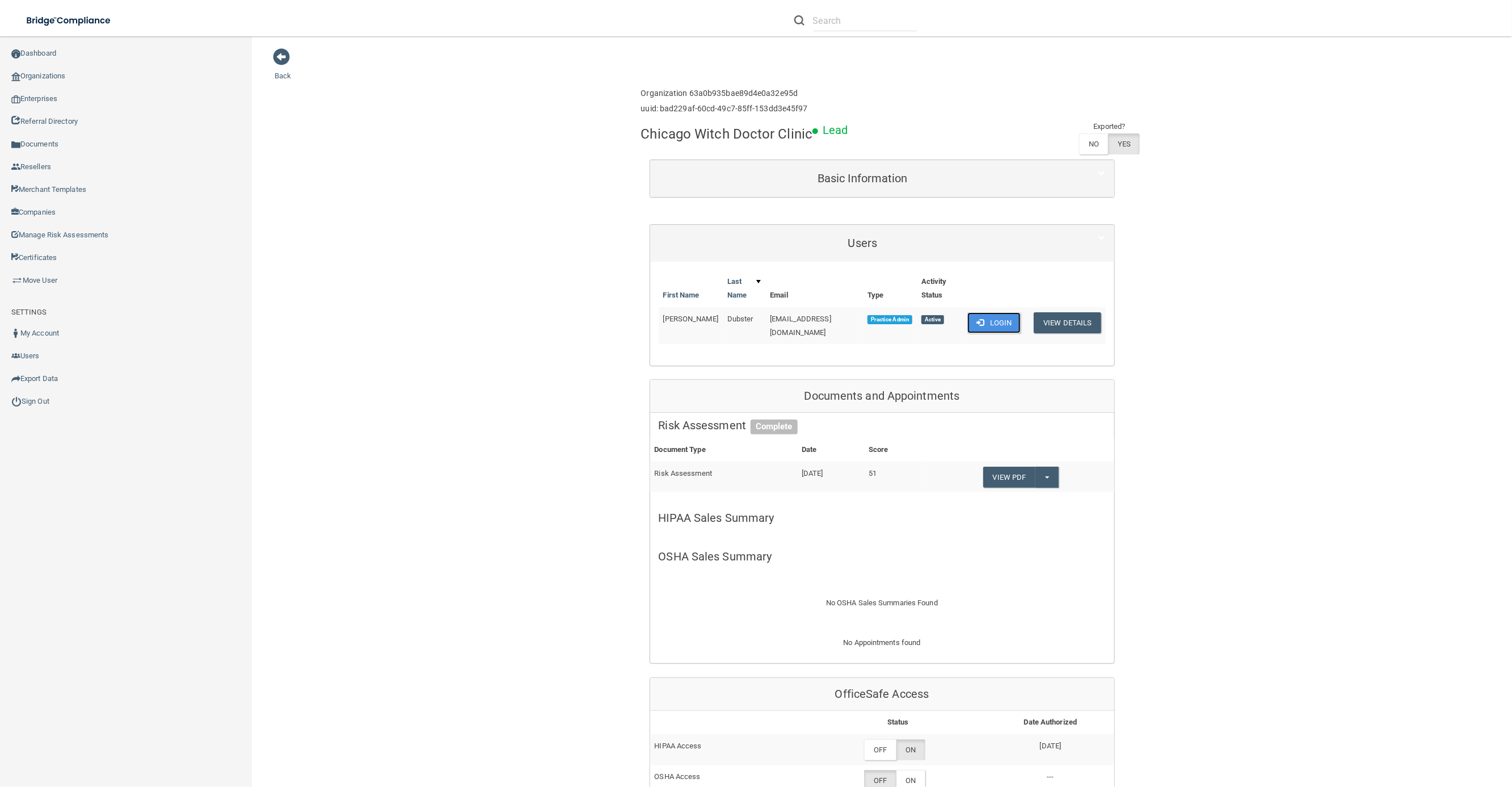
click at [1000, 322] on button "Login" at bounding box center [994, 323] width 54 height 21
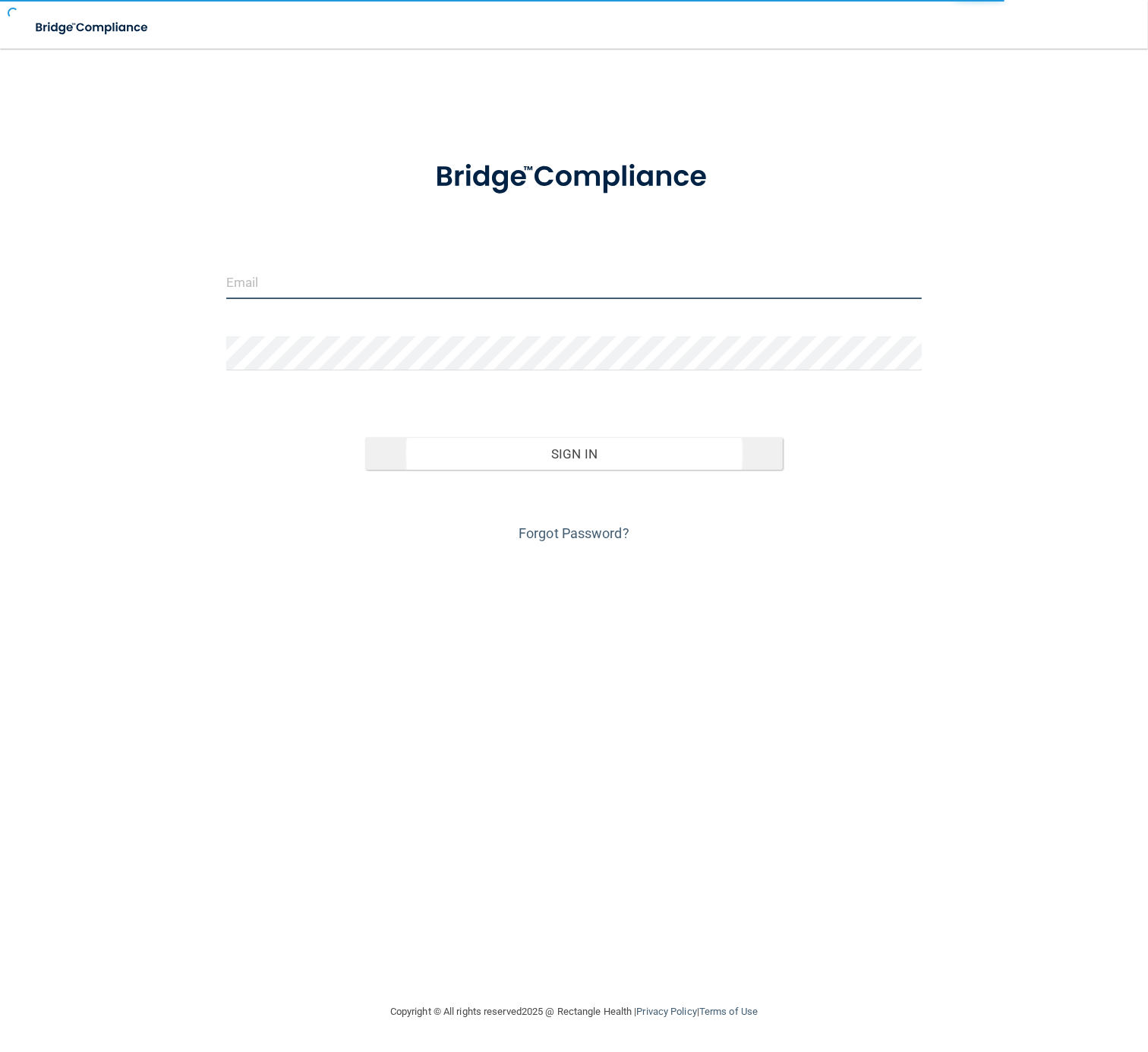
type input "[EMAIL_ADDRESS][DOMAIN_NAME]"
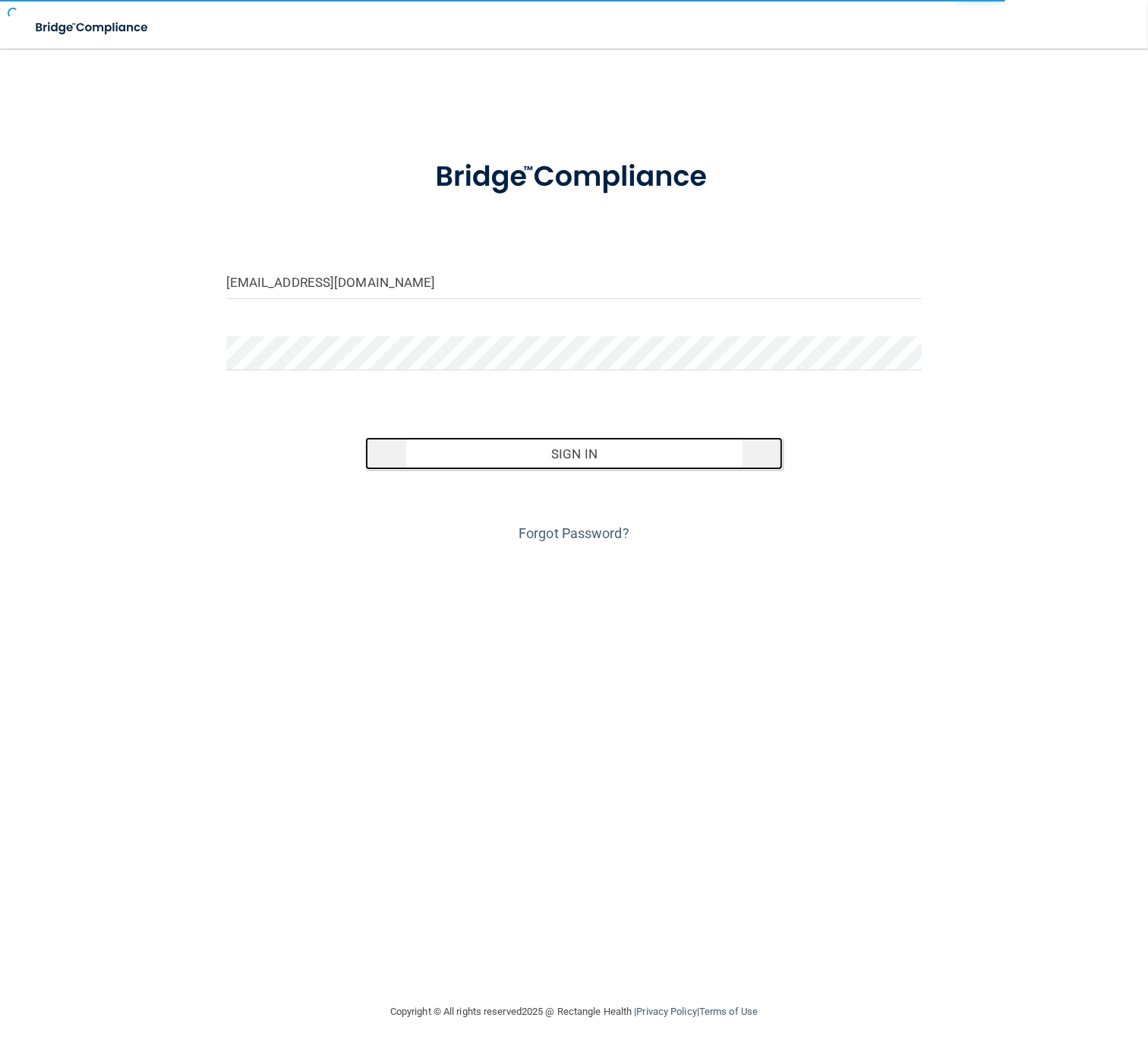
click at [543, 464] on button "Sign In" at bounding box center [574, 454] width 418 height 34
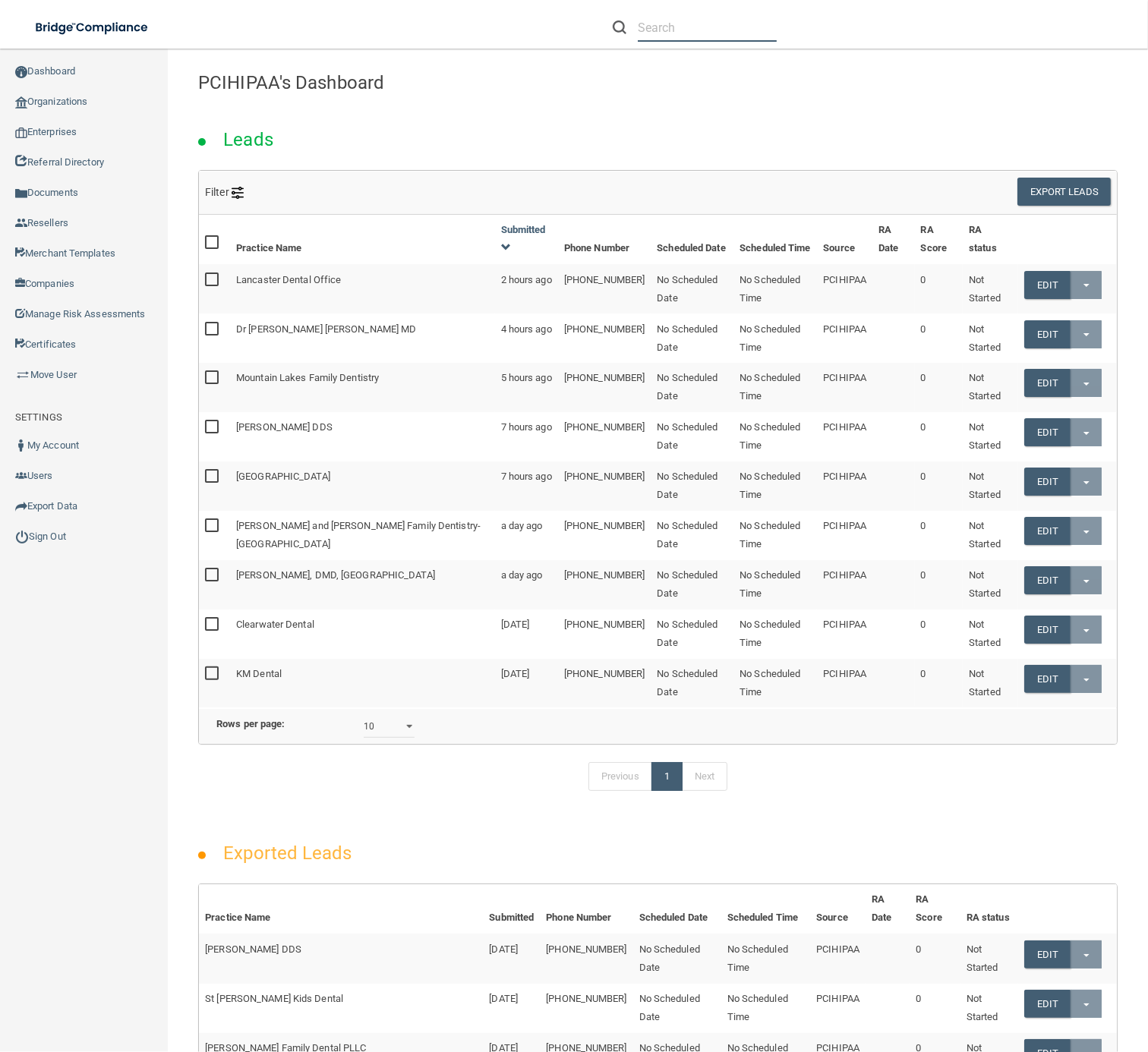
click at [662, 29] on input "text" at bounding box center [707, 27] width 139 height 28
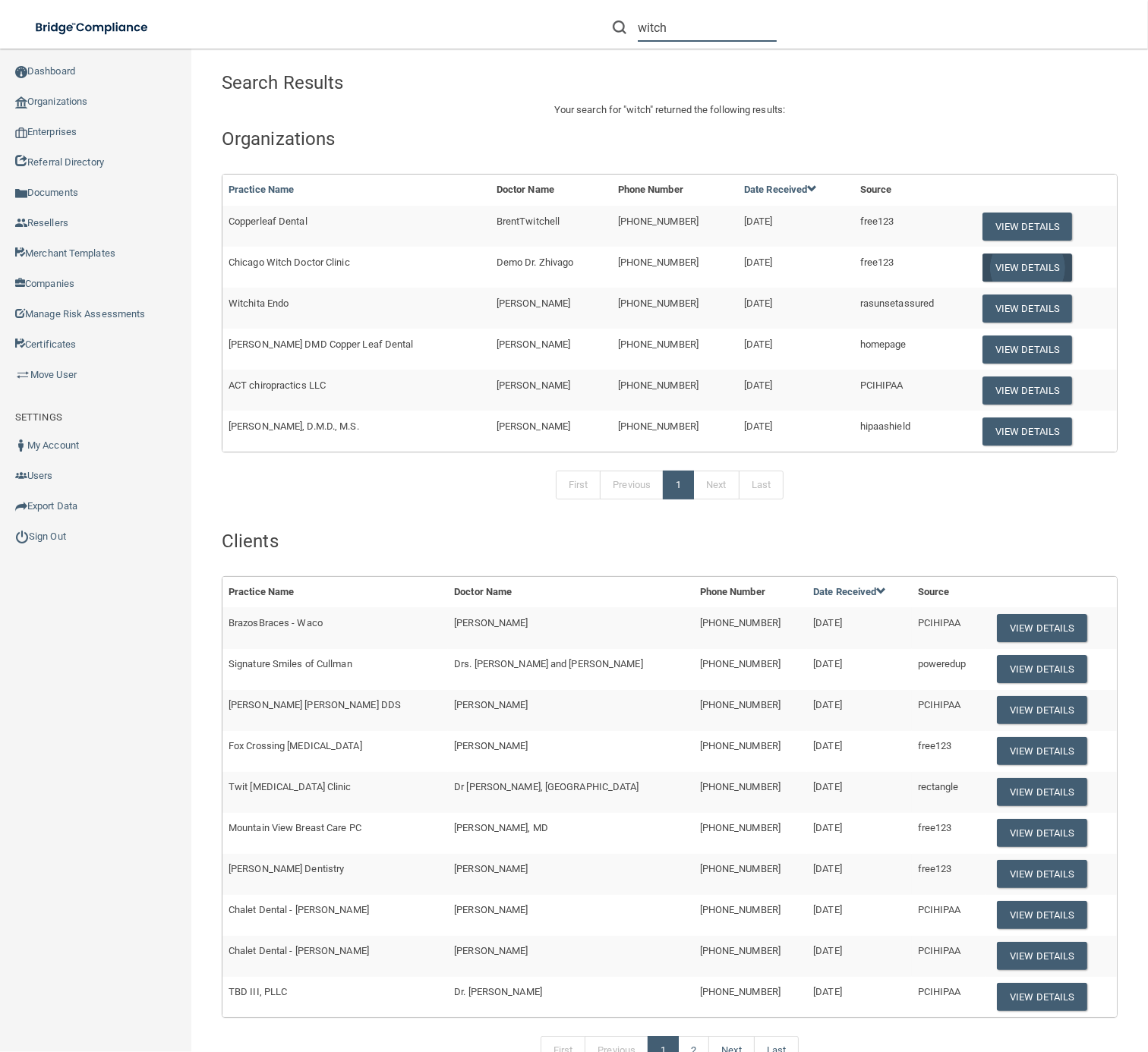
type input "witch"
click at [1008, 265] on button "View Details" at bounding box center [1027, 268] width 90 height 28
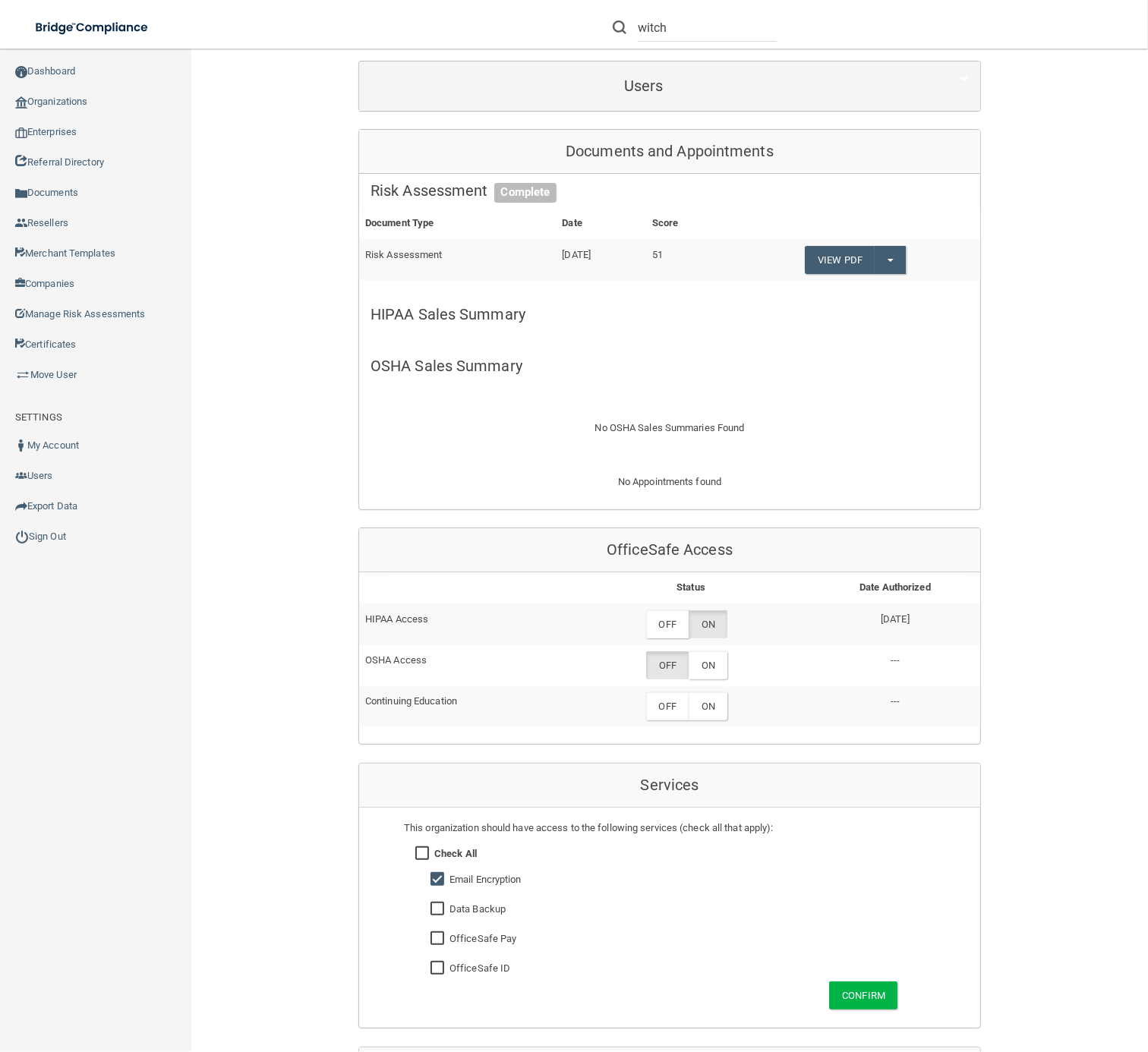
scroll to position [297, 0]
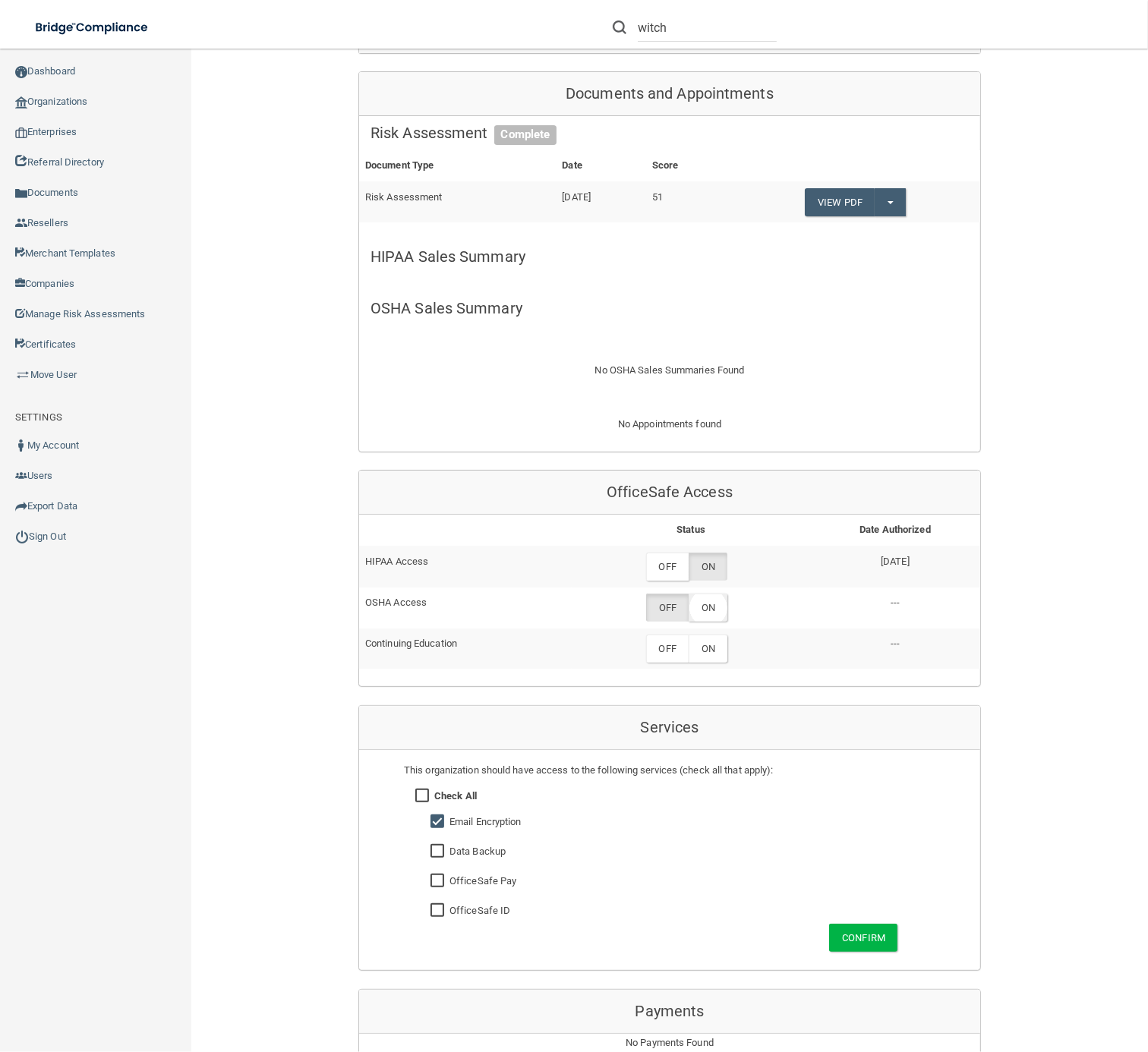
click at [709, 608] on label "ON" at bounding box center [707, 608] width 38 height 28
click at [664, 568] on label "OFF" at bounding box center [667, 567] width 42 height 28
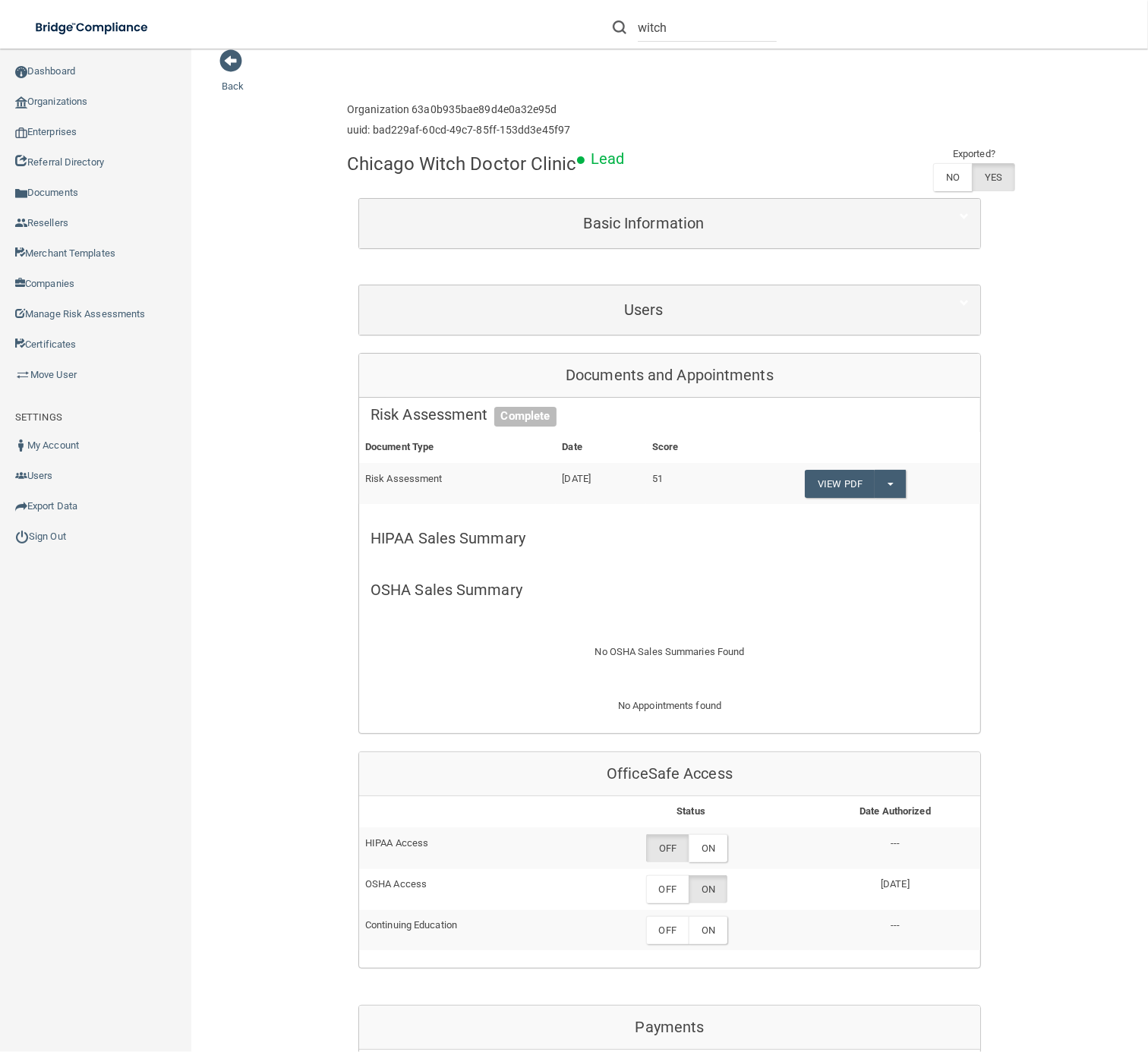
scroll to position [0, 0]
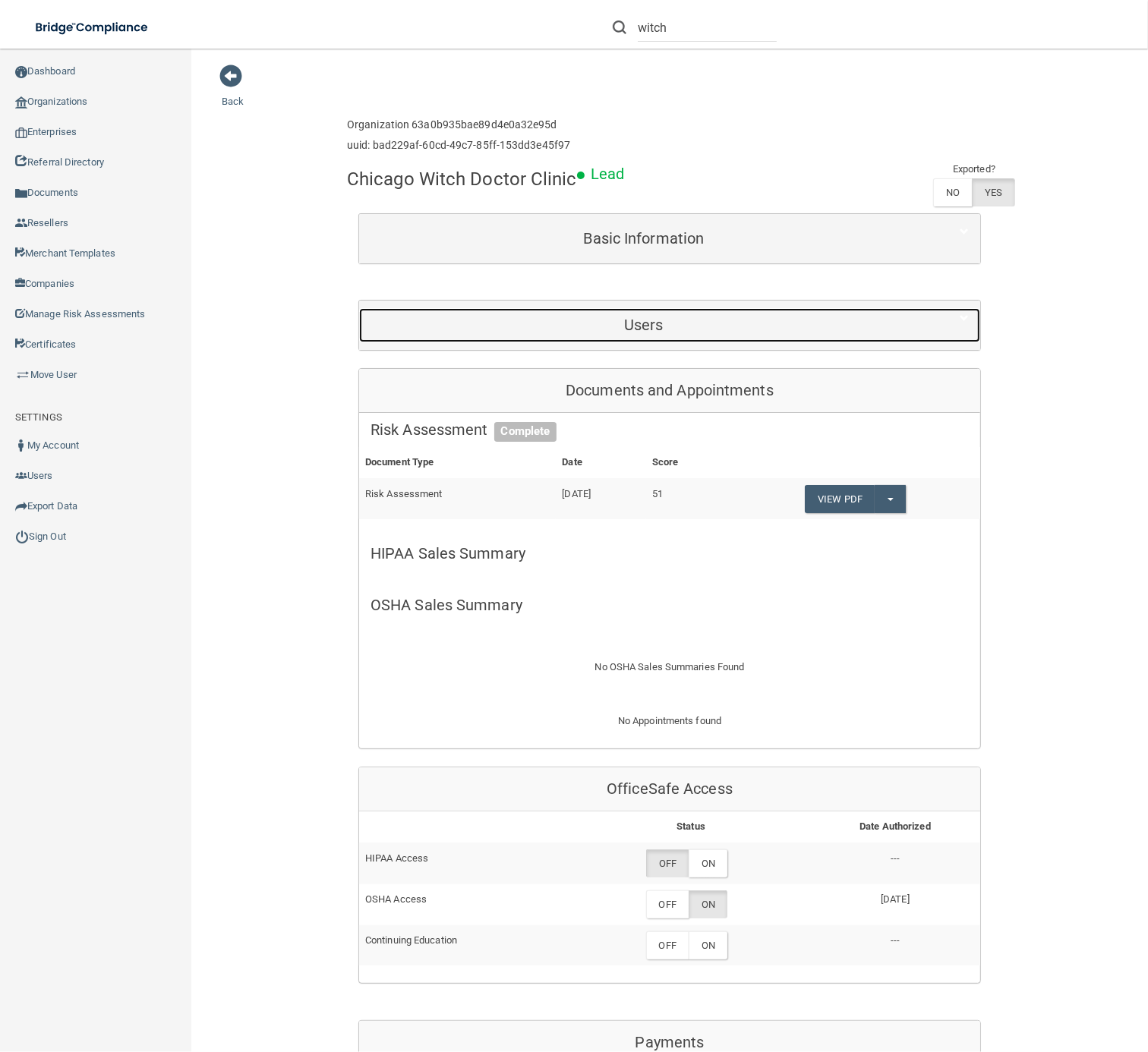
click at [820, 323] on h5 "Users" at bounding box center [644, 324] width 547 height 16
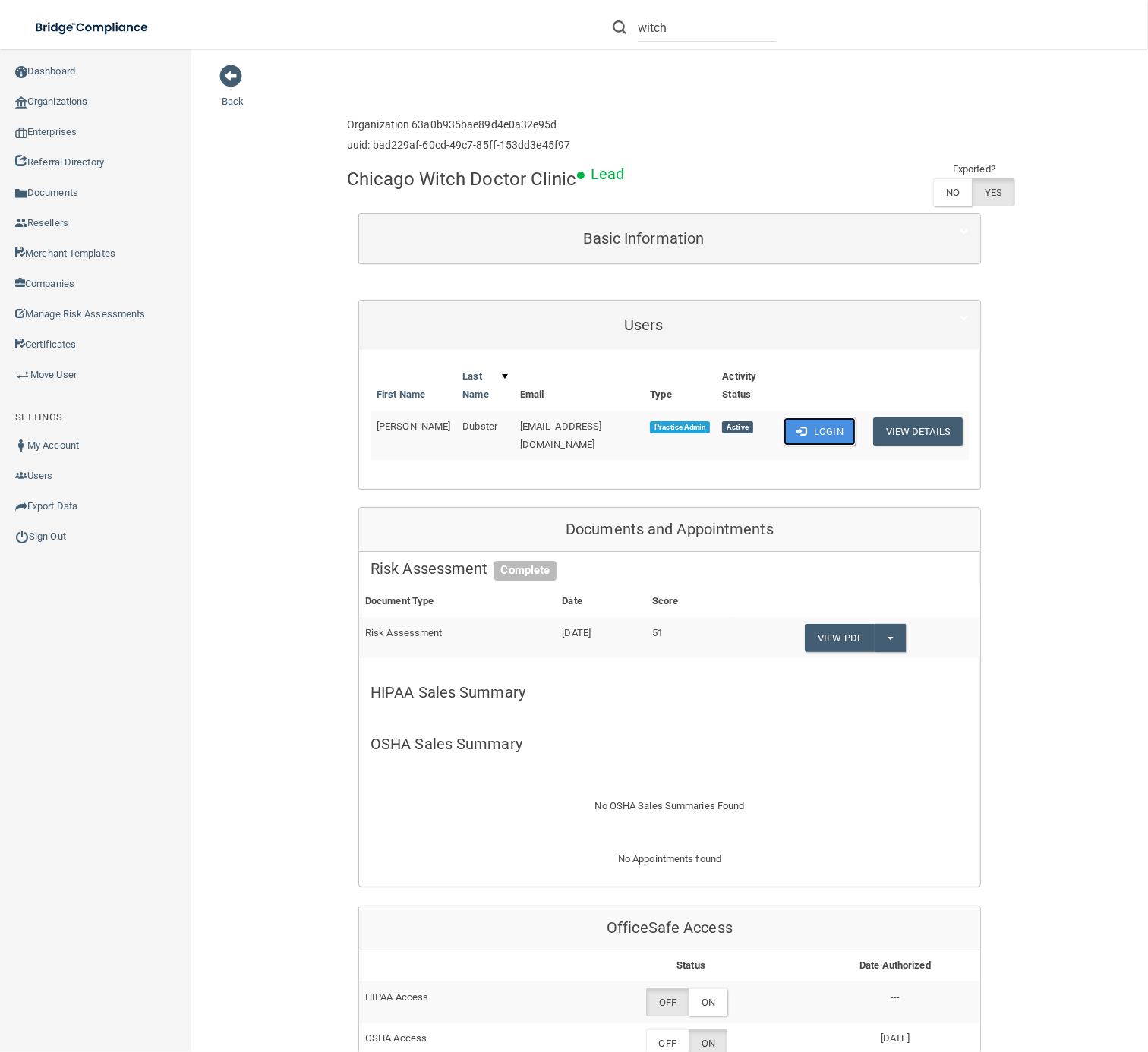
click at [818, 429] on button "Login" at bounding box center [820, 432] width 72 height 28
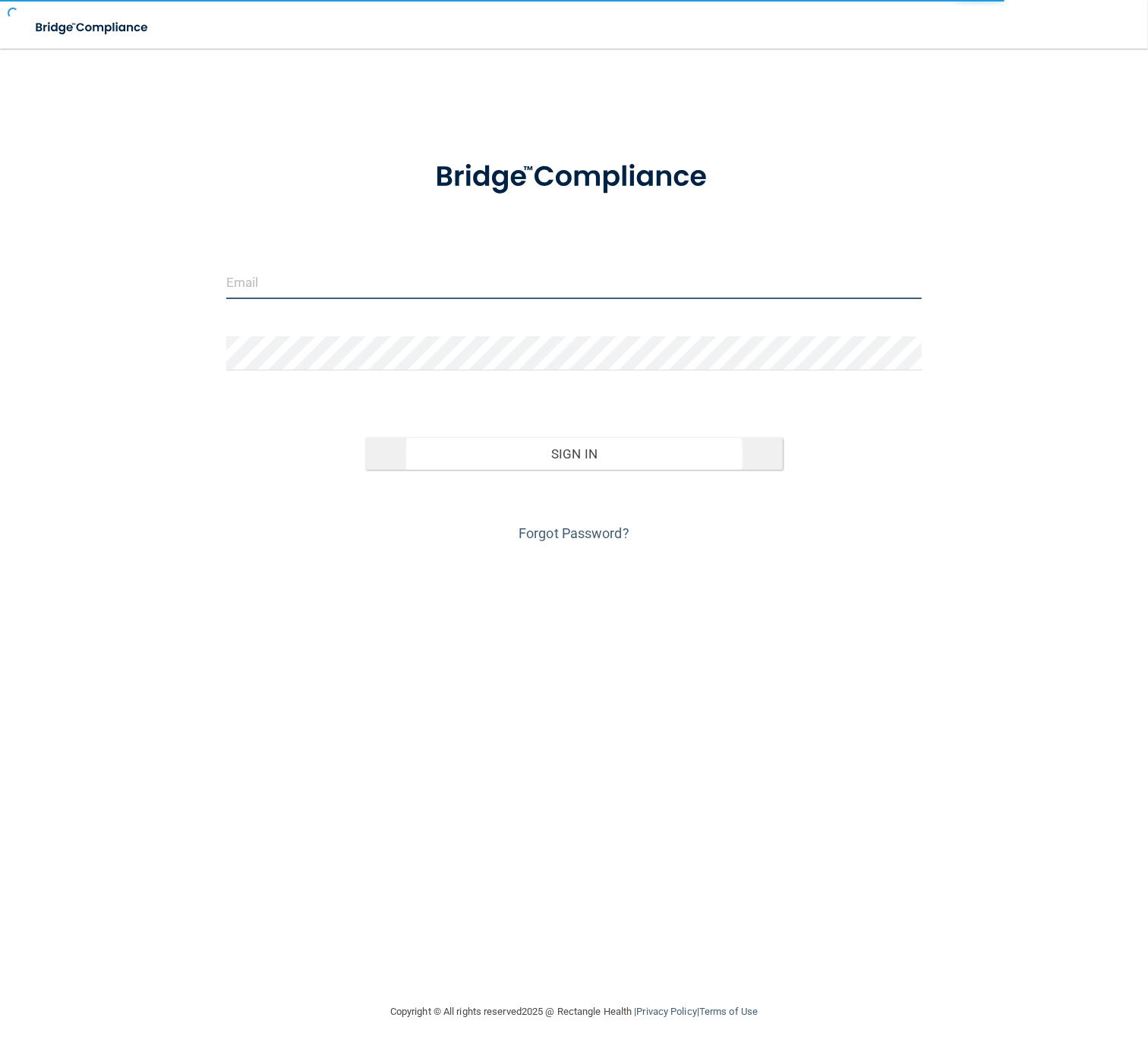
type input "[EMAIL_ADDRESS][DOMAIN_NAME]"
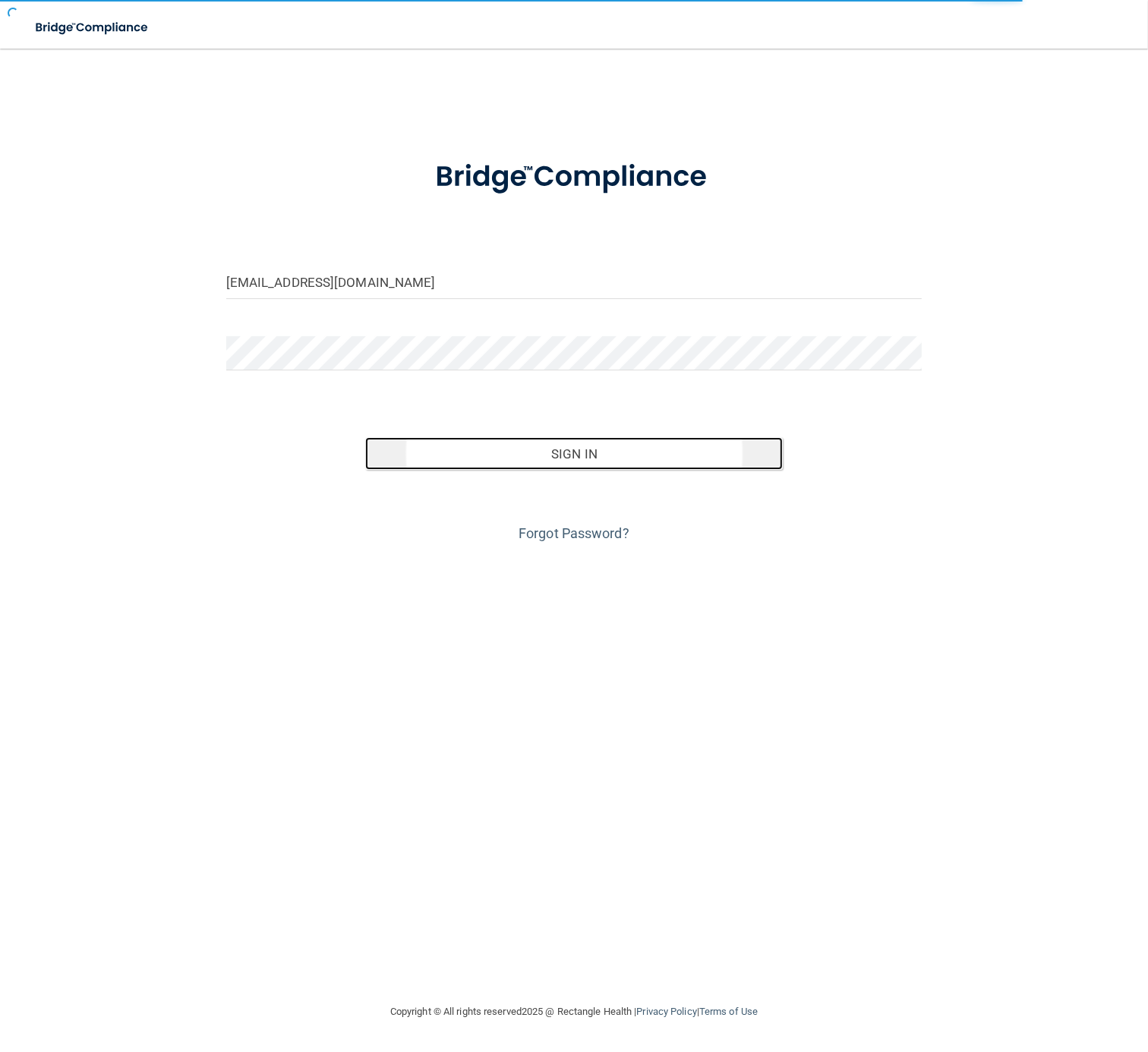
click at [517, 449] on button "Sign In" at bounding box center [574, 454] width 418 height 34
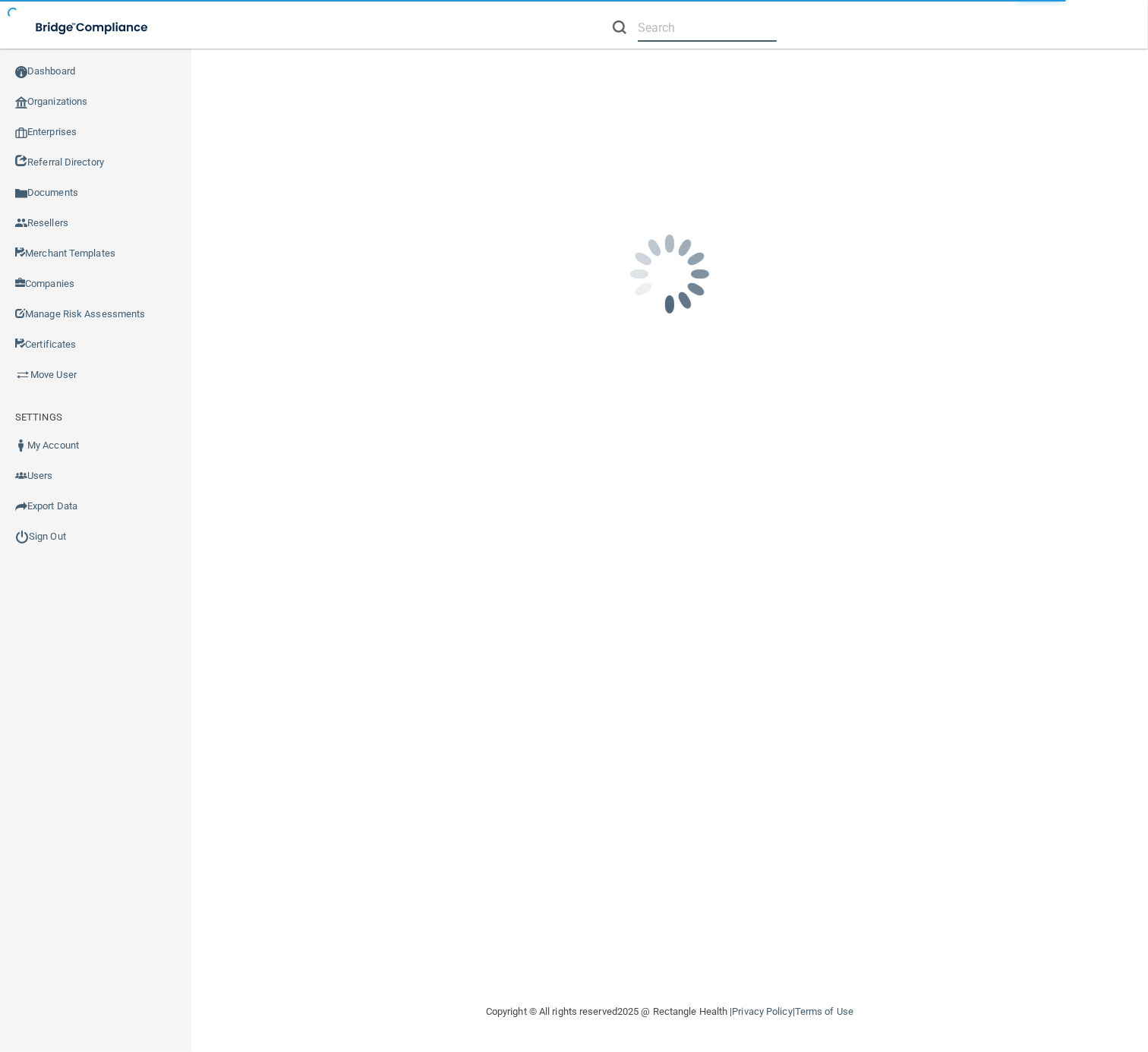
click at [704, 32] on input "text" at bounding box center [707, 27] width 139 height 28
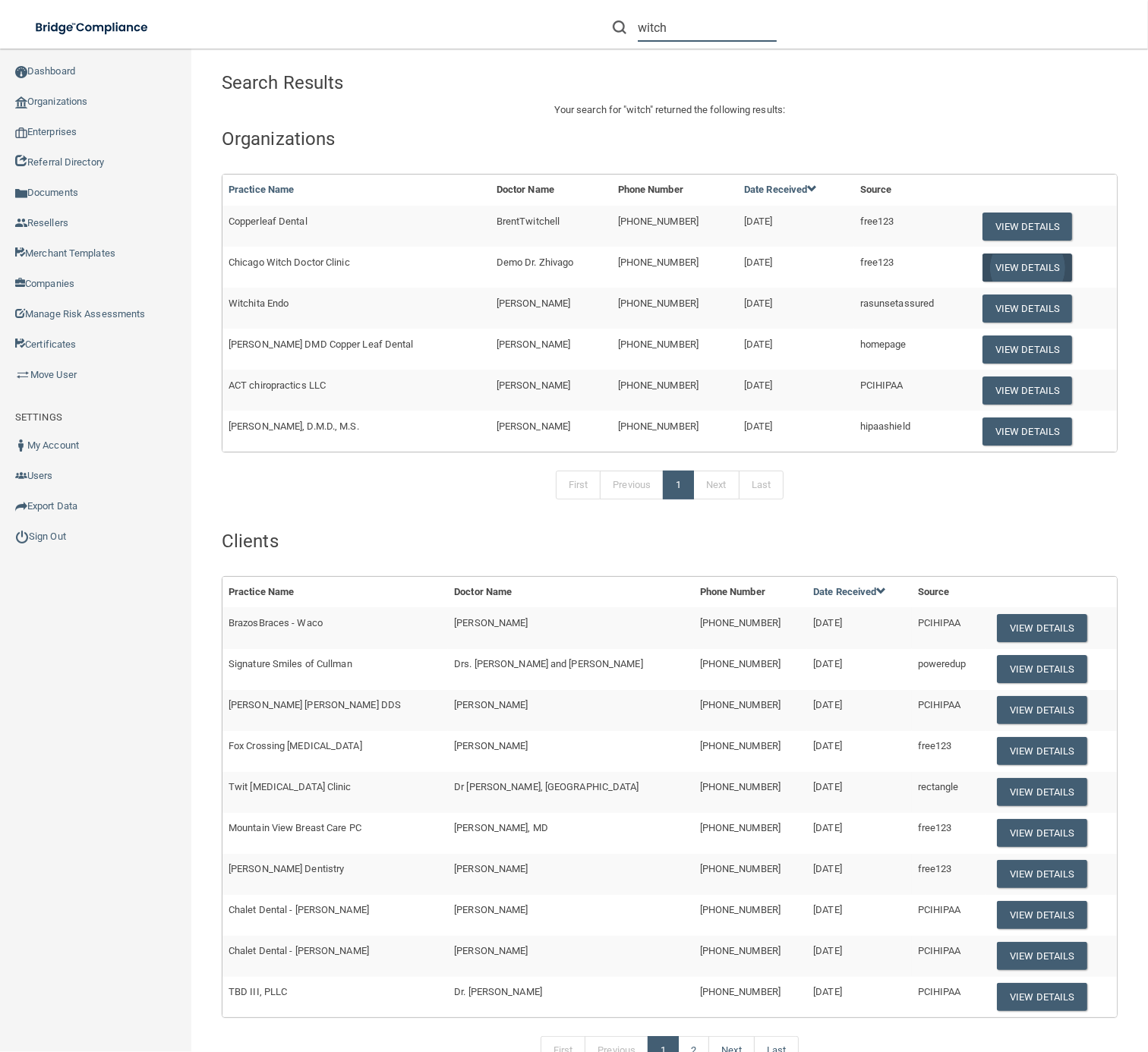
type input "witch"
click at [1004, 259] on button "View Details" at bounding box center [1027, 268] width 90 height 28
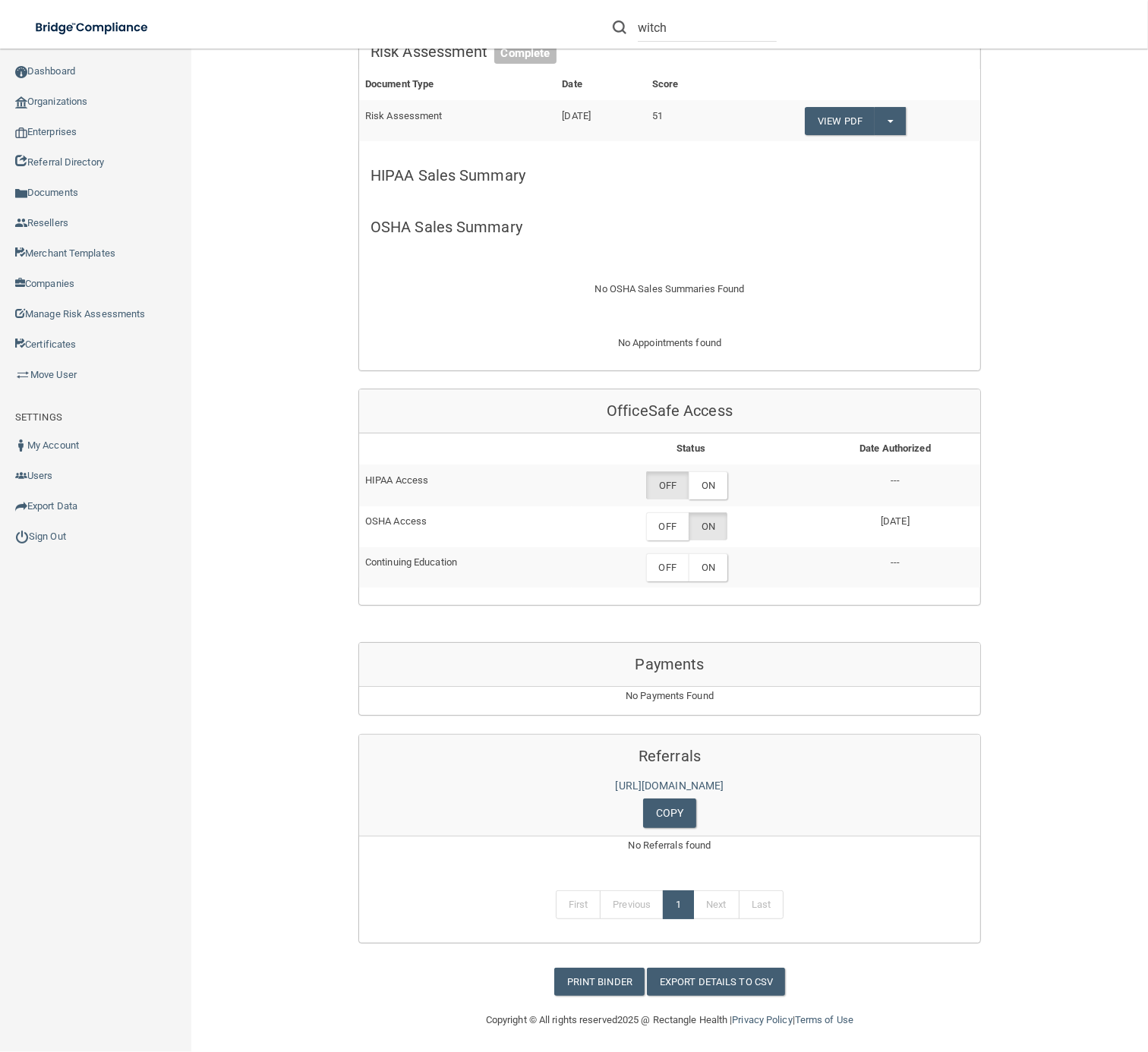
scroll to position [382, 0]
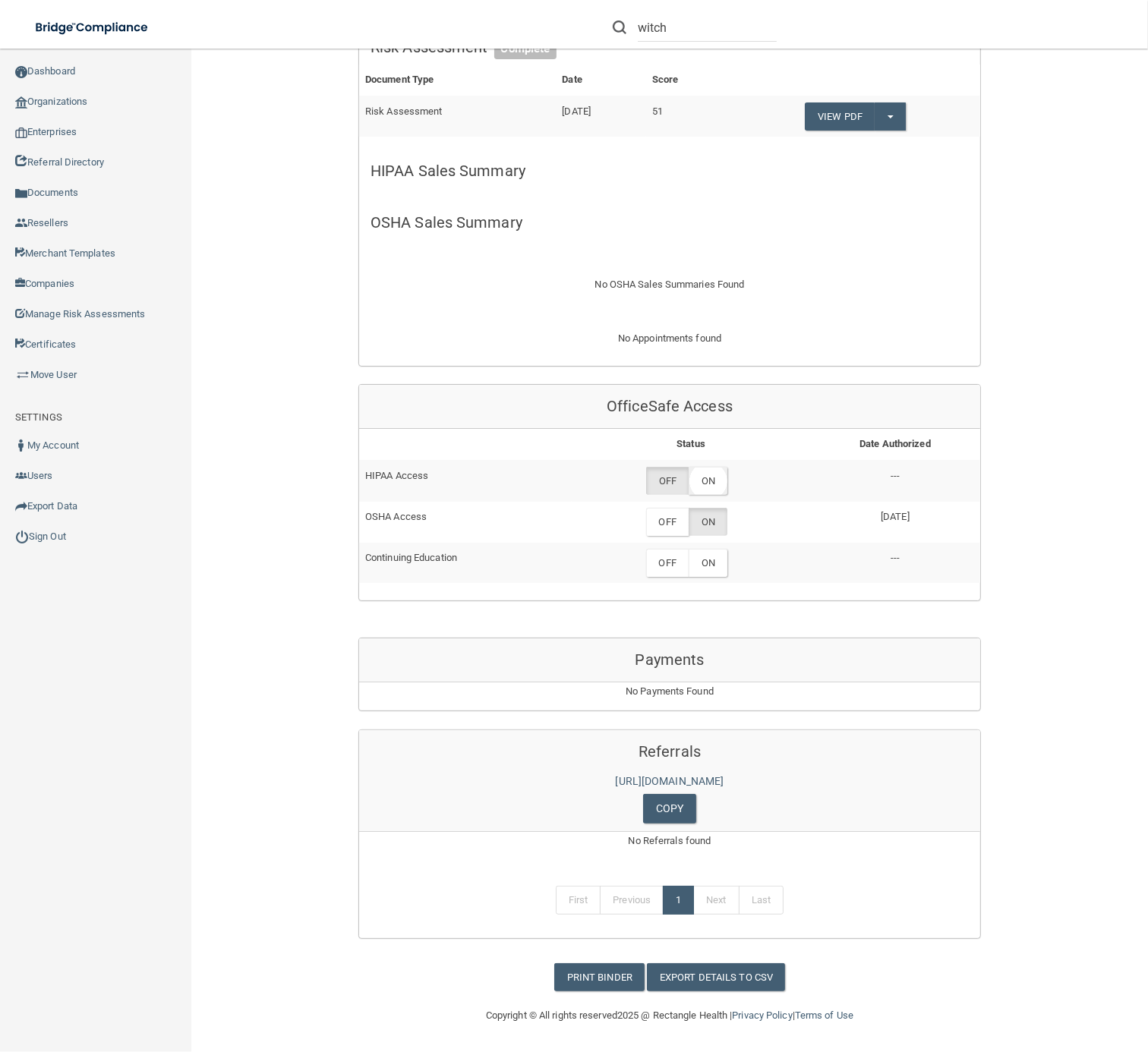
click at [706, 484] on label "ON" at bounding box center [707, 480] width 38 height 28
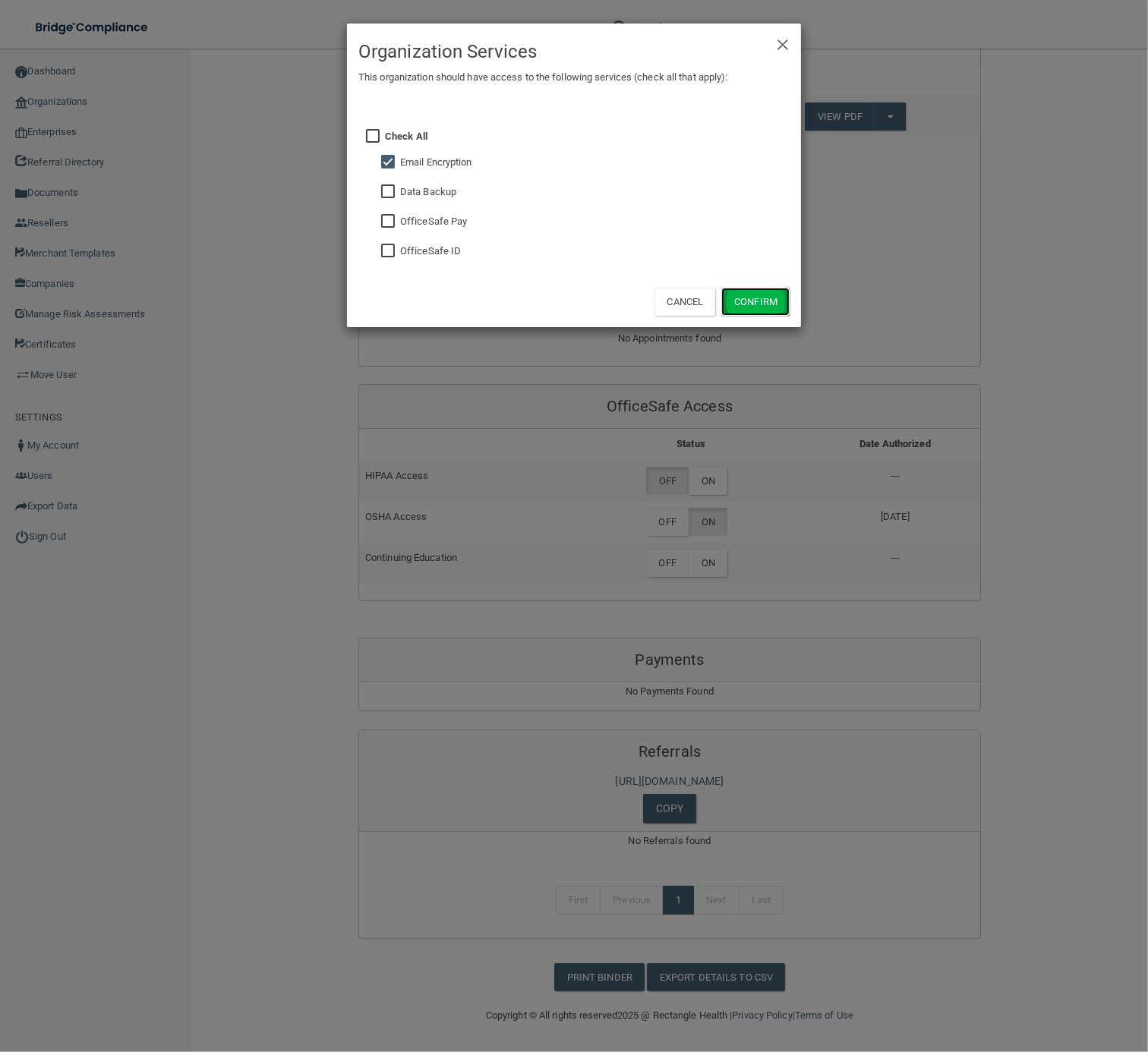
click at [737, 306] on button "Confirm" at bounding box center [755, 301] width 68 height 28
click at [660, 525] on div "× Close Organization Services This organization should have access to the follo…" at bounding box center [574, 526] width 1148 height 1052
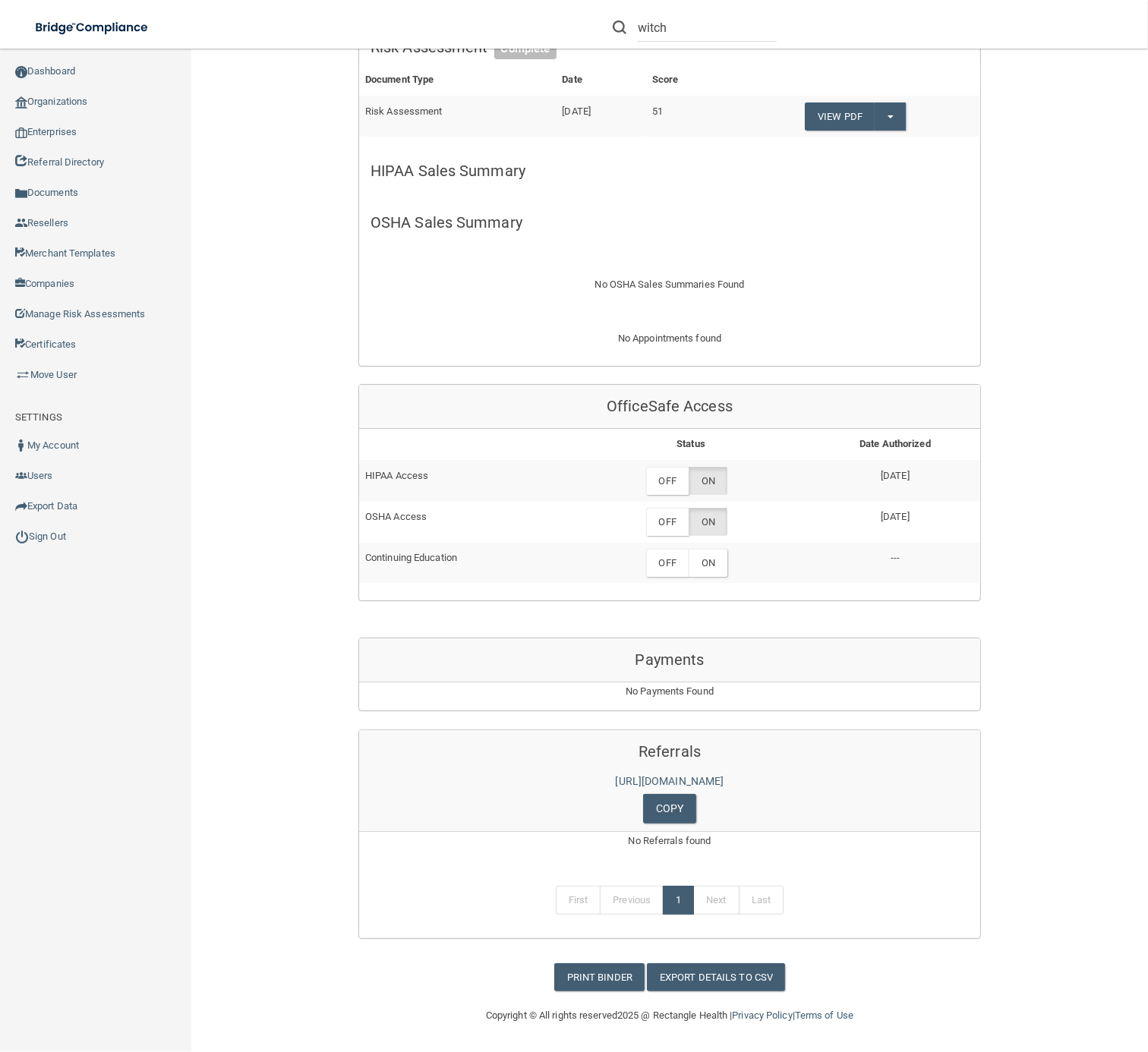
click at [660, 525] on label "OFF" at bounding box center [667, 522] width 42 height 28
click at [715, 568] on label "ON" at bounding box center [707, 563] width 38 height 28
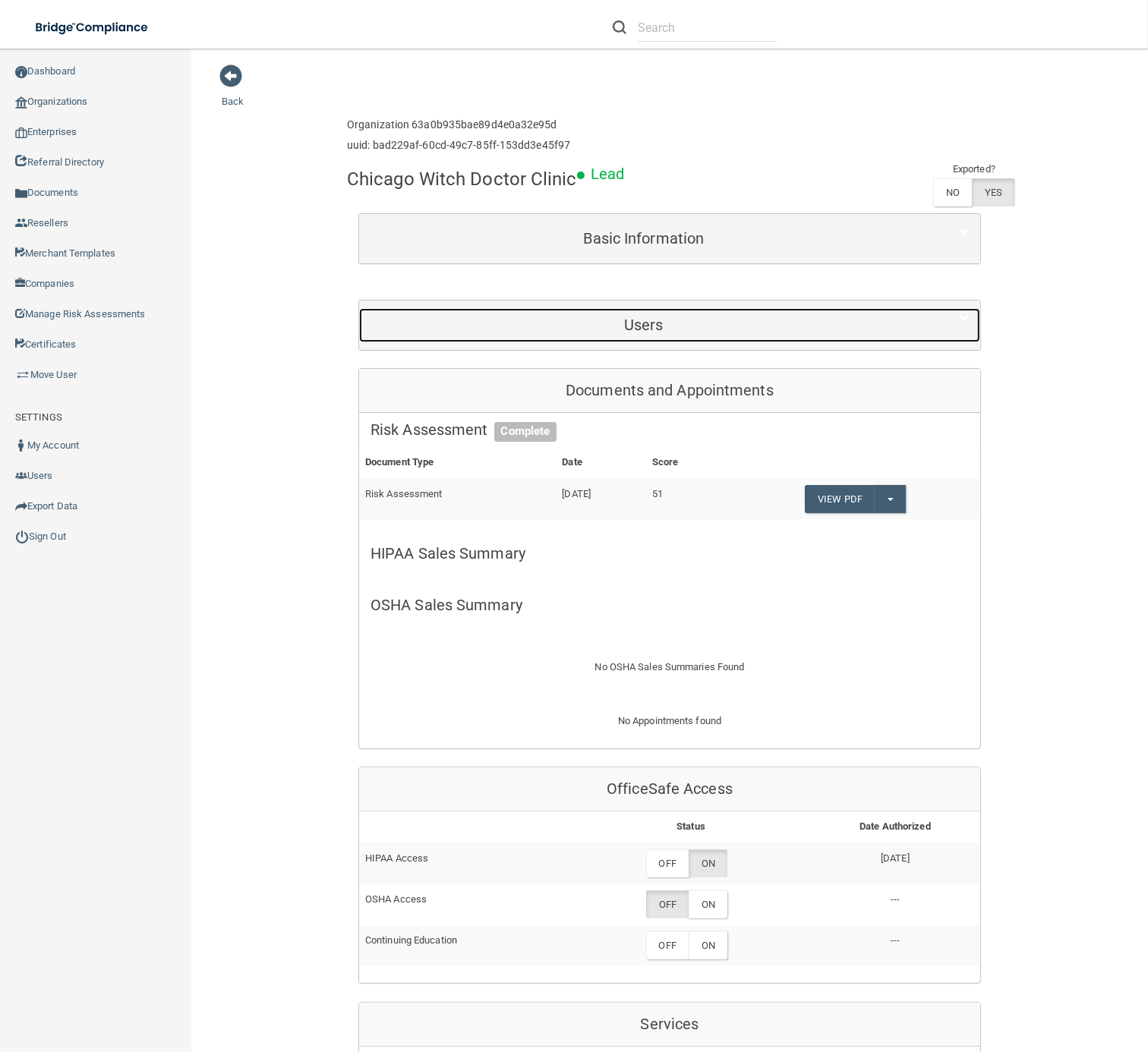
click at [797, 311] on div "Users" at bounding box center [643, 324] width 569 height 34
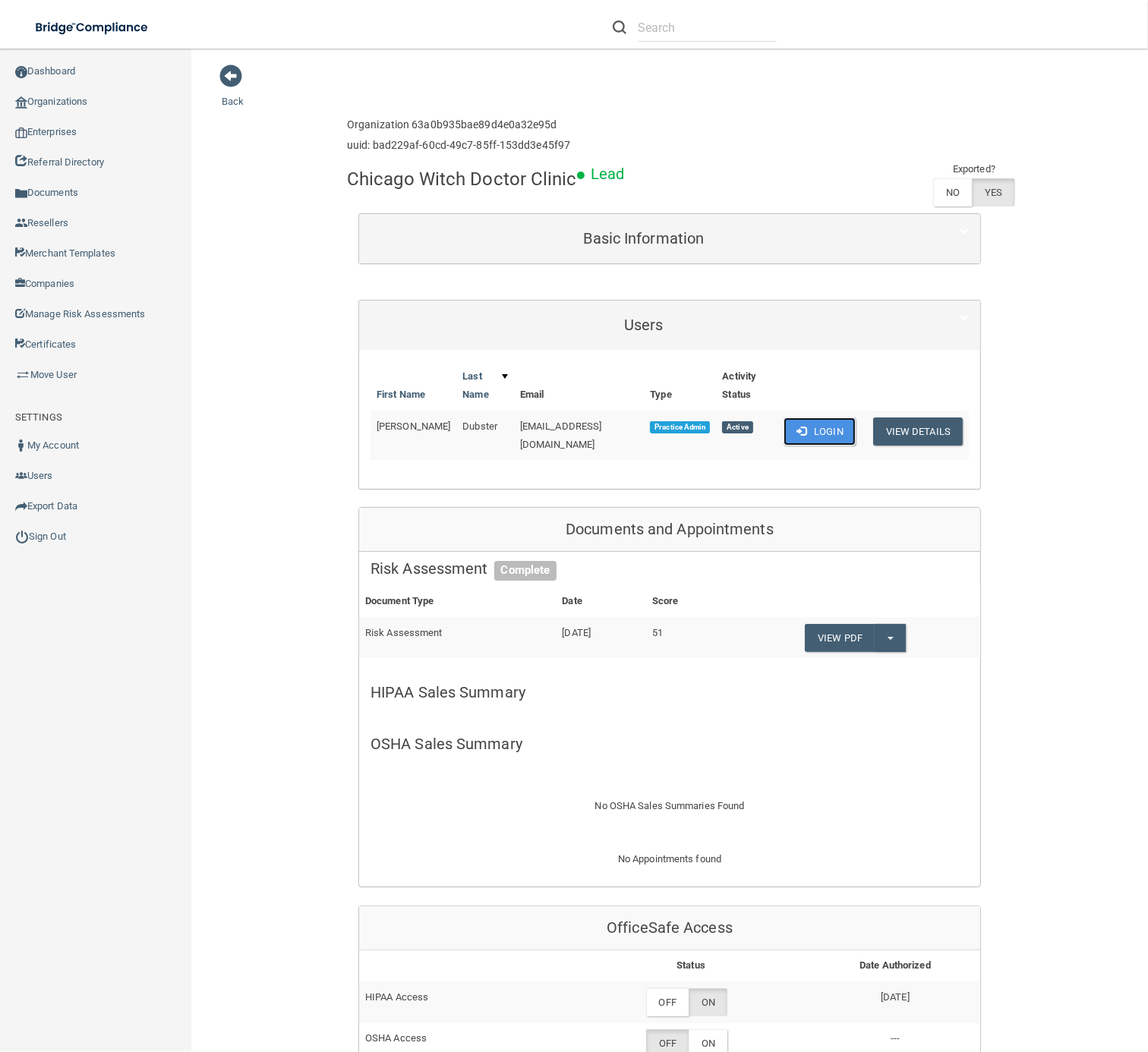
click at [823, 433] on button "Login" at bounding box center [820, 432] width 72 height 28
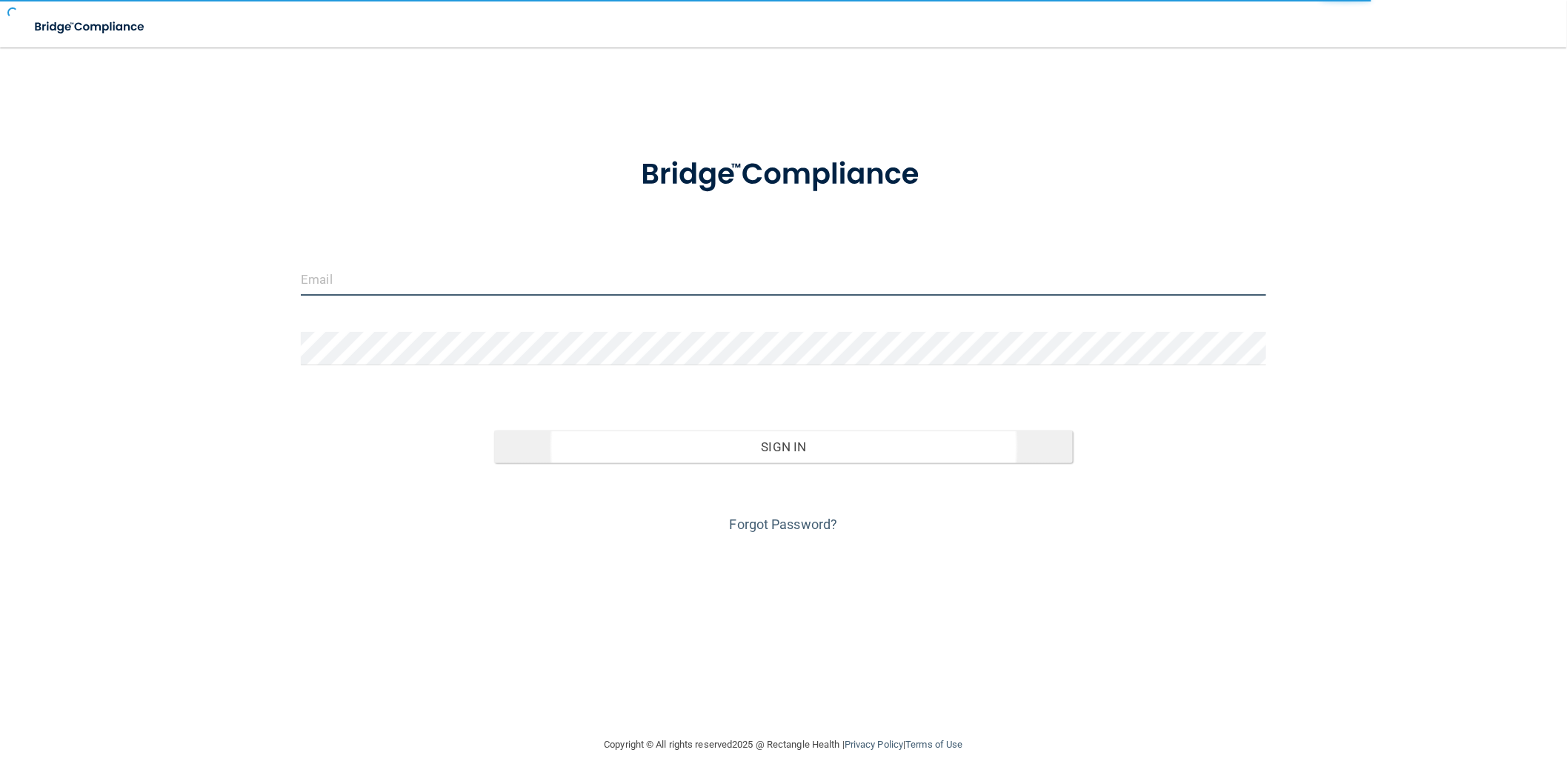
type input "[EMAIL_ADDRESS][DOMAIN_NAME]"
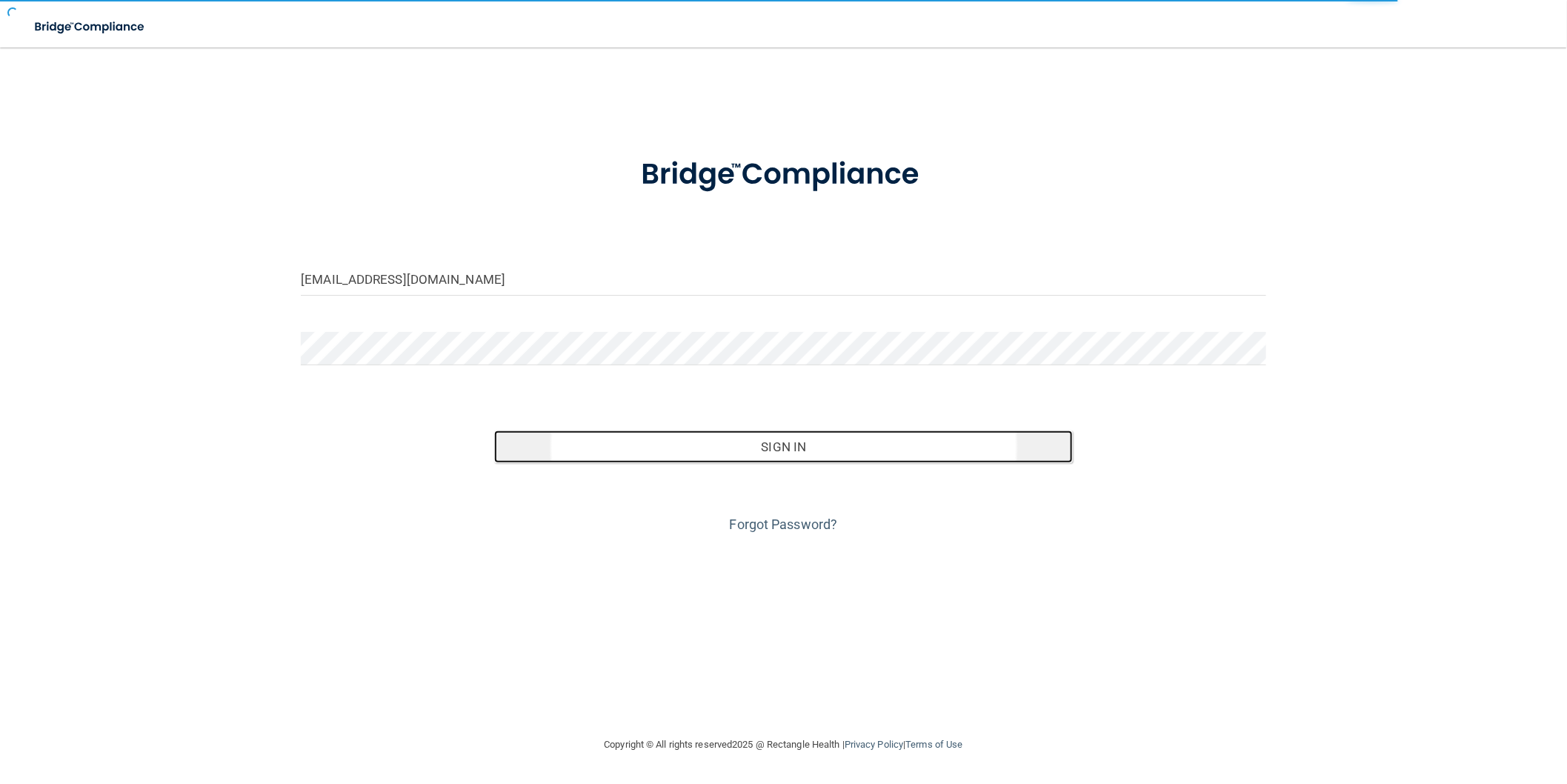
click at [748, 447] on button "Sign In" at bounding box center [784, 447] width 579 height 33
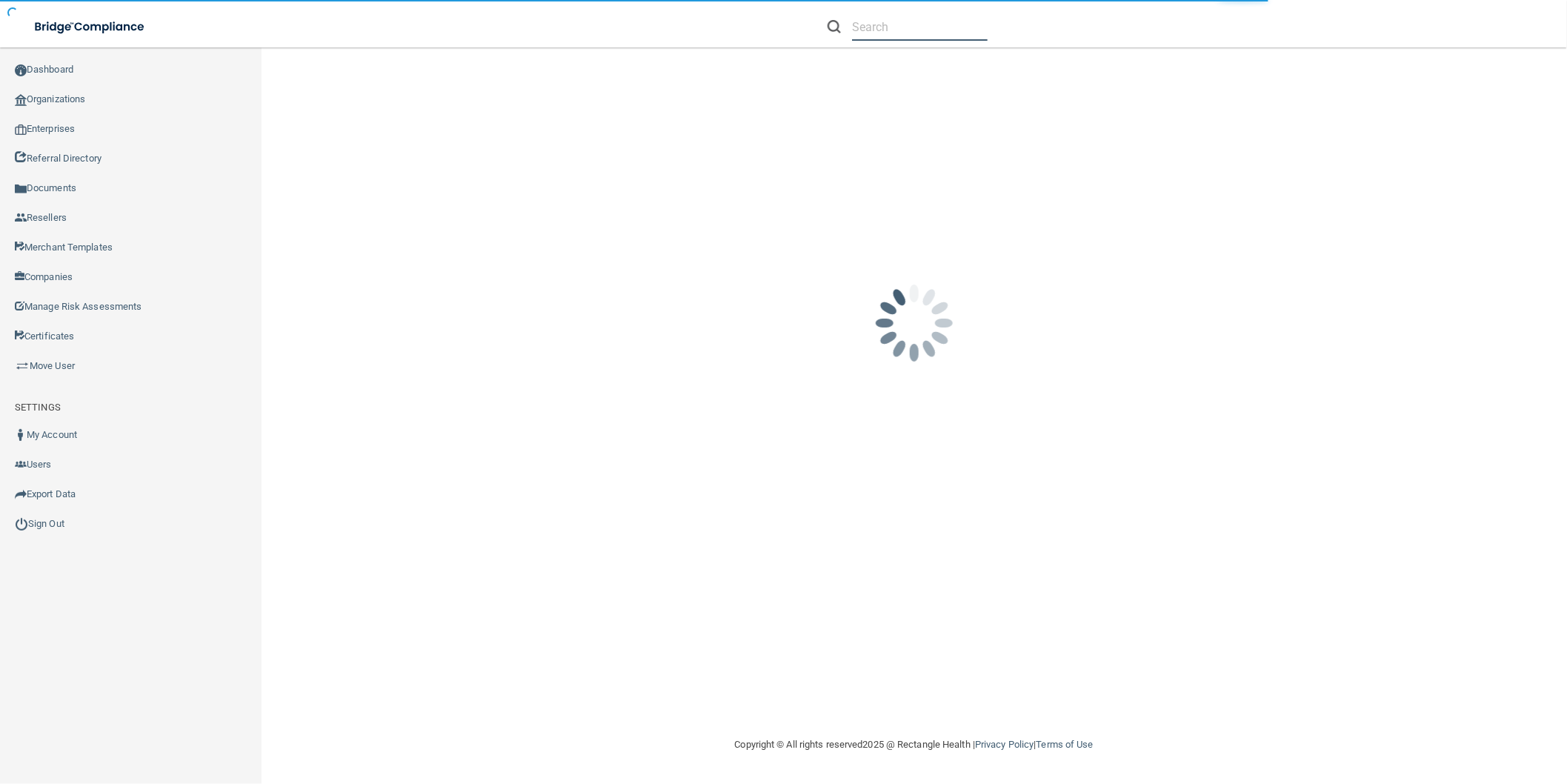
click at [897, 31] on input "text" at bounding box center [920, 27] width 136 height 28
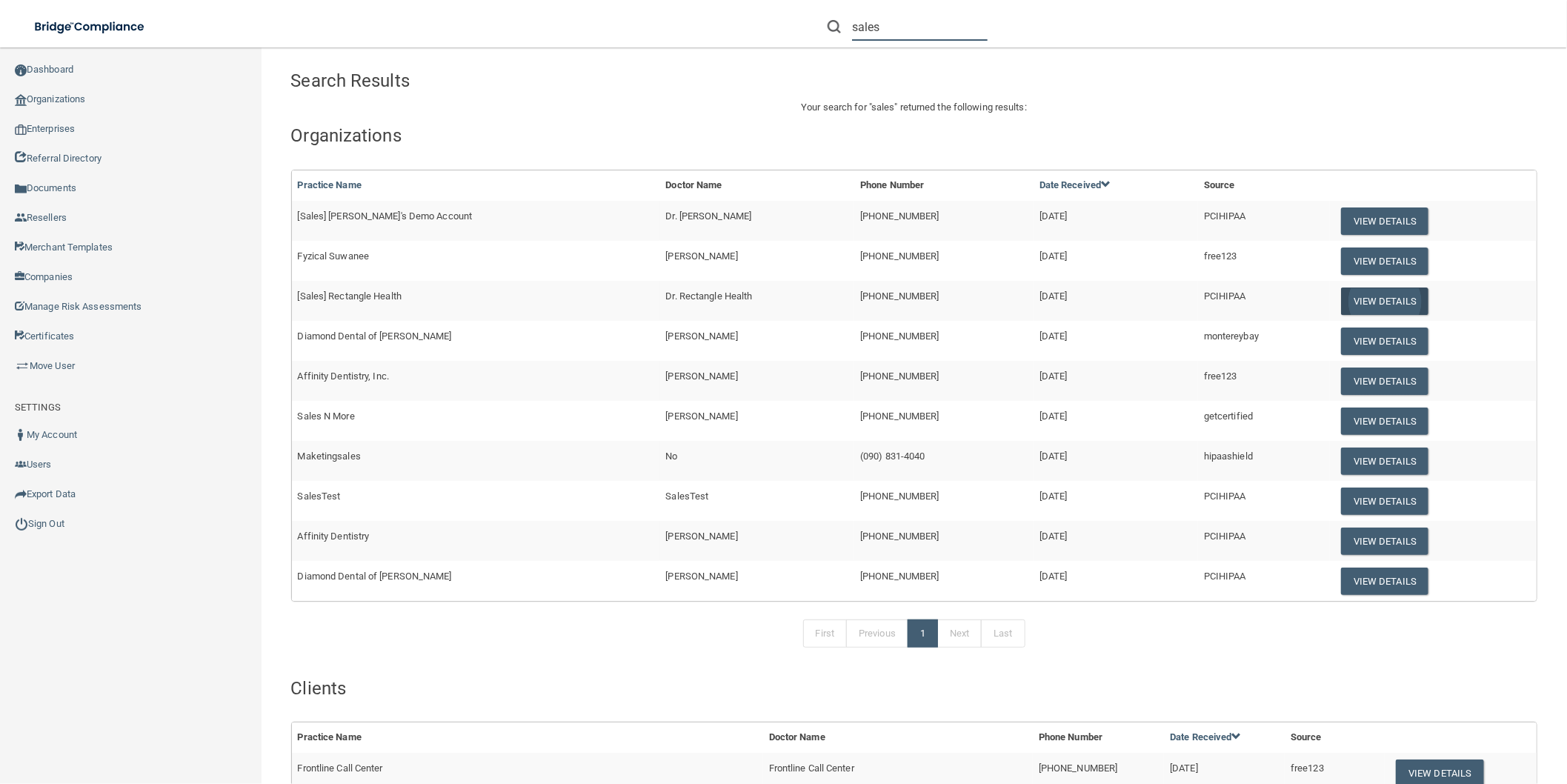
type input "sales"
click at [1362, 300] on button "View Details" at bounding box center [1385, 301] width 87 height 28
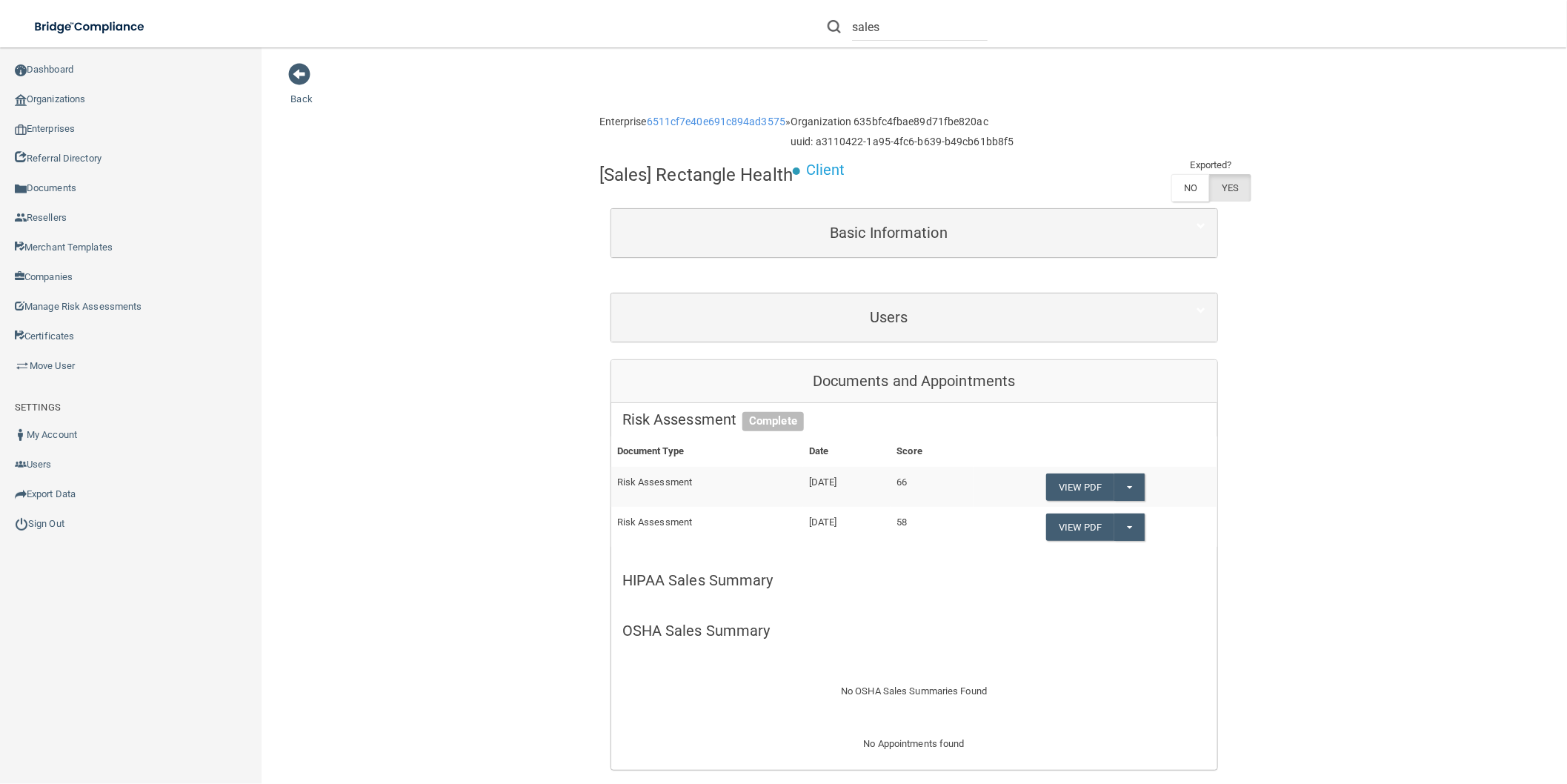
click at [808, 333] on div "Users" at bounding box center [914, 317] width 606 height 48
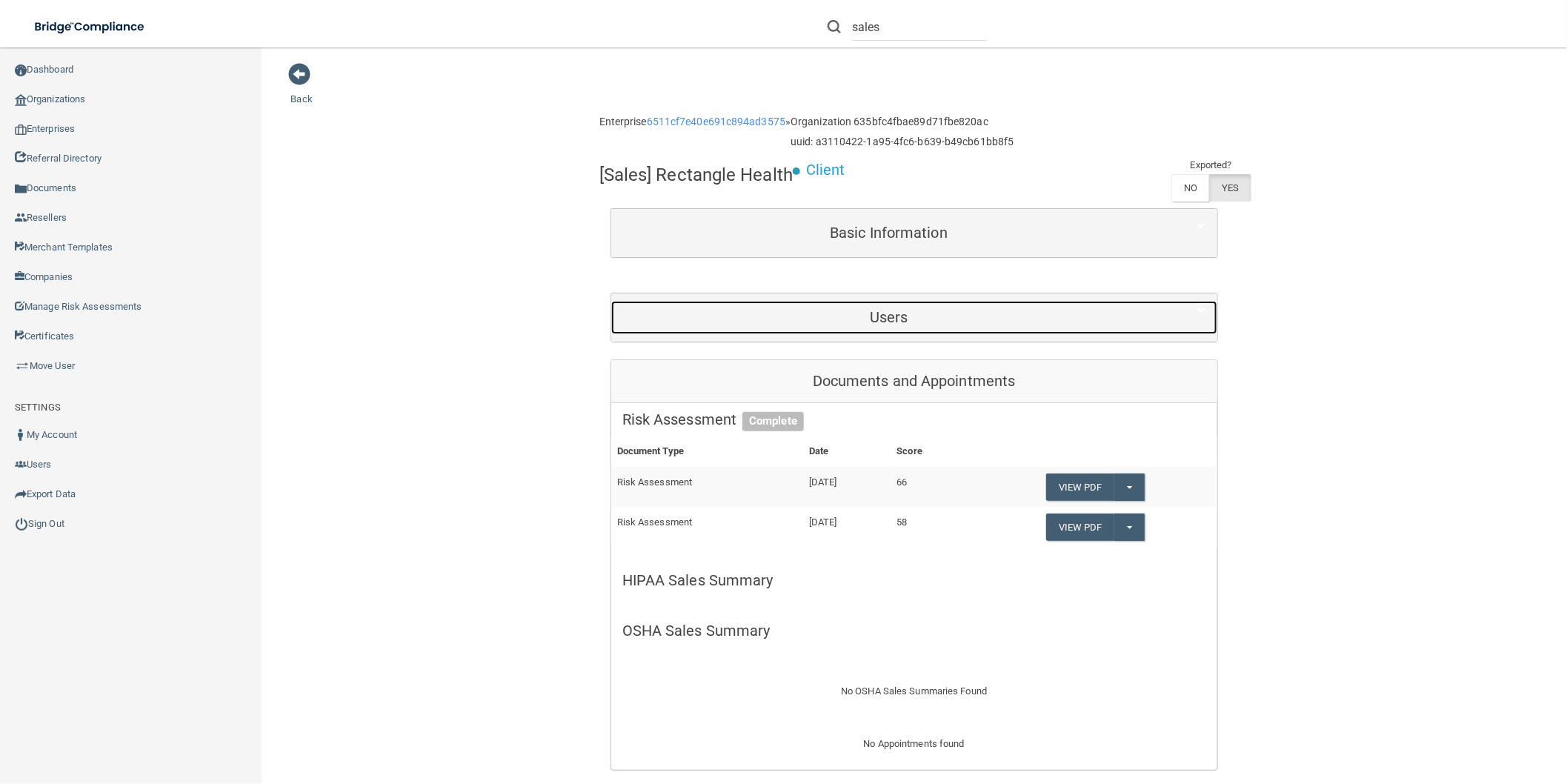
click at [780, 321] on h5 "Users" at bounding box center [889, 317] width 534 height 16
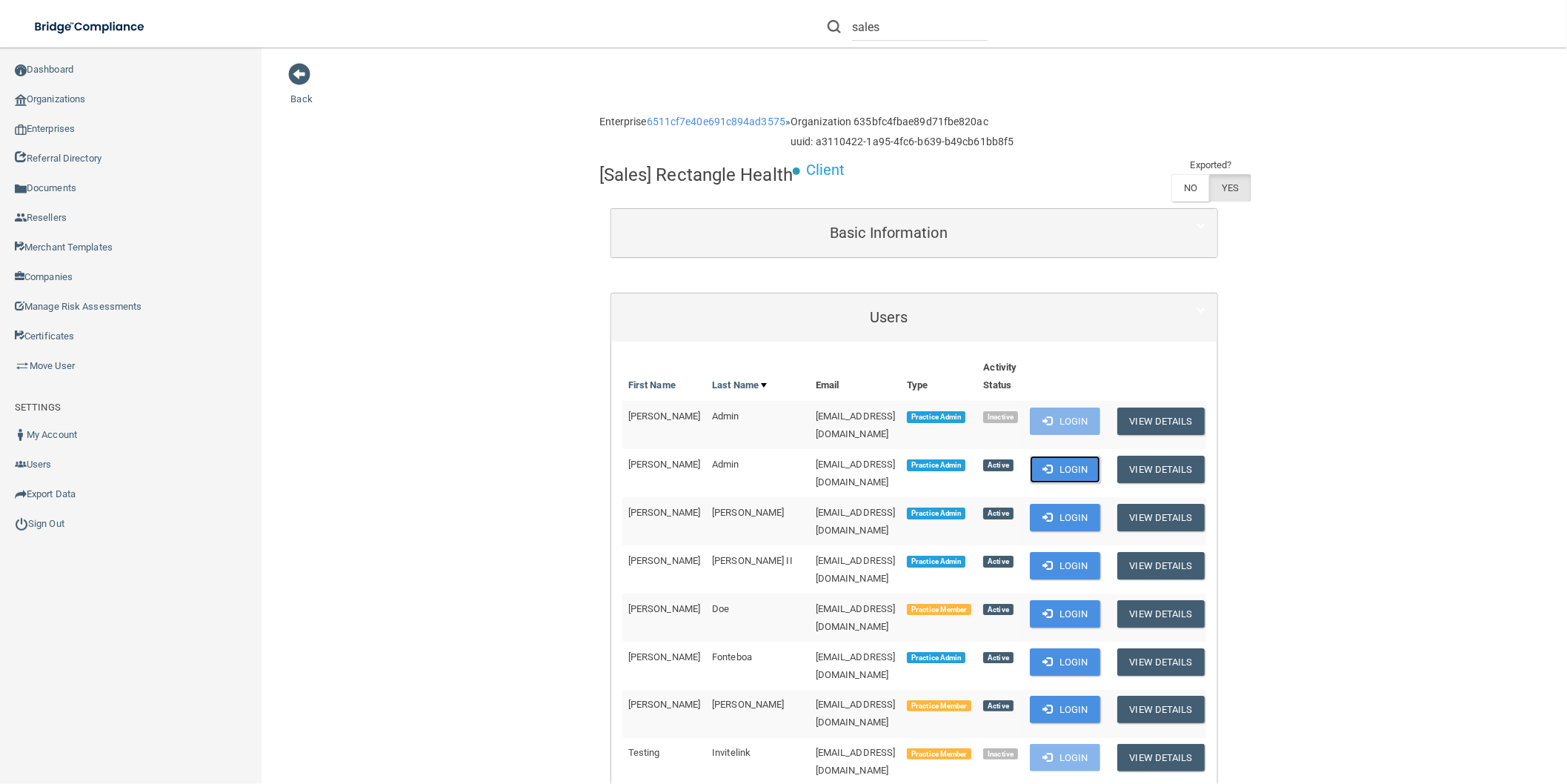
click at [1100, 455] on button "Login" at bounding box center [1066, 469] width 71 height 28
